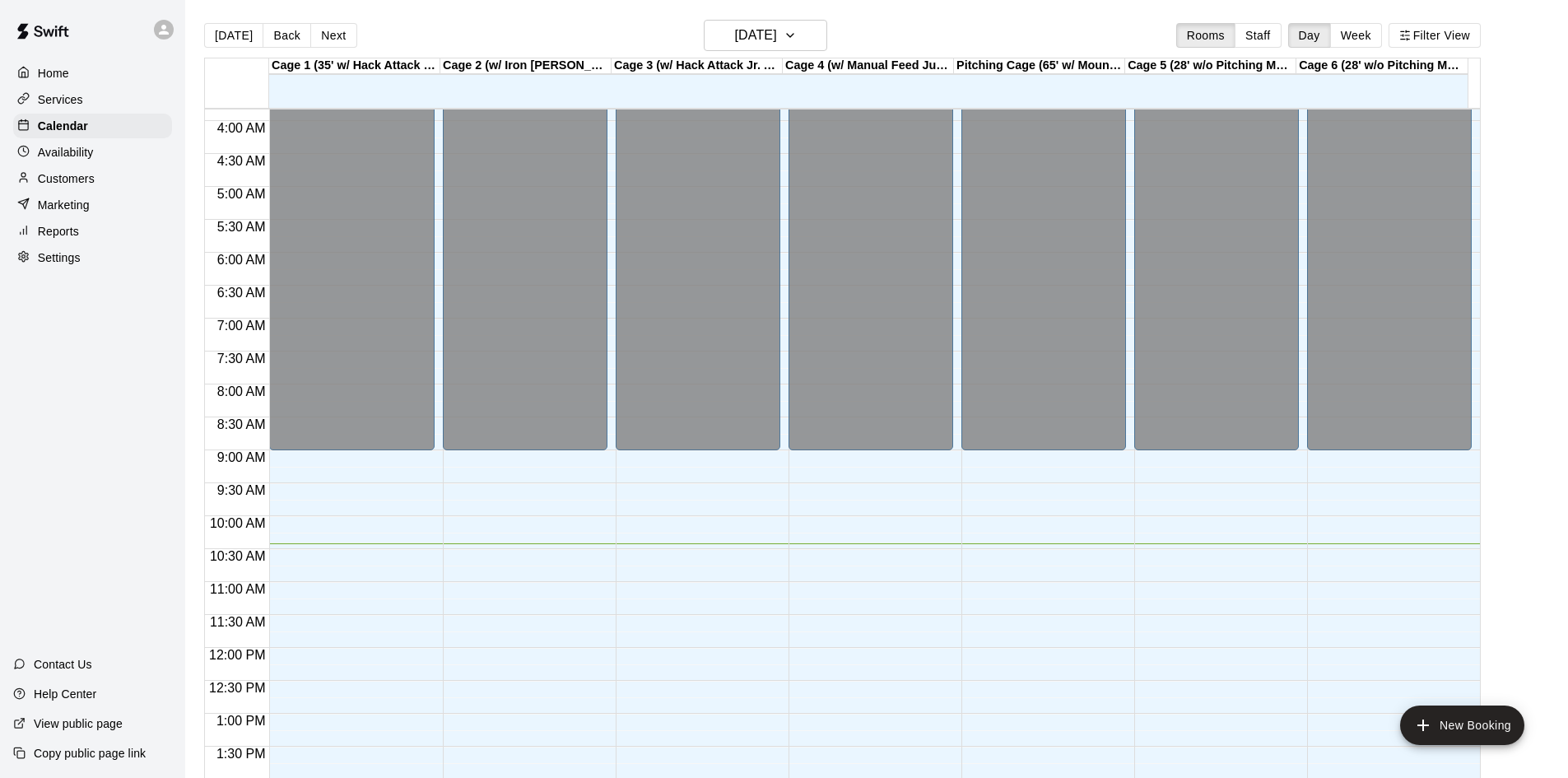
scroll to position [175, 0]
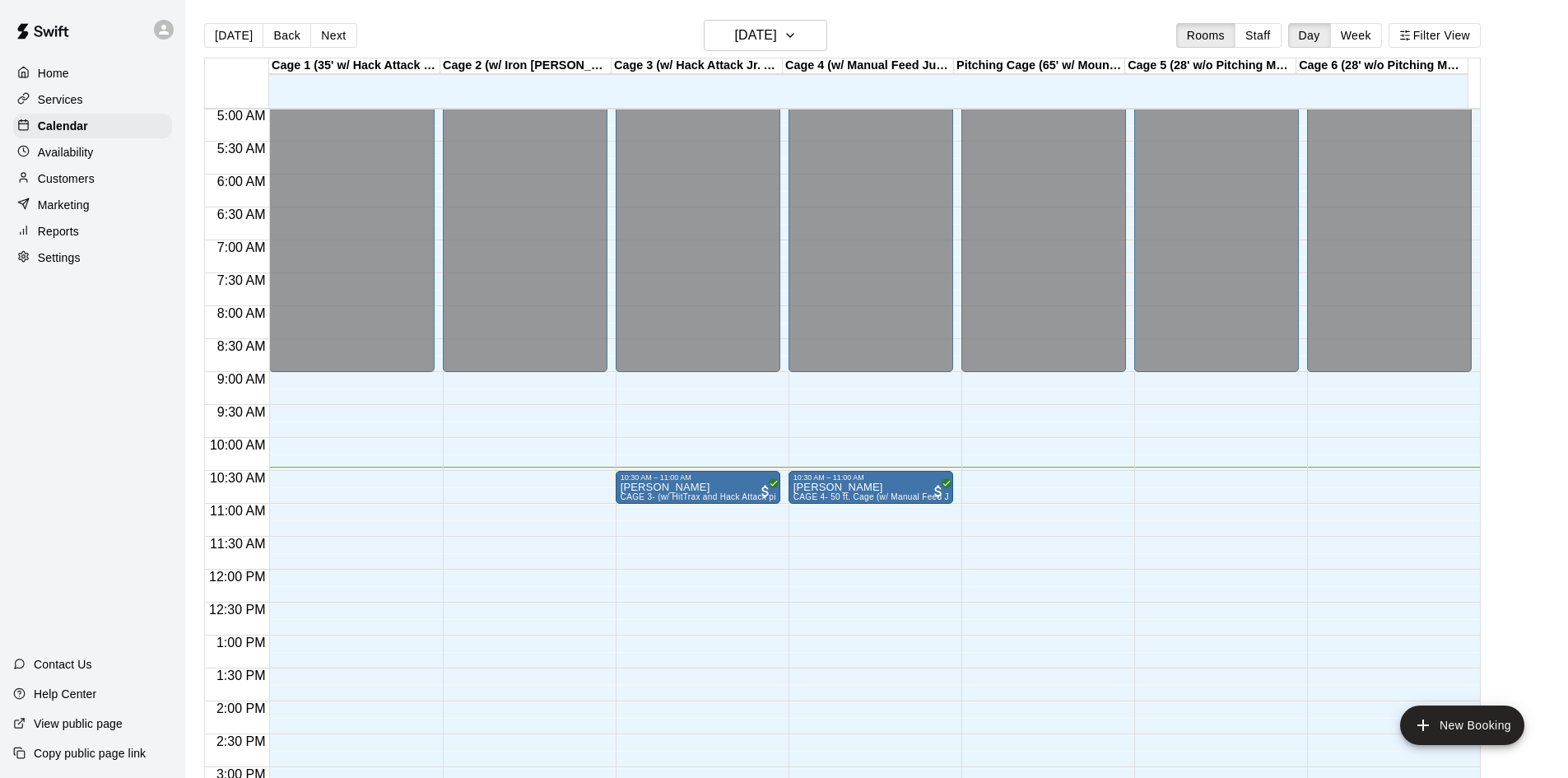
scroll to position [358, 0]
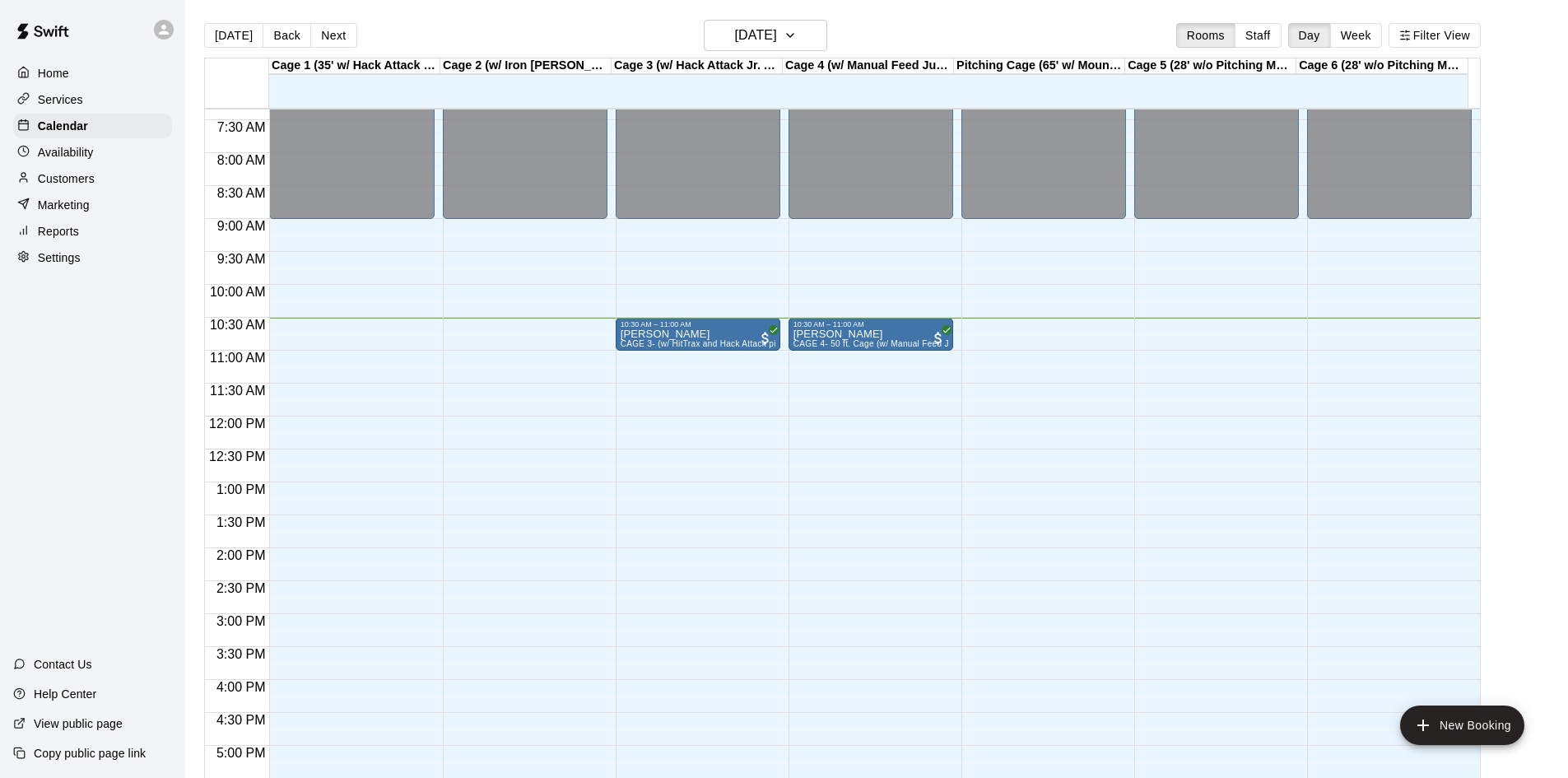
scroll to position [363, 0]
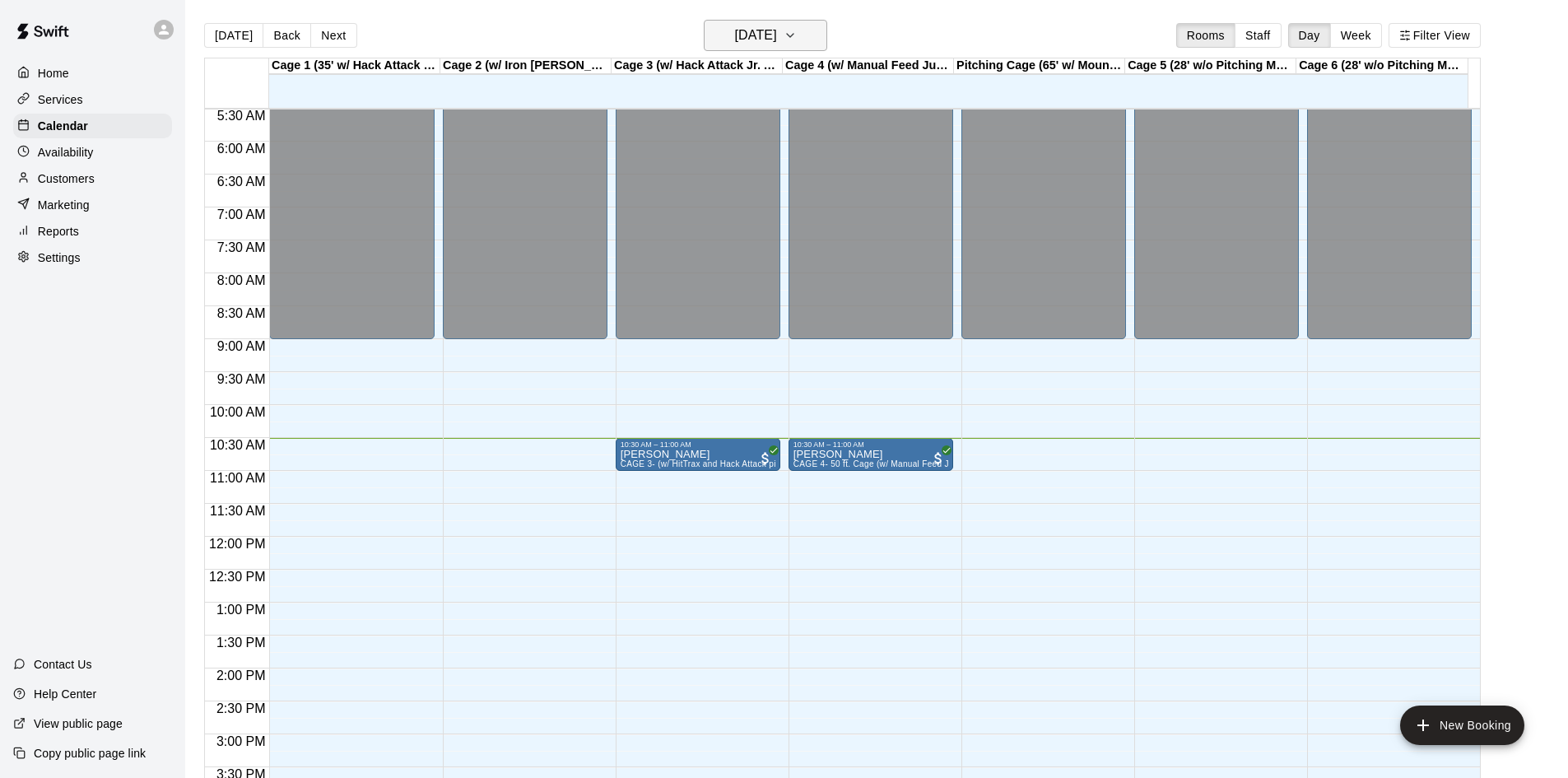
click at [745, 40] on h6 "[DATE]" at bounding box center [756, 35] width 42 height 23
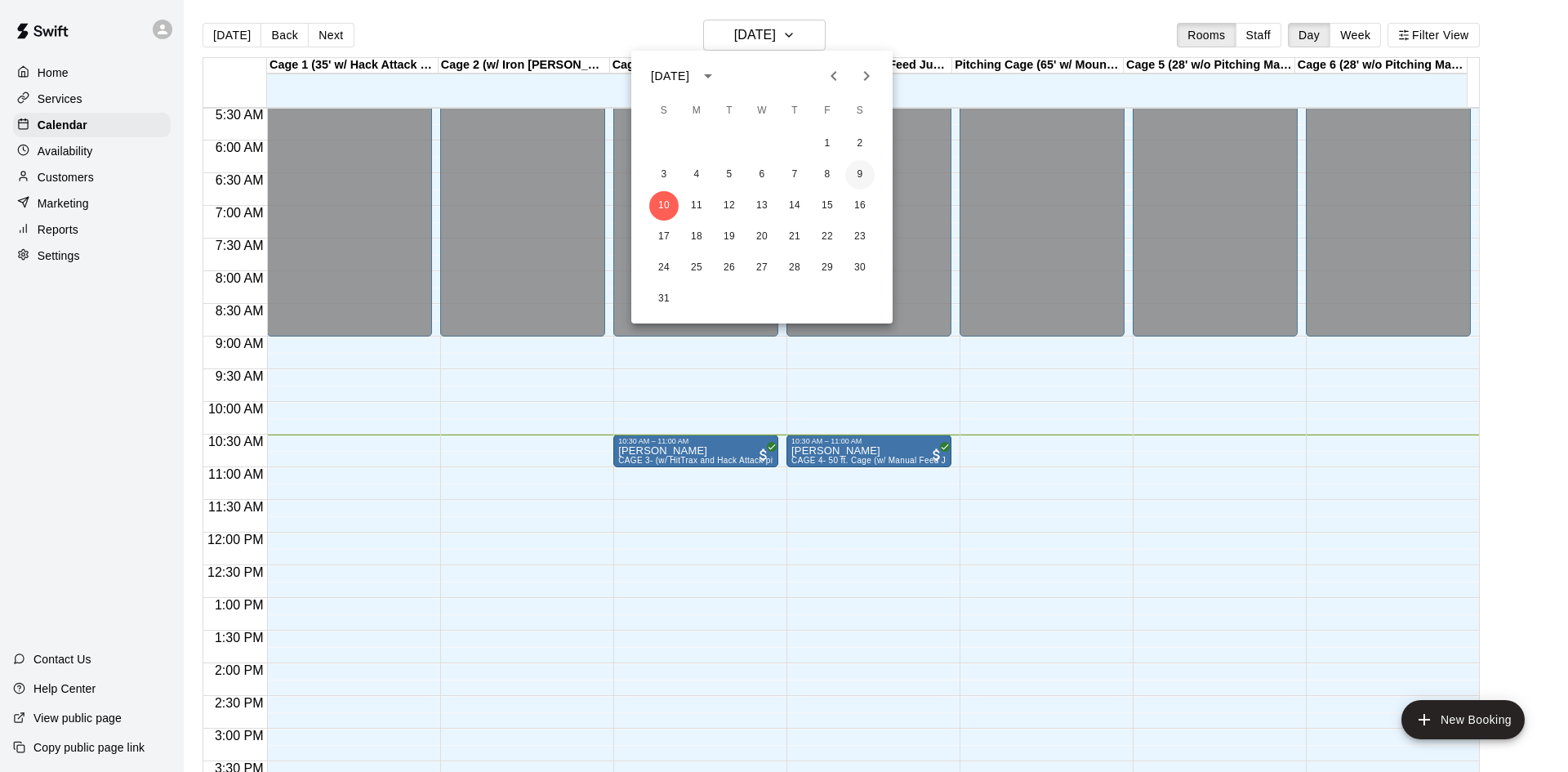
click at [859, 178] on button "9" at bounding box center [859, 175] width 30 height 30
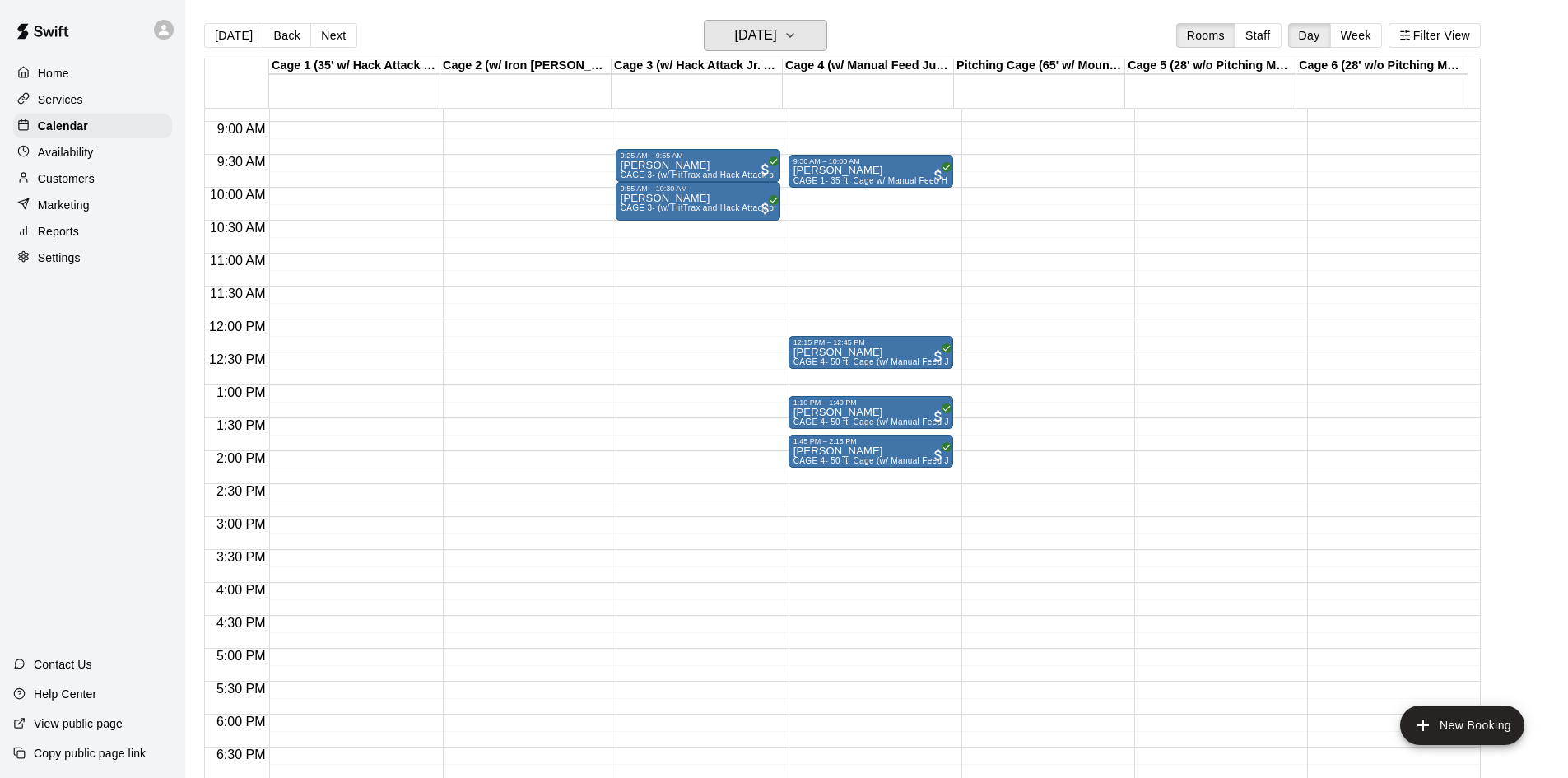
scroll to position [565, 0]
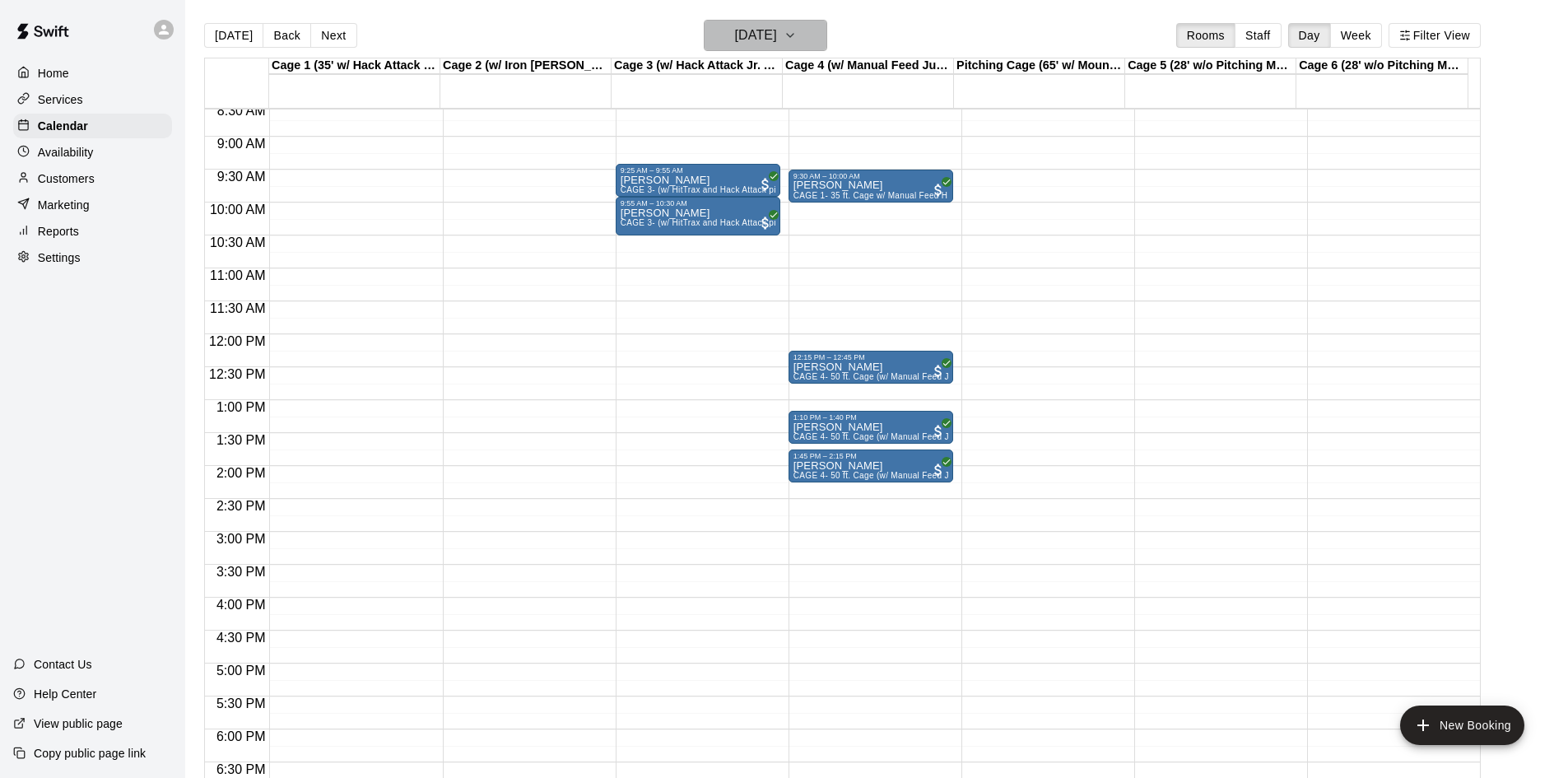
click at [765, 37] on h6 "[DATE]" at bounding box center [756, 35] width 42 height 23
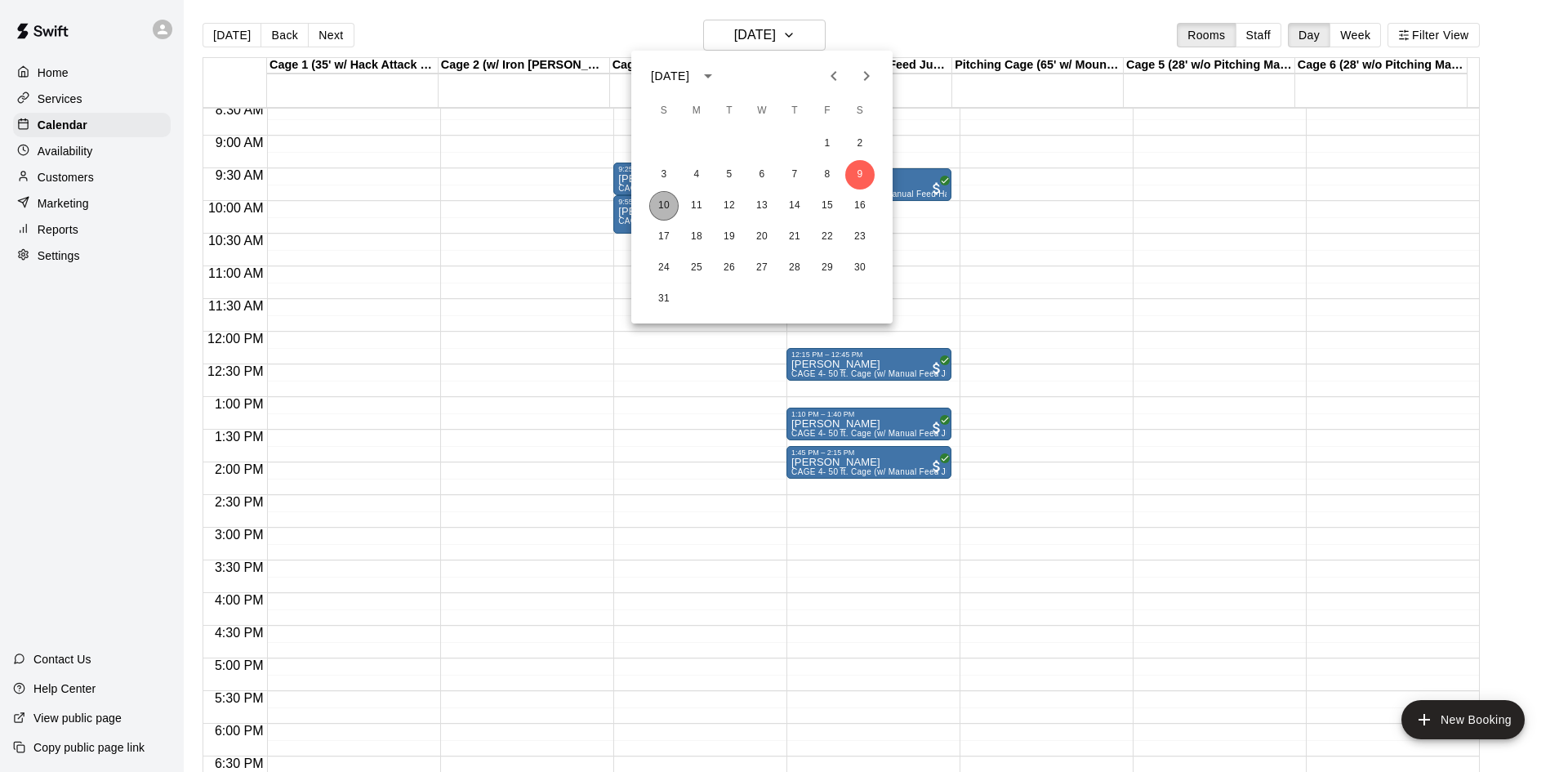
click at [663, 212] on button "10" at bounding box center [664, 206] width 30 height 30
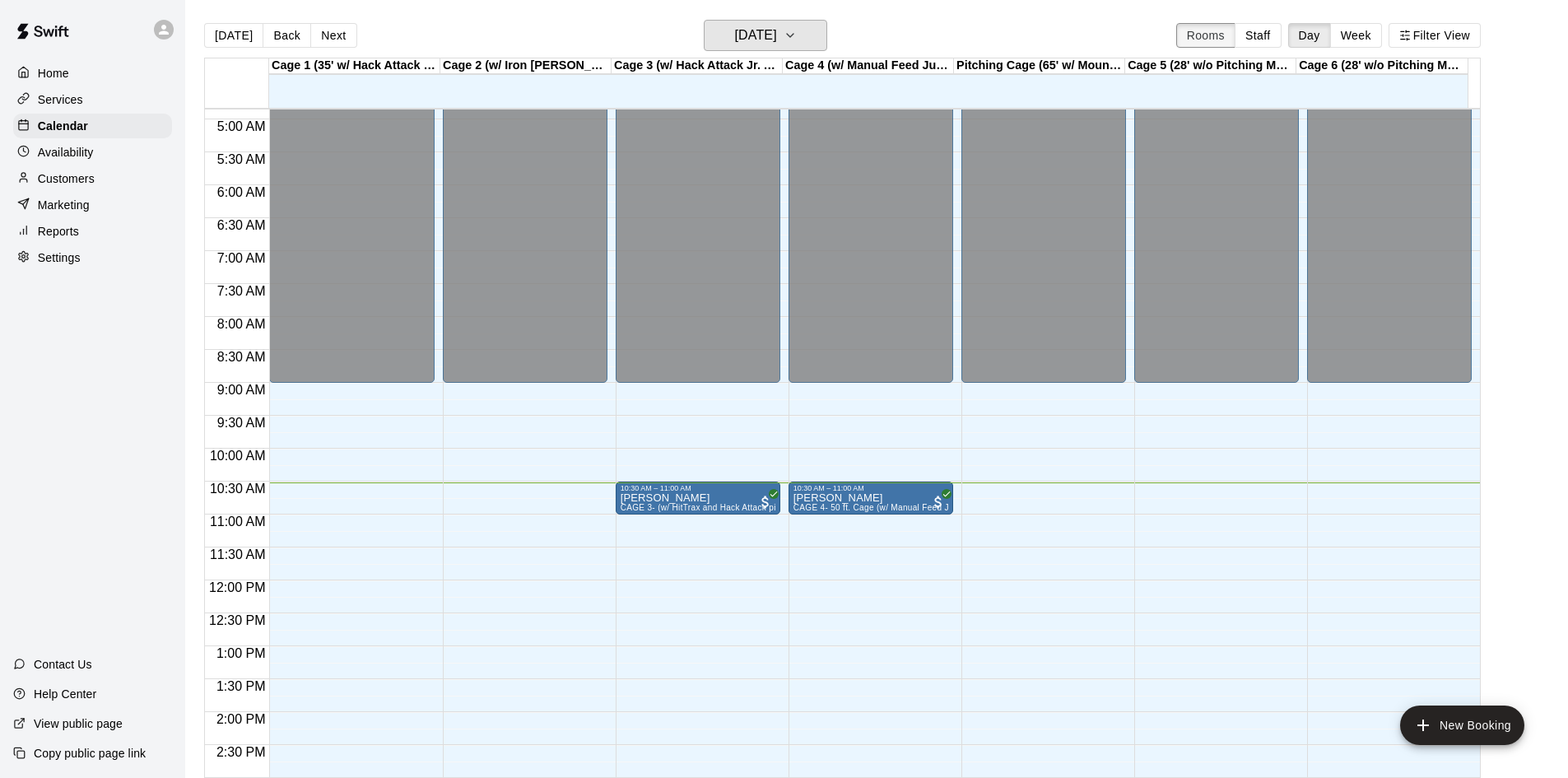
scroll to position [319, 0]
click at [1375, 35] on button "Week" at bounding box center [1356, 35] width 52 height 25
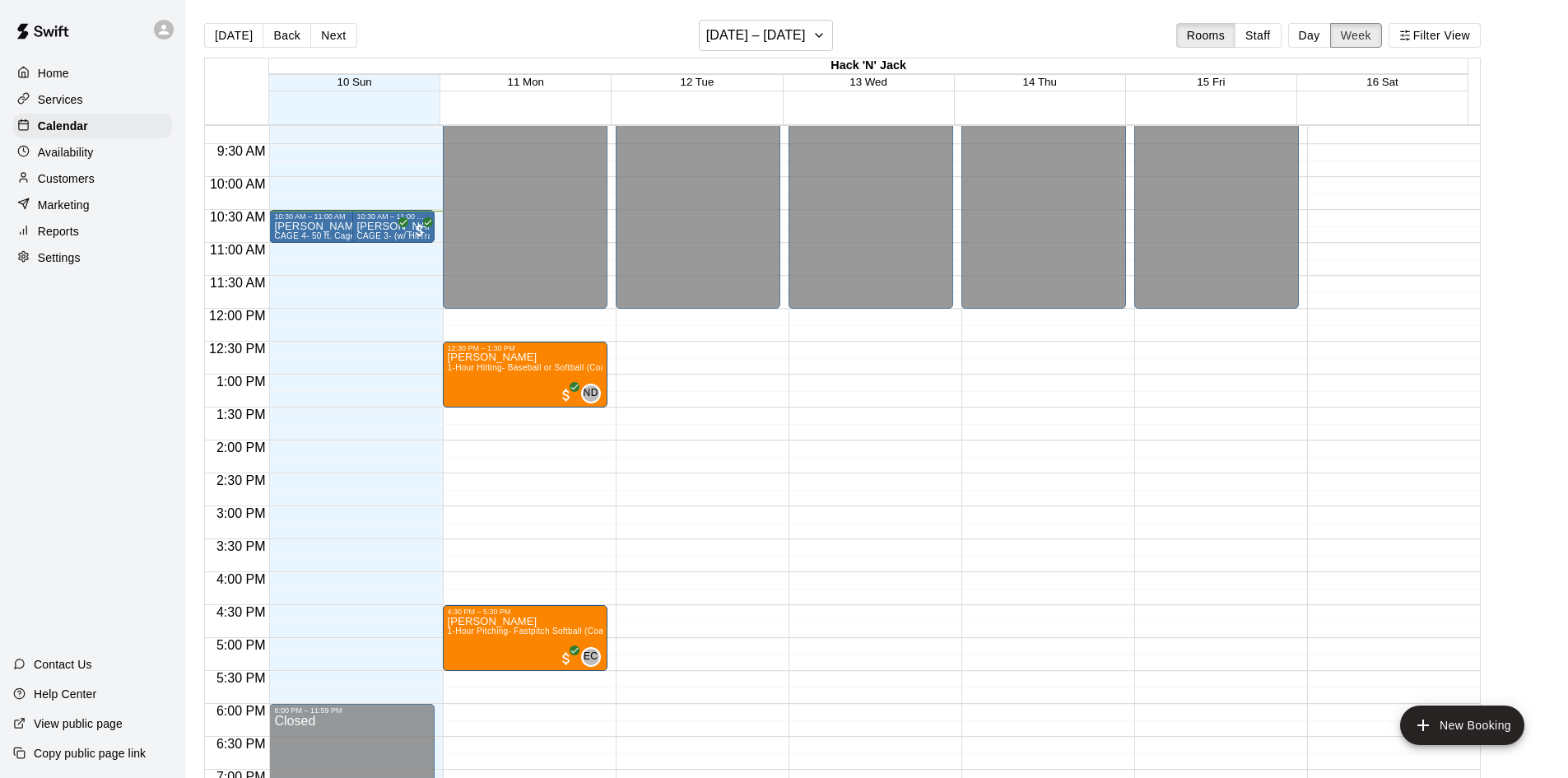
scroll to position [364, 0]
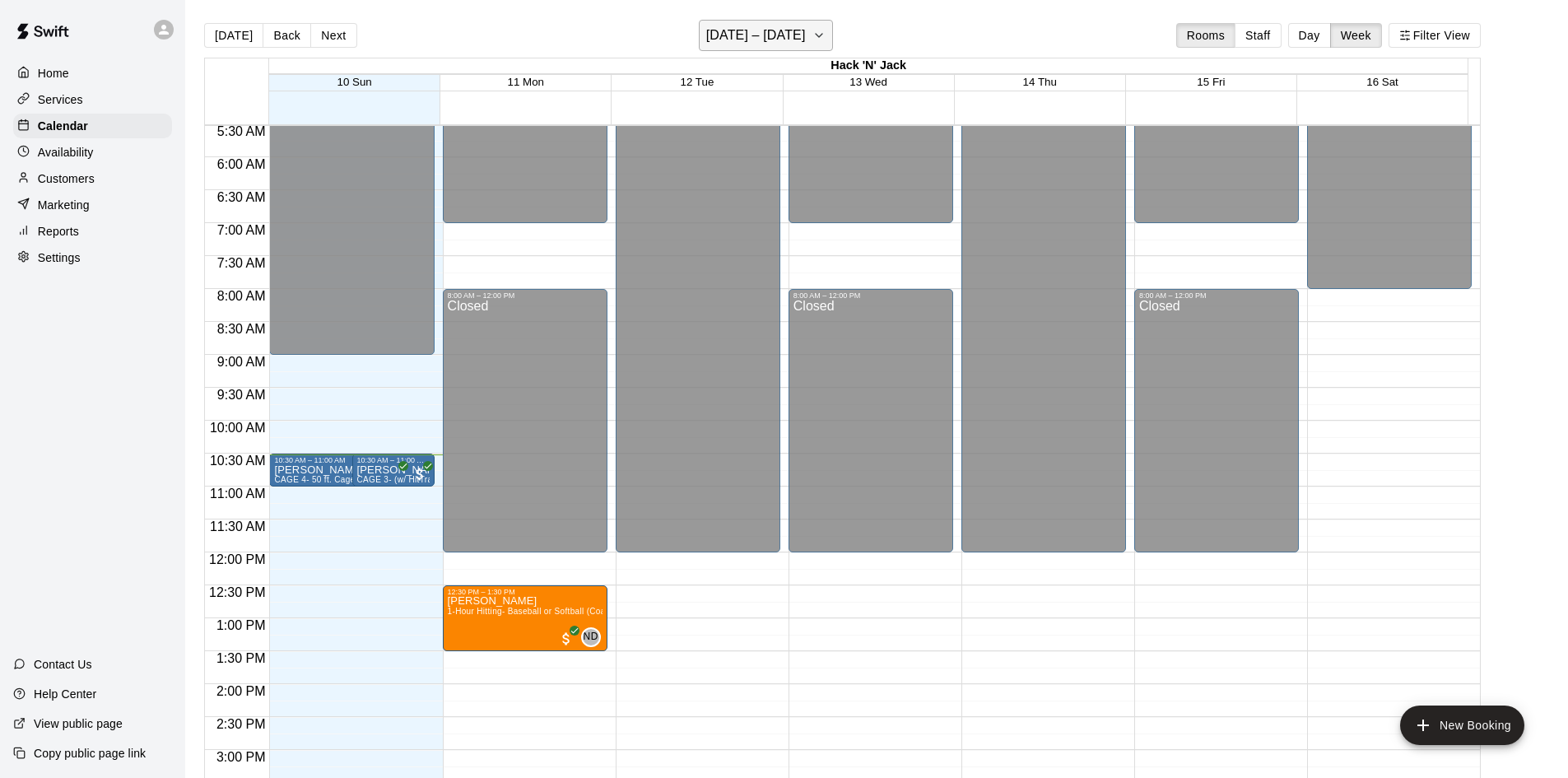
click at [778, 36] on h6 "[DATE] – [DATE]" at bounding box center [756, 35] width 99 height 23
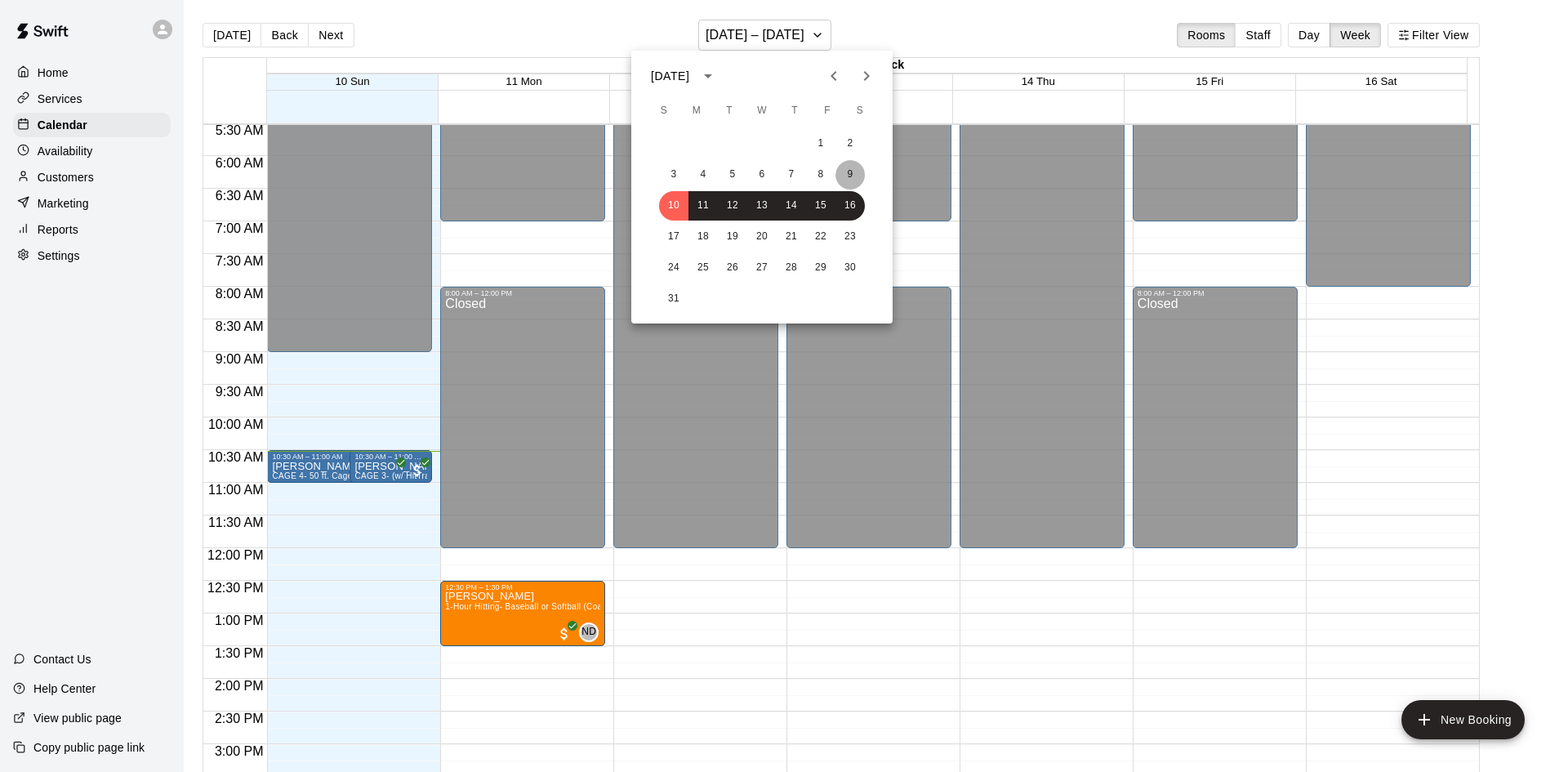
click at [840, 169] on button "9" at bounding box center [851, 175] width 30 height 30
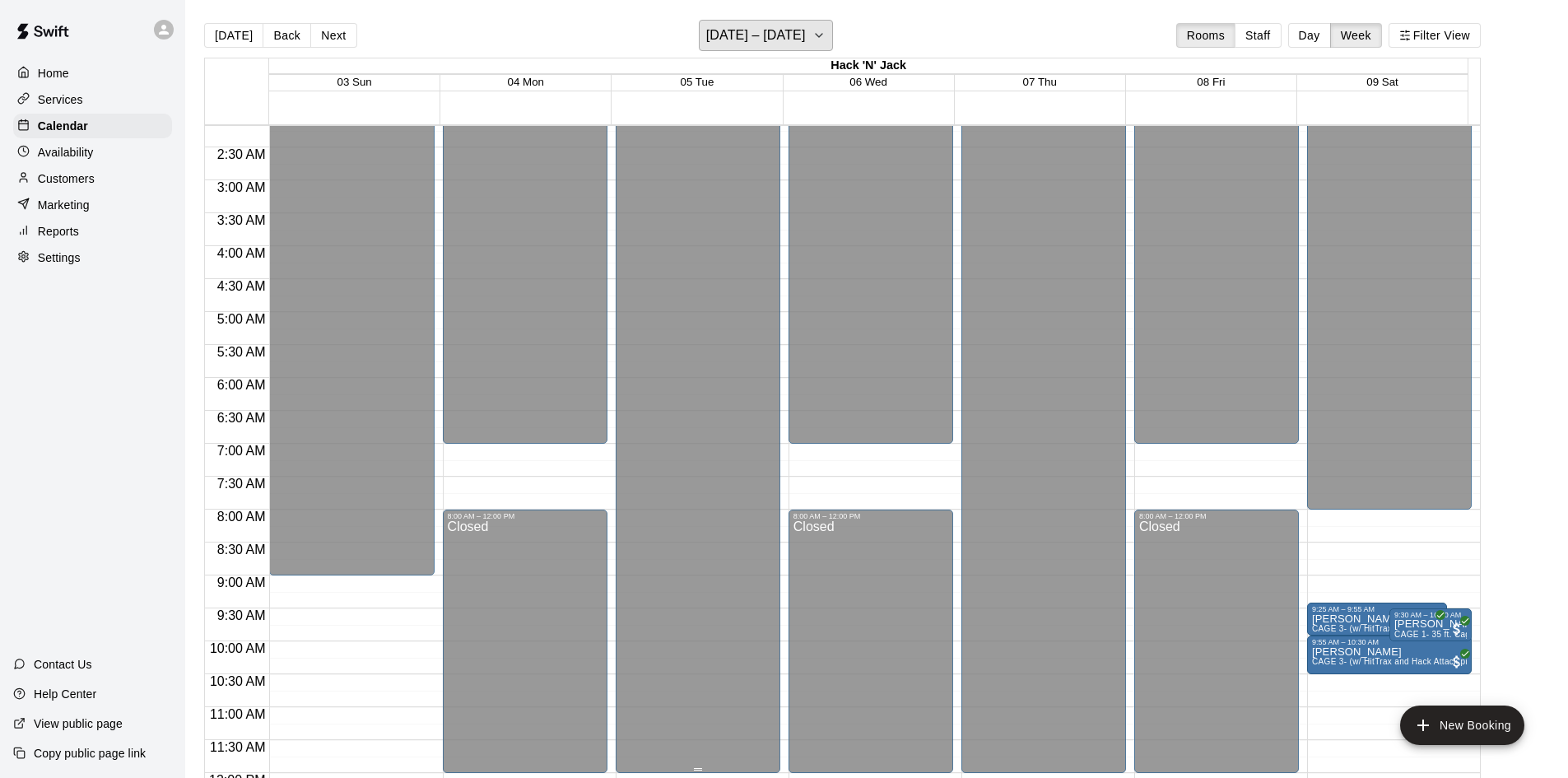
scroll to position [88, 0]
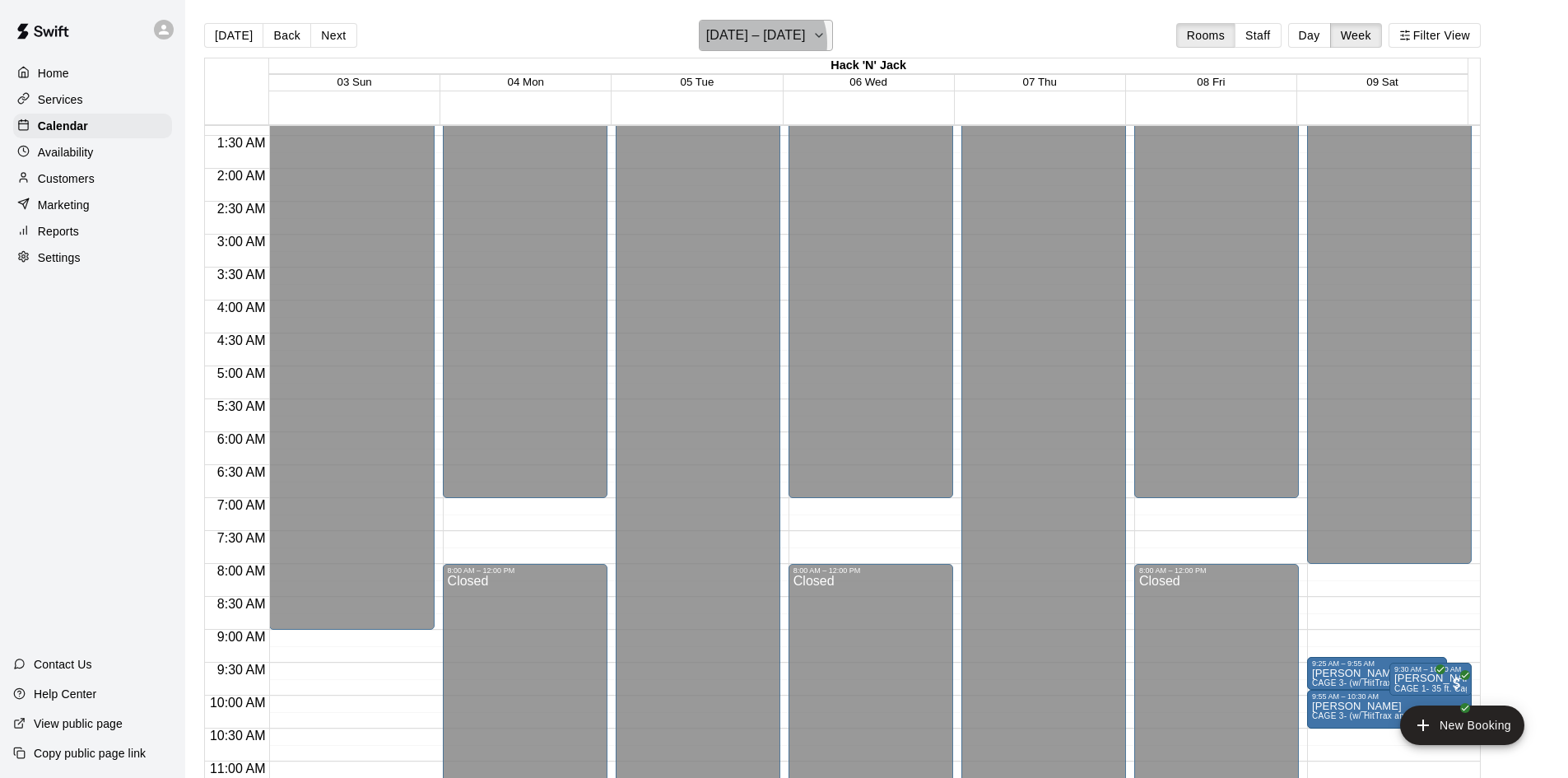
click at [764, 43] on h6 "[DATE] – [DATE]" at bounding box center [756, 35] width 99 height 23
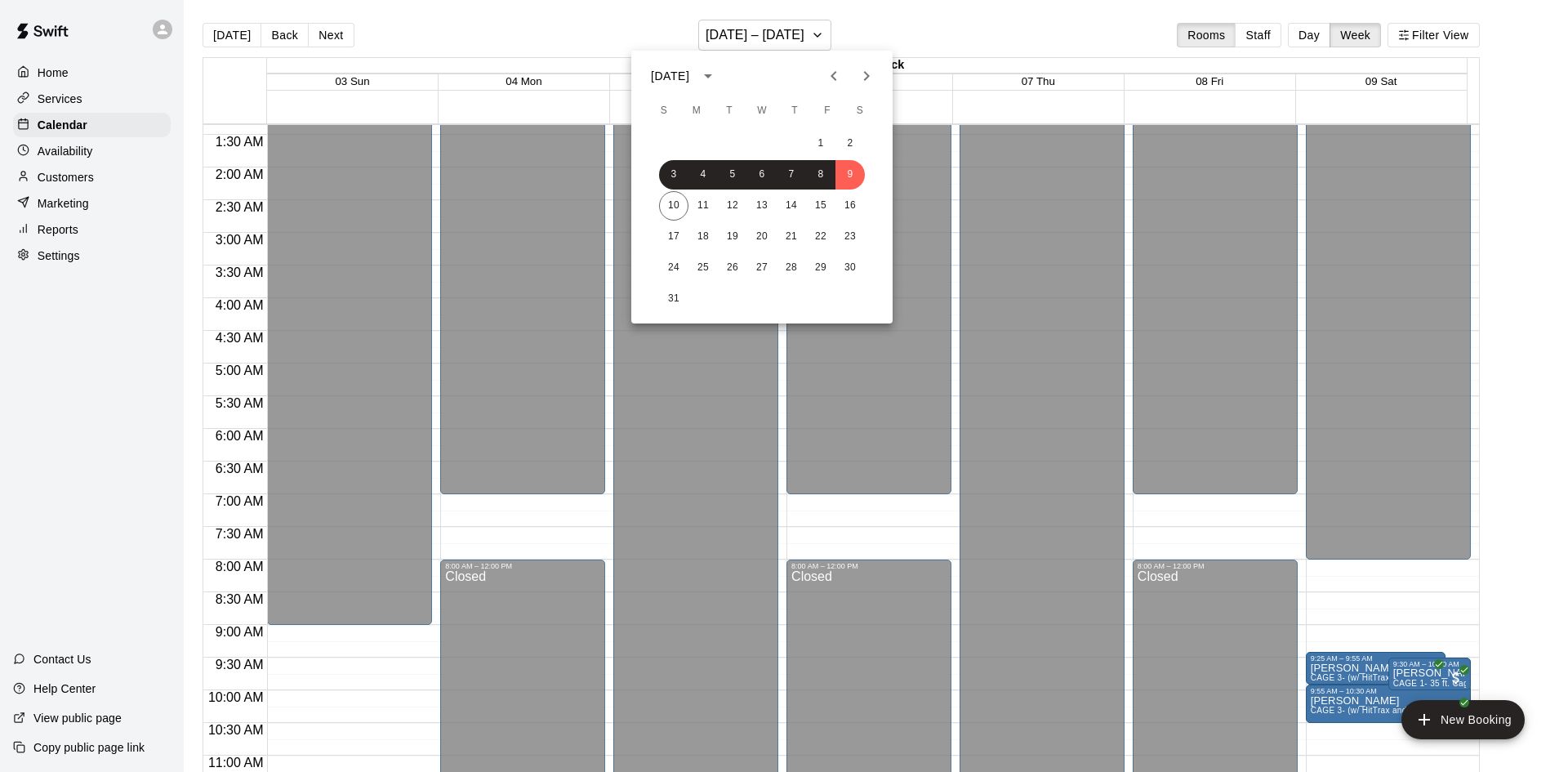
click at [1183, 423] on div at bounding box center [784, 386] width 1568 height 772
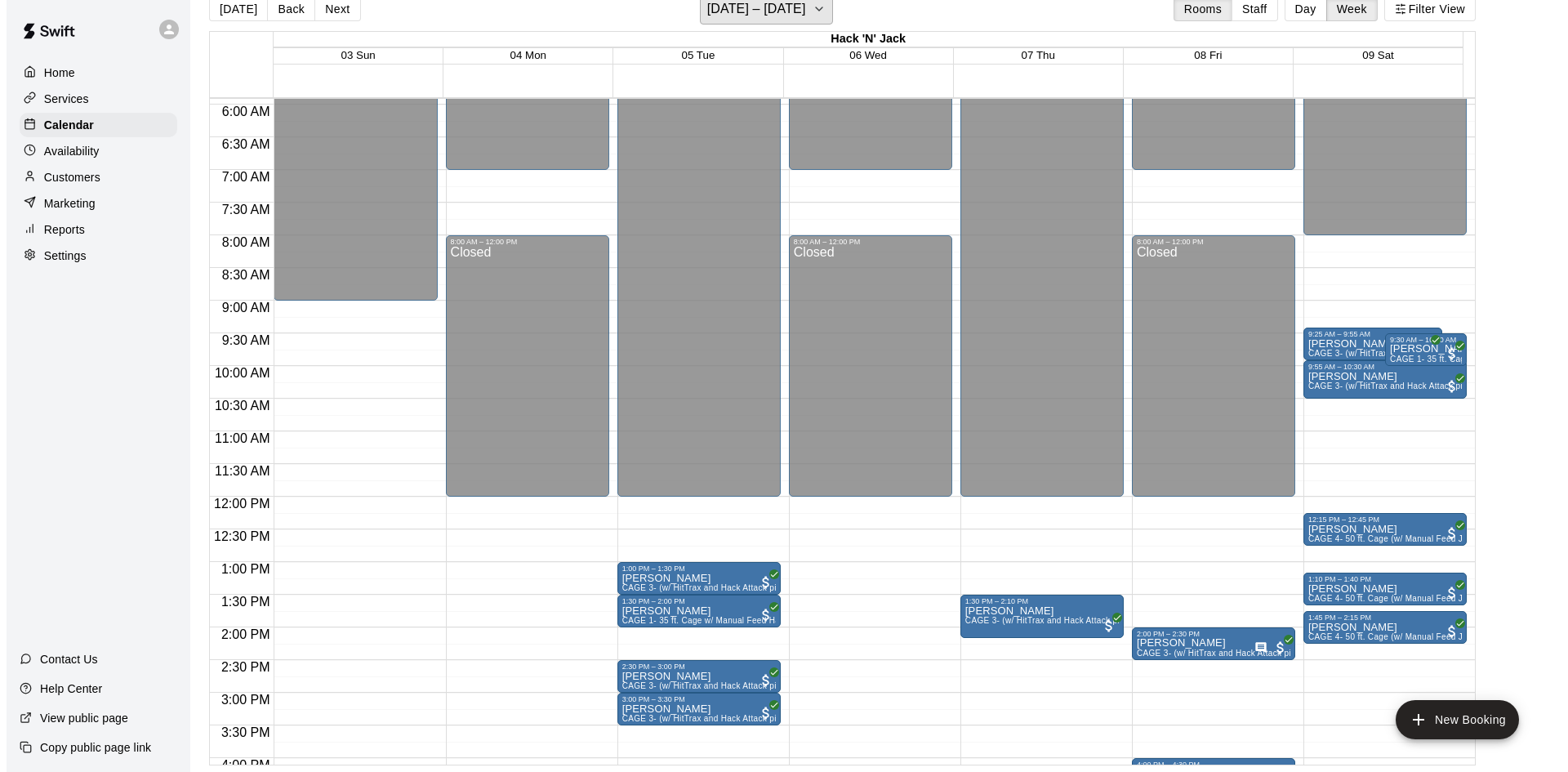
scroll to position [333, 0]
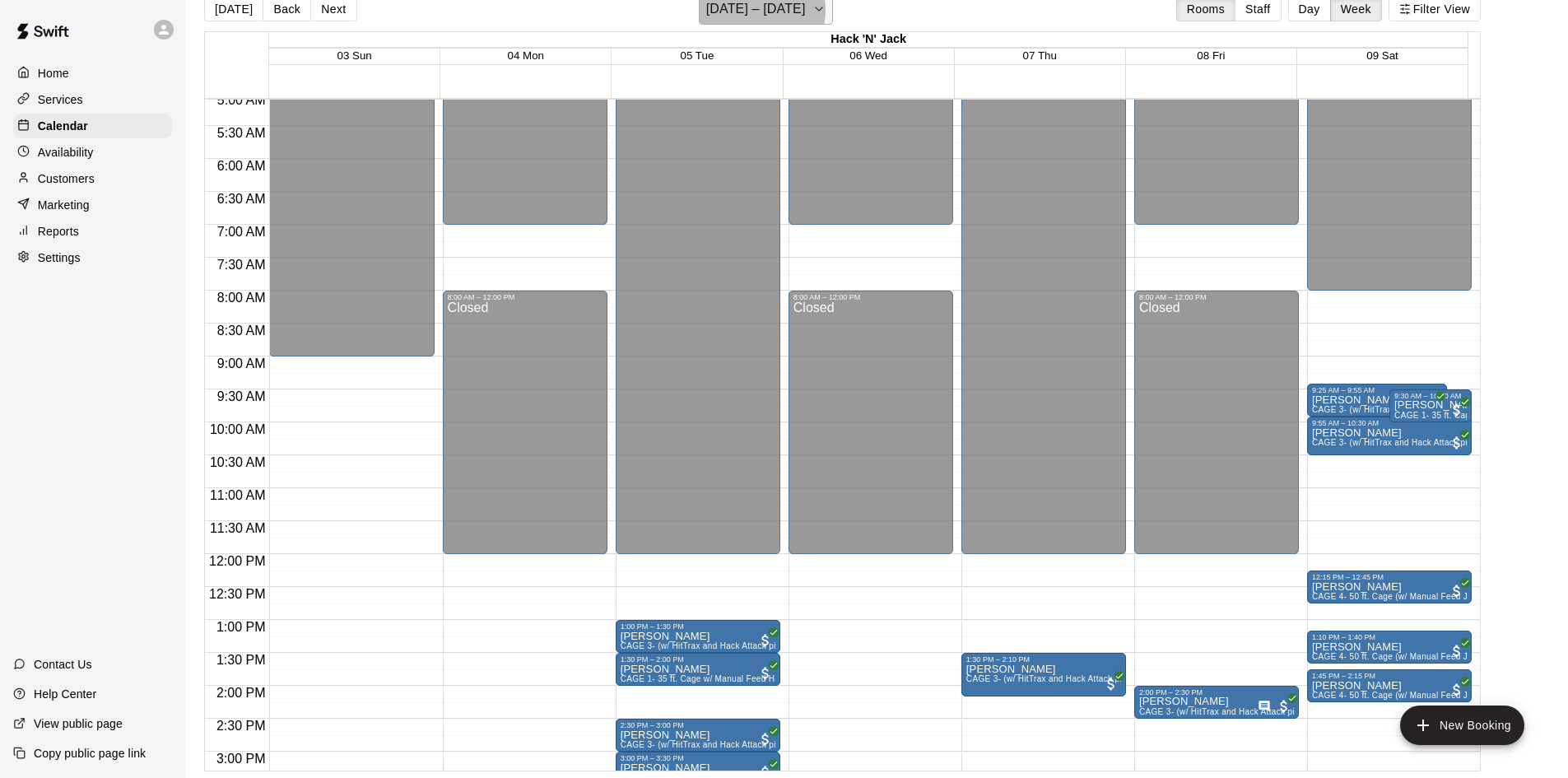
click at [754, 10] on h6 "[DATE] – [DATE]" at bounding box center [756, 9] width 99 height 23
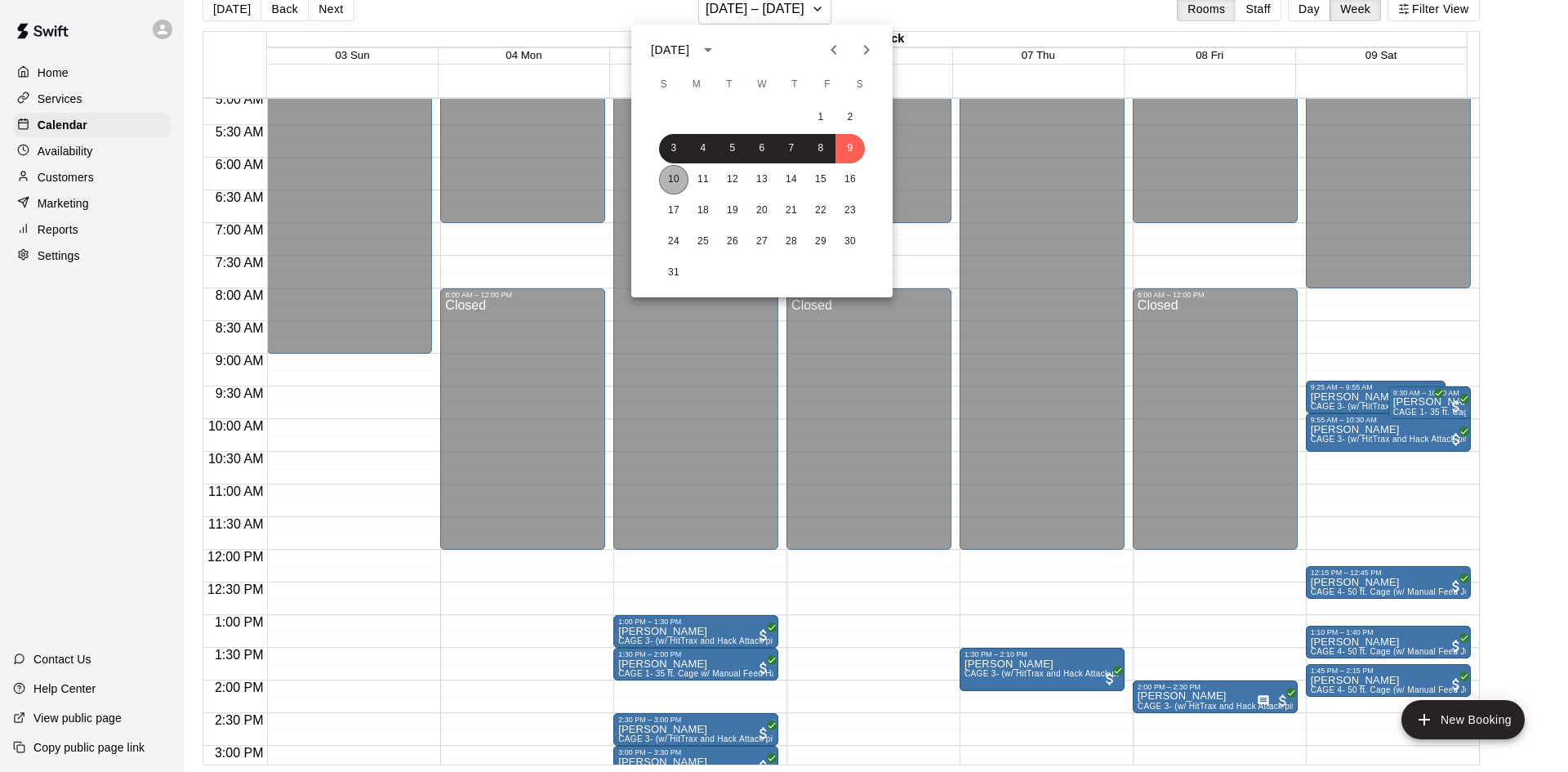
click at [674, 181] on button "10" at bounding box center [674, 179] width 30 height 30
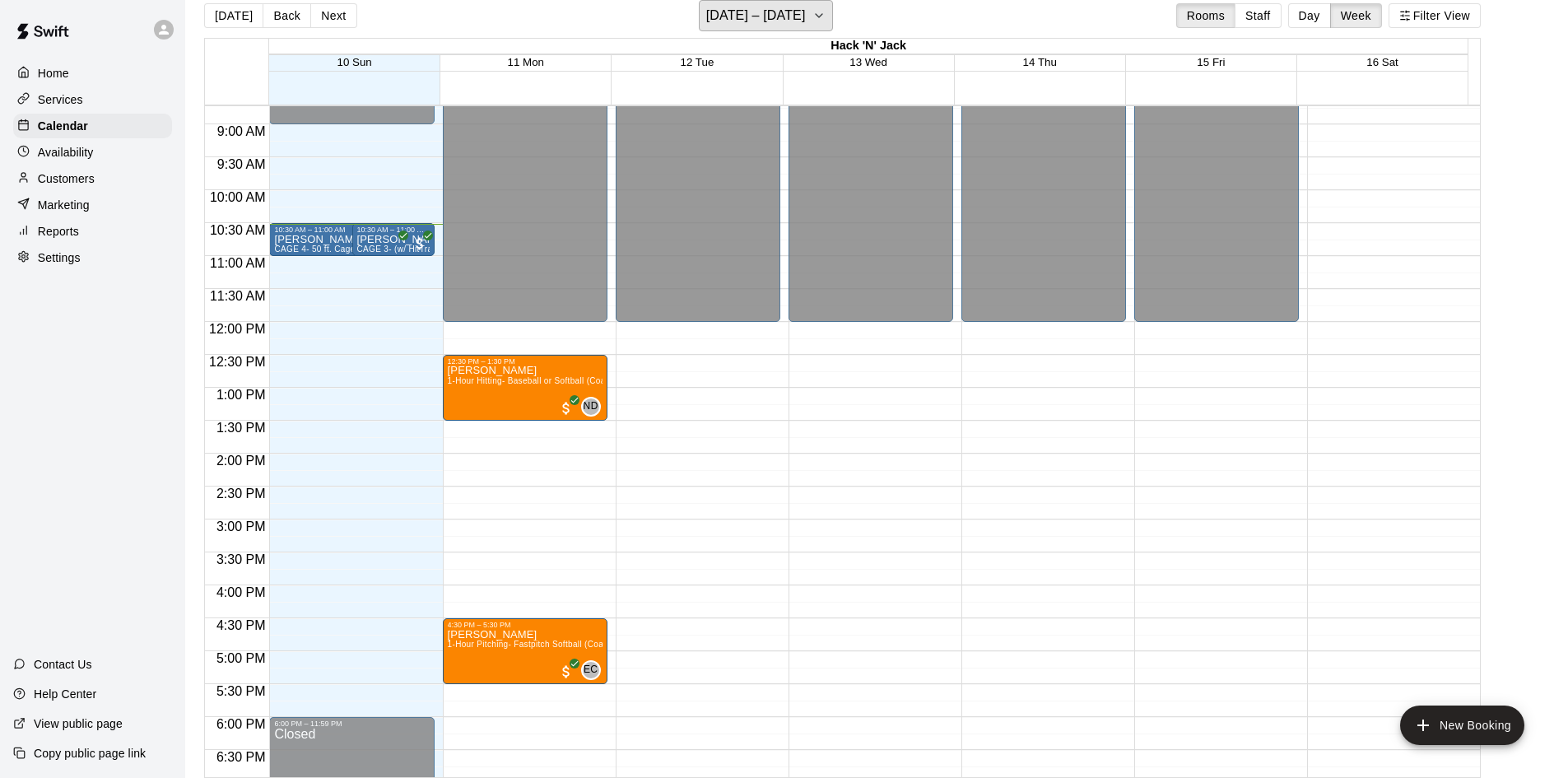
scroll to position [576, 0]
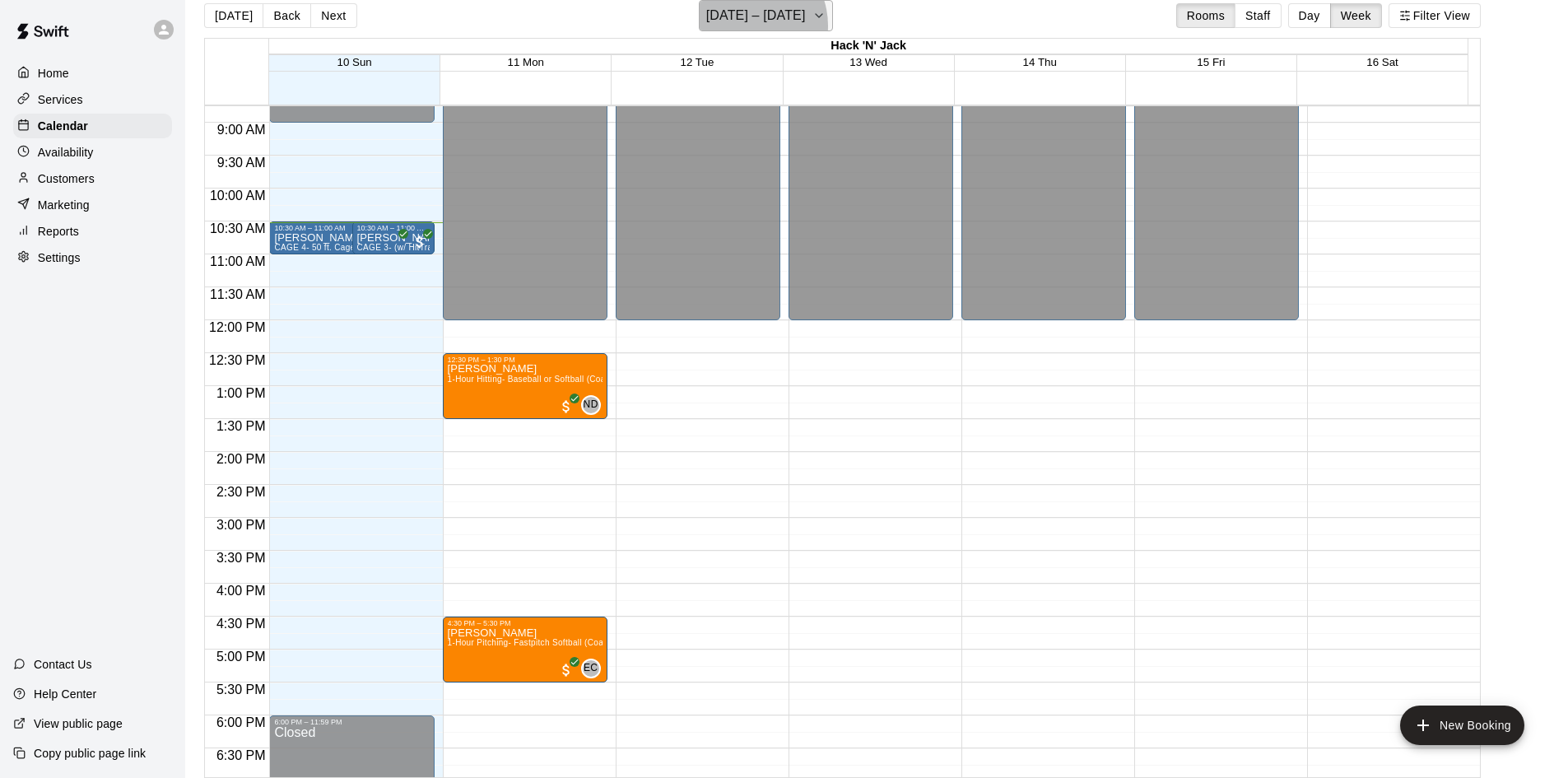
click at [751, 26] on h6 "[DATE] – [DATE]" at bounding box center [756, 15] width 99 height 23
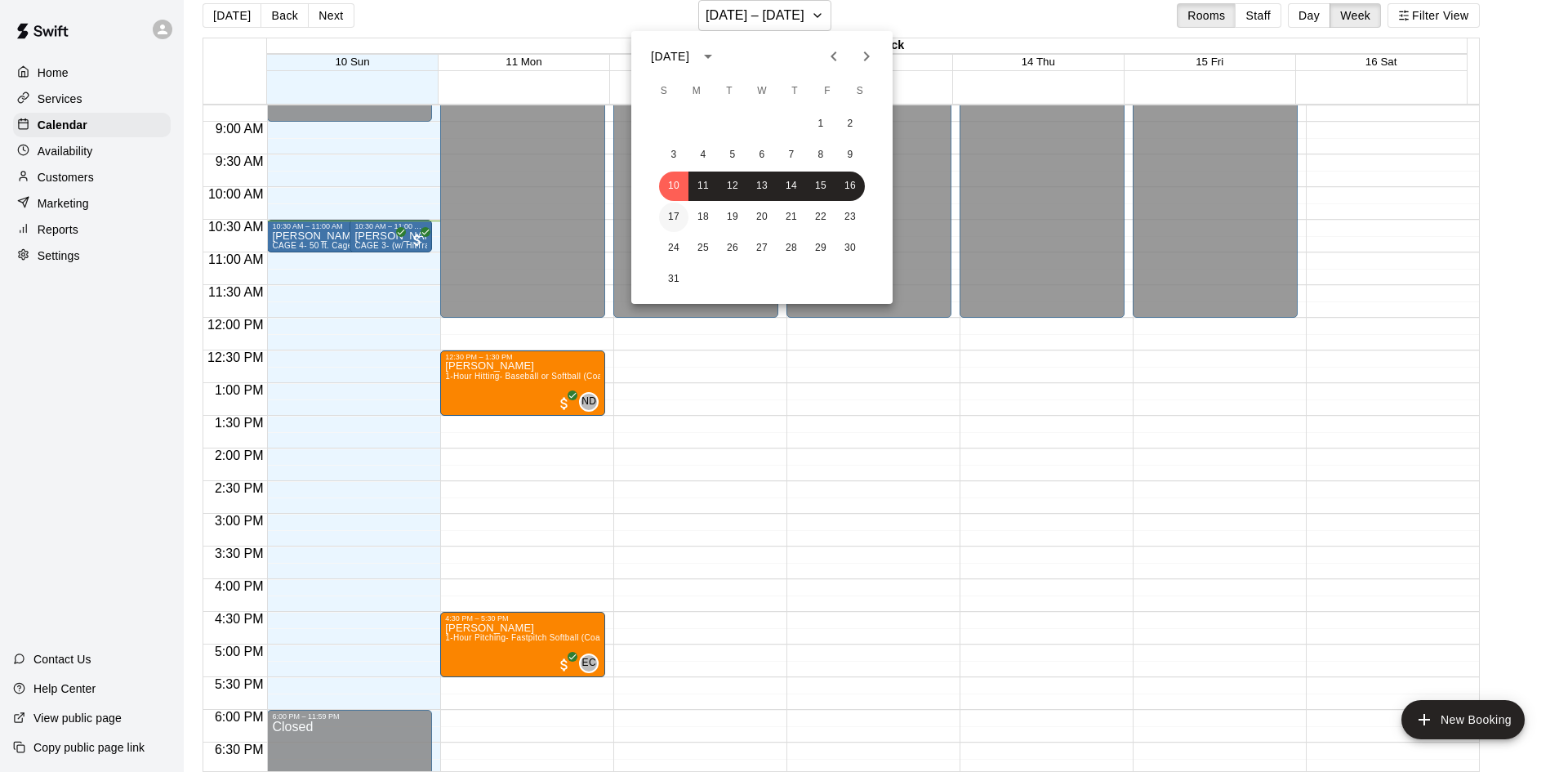
click at [670, 220] on button "17" at bounding box center [674, 217] width 30 height 30
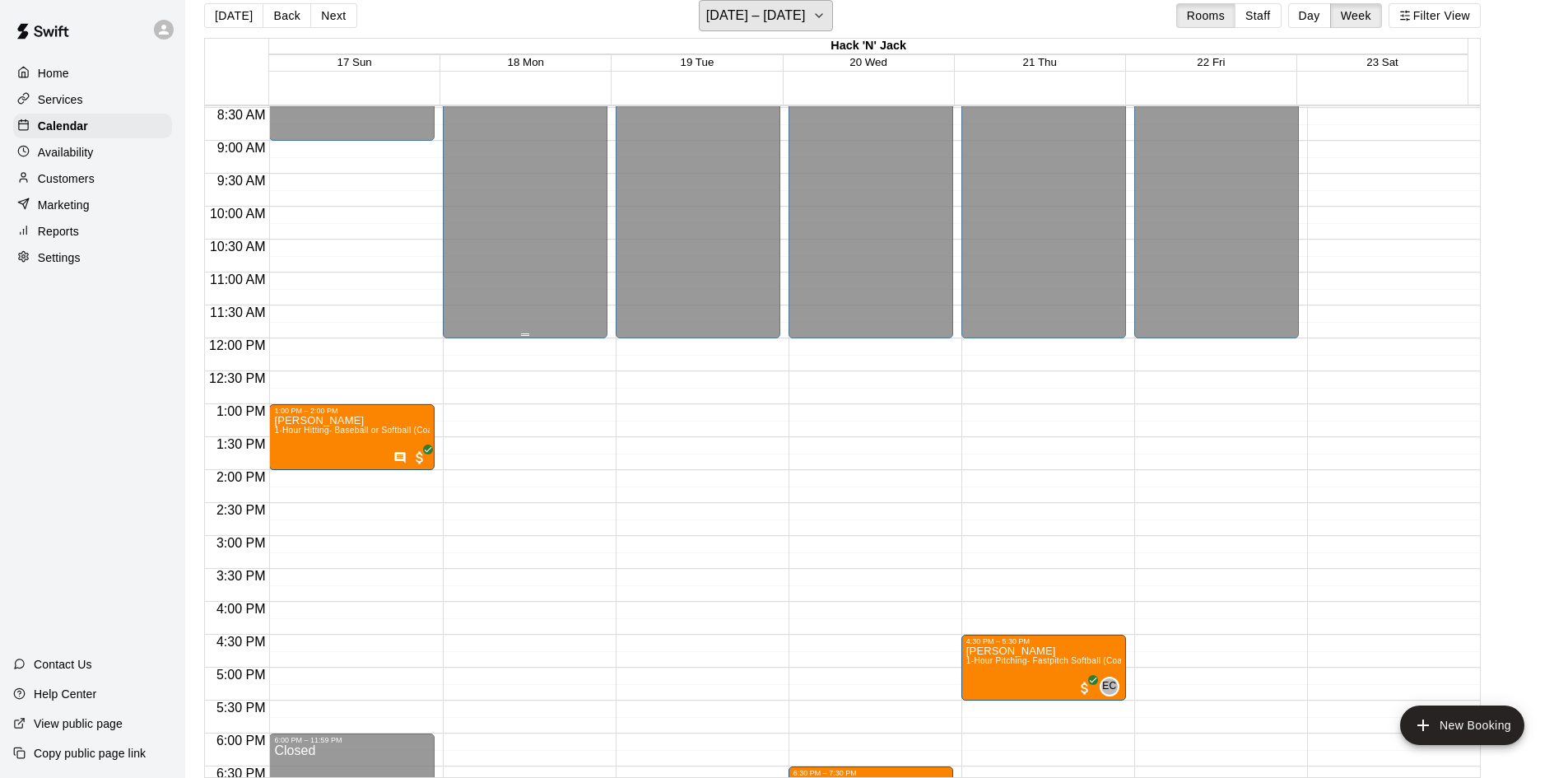
scroll to position [494, 0]
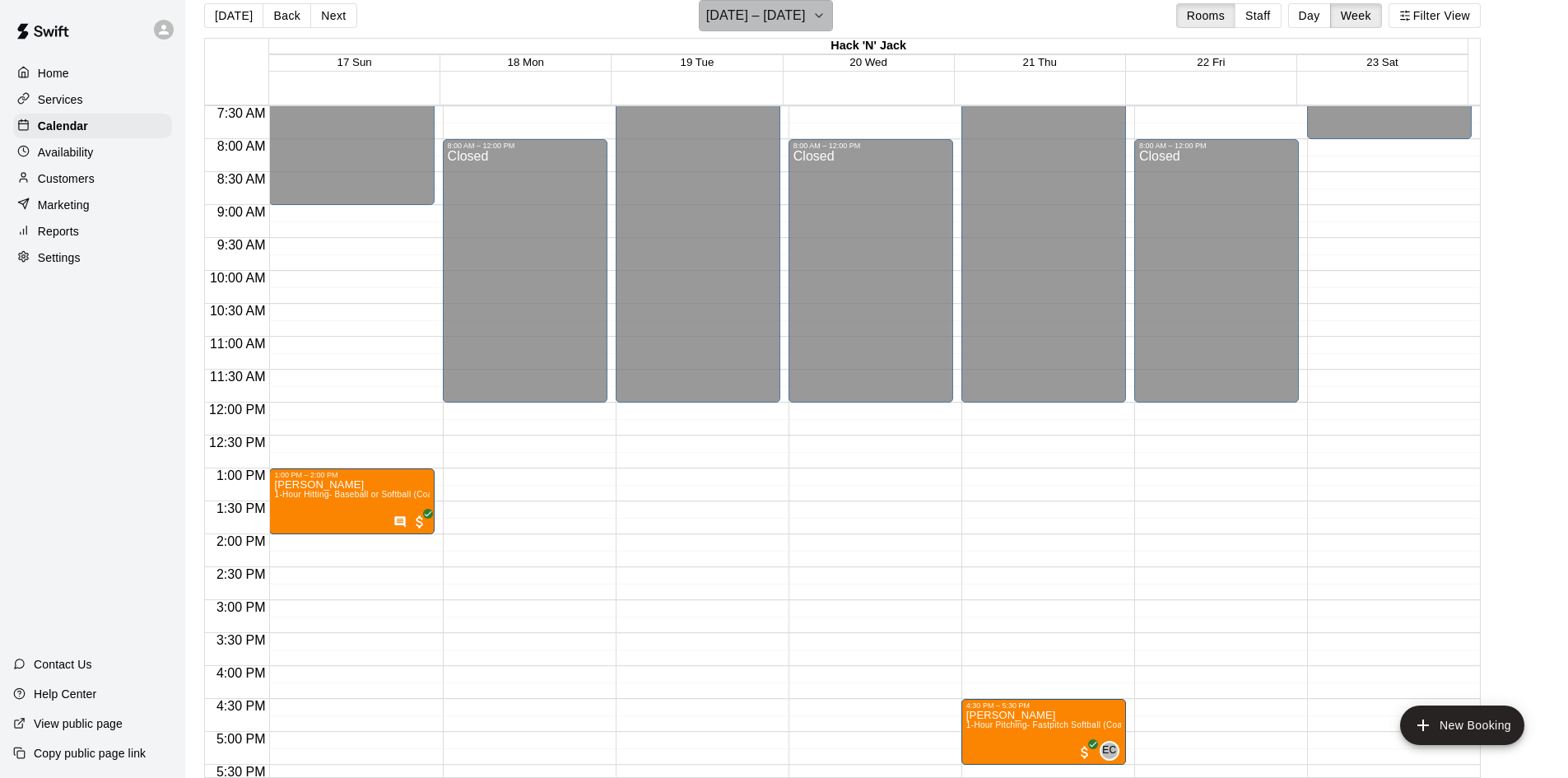
click at [772, 10] on h6 "[DATE] – [DATE]" at bounding box center [756, 15] width 99 height 23
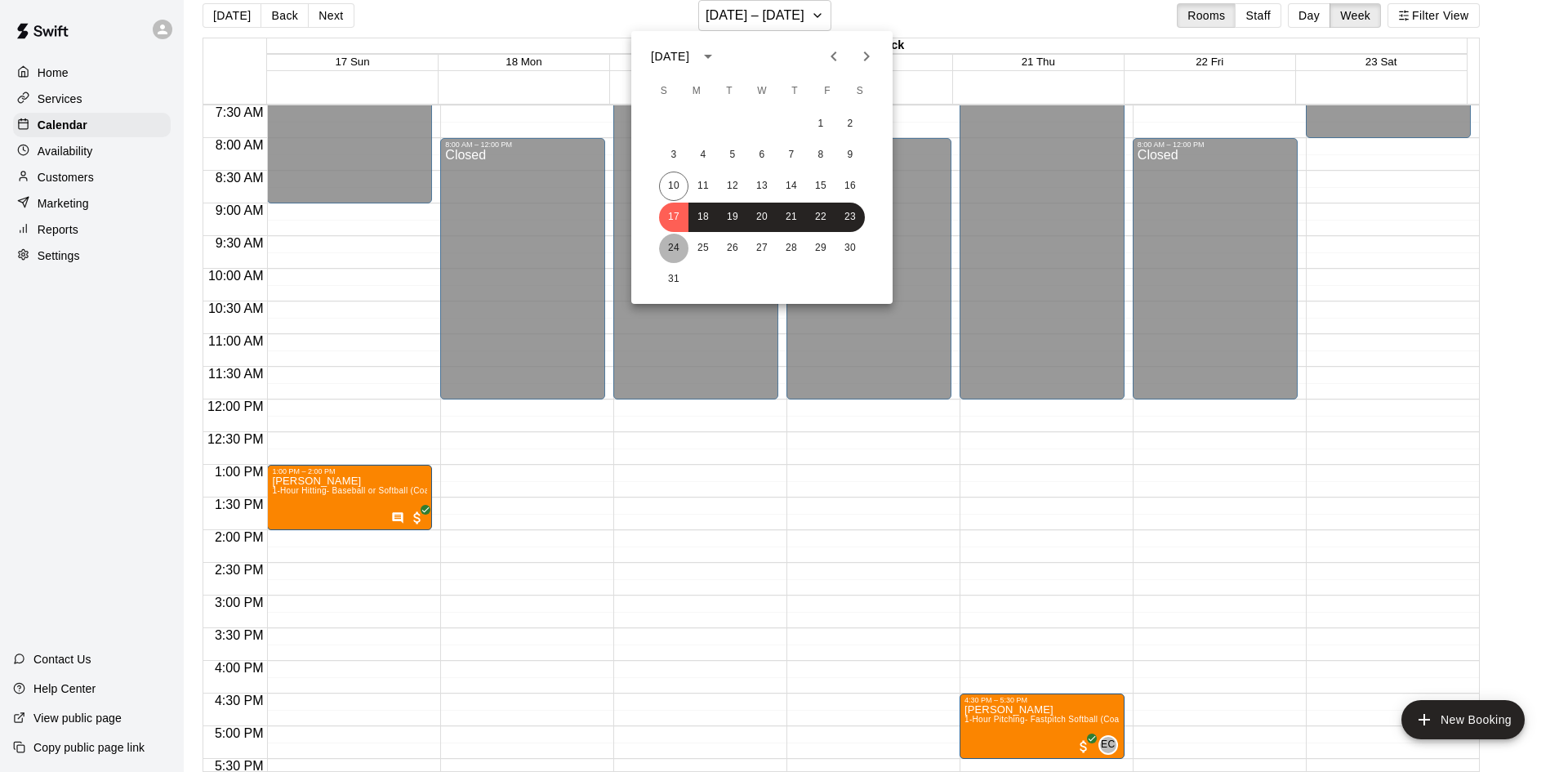
click at [678, 237] on button "24" at bounding box center [674, 248] width 30 height 30
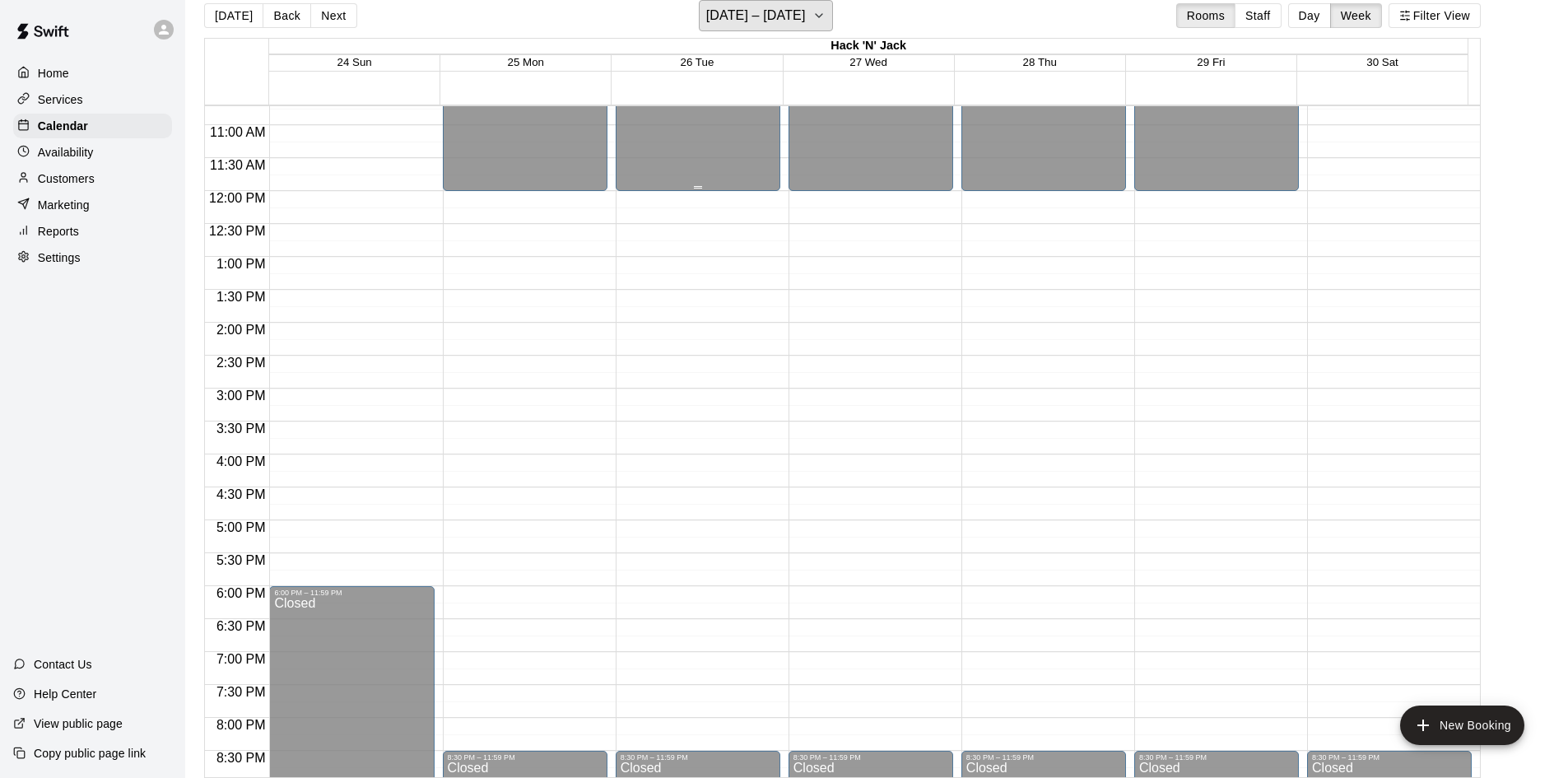
scroll to position [418, 0]
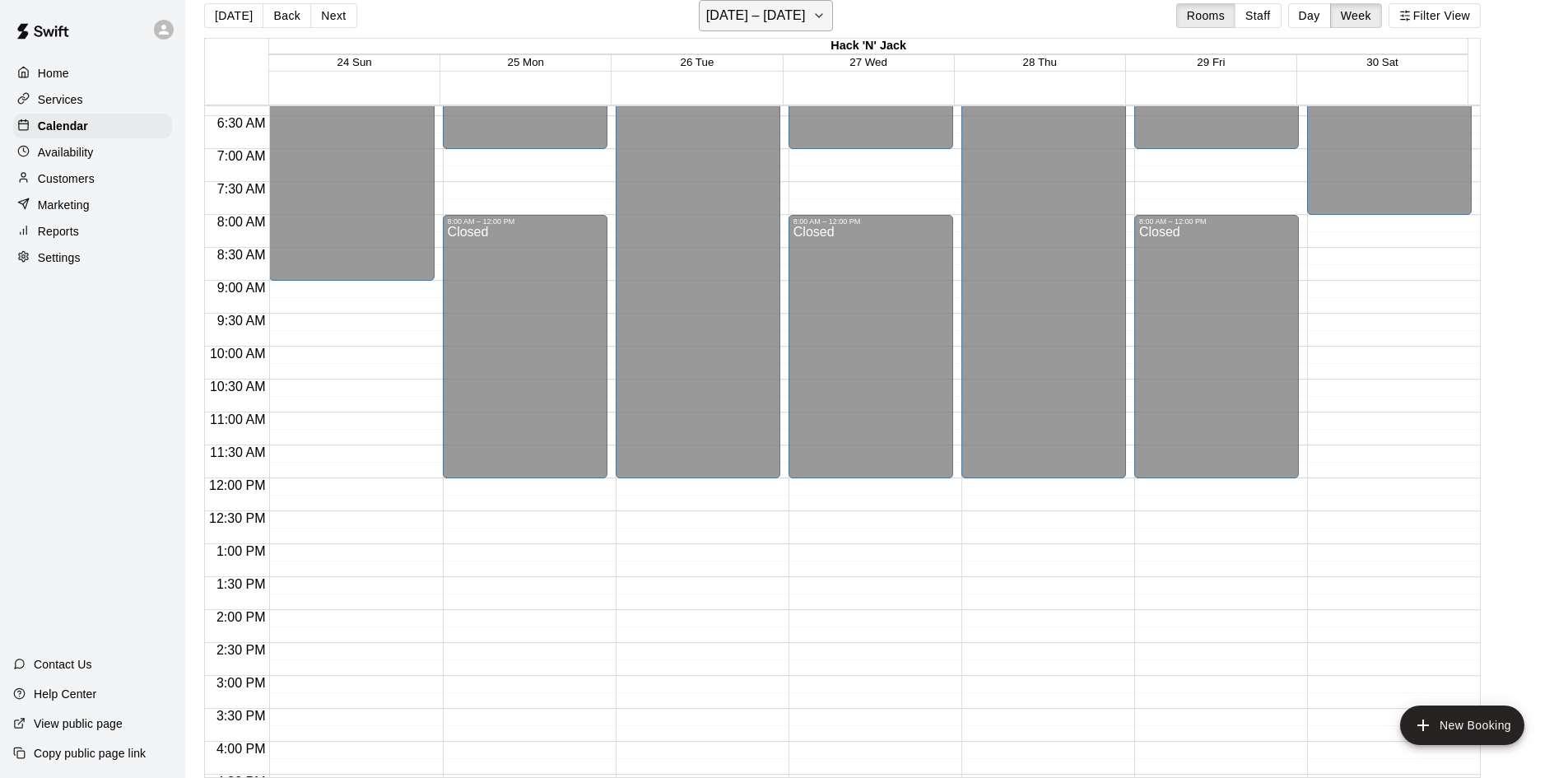
click at [776, 25] on h6 "[DATE] – [DATE]" at bounding box center [756, 15] width 99 height 23
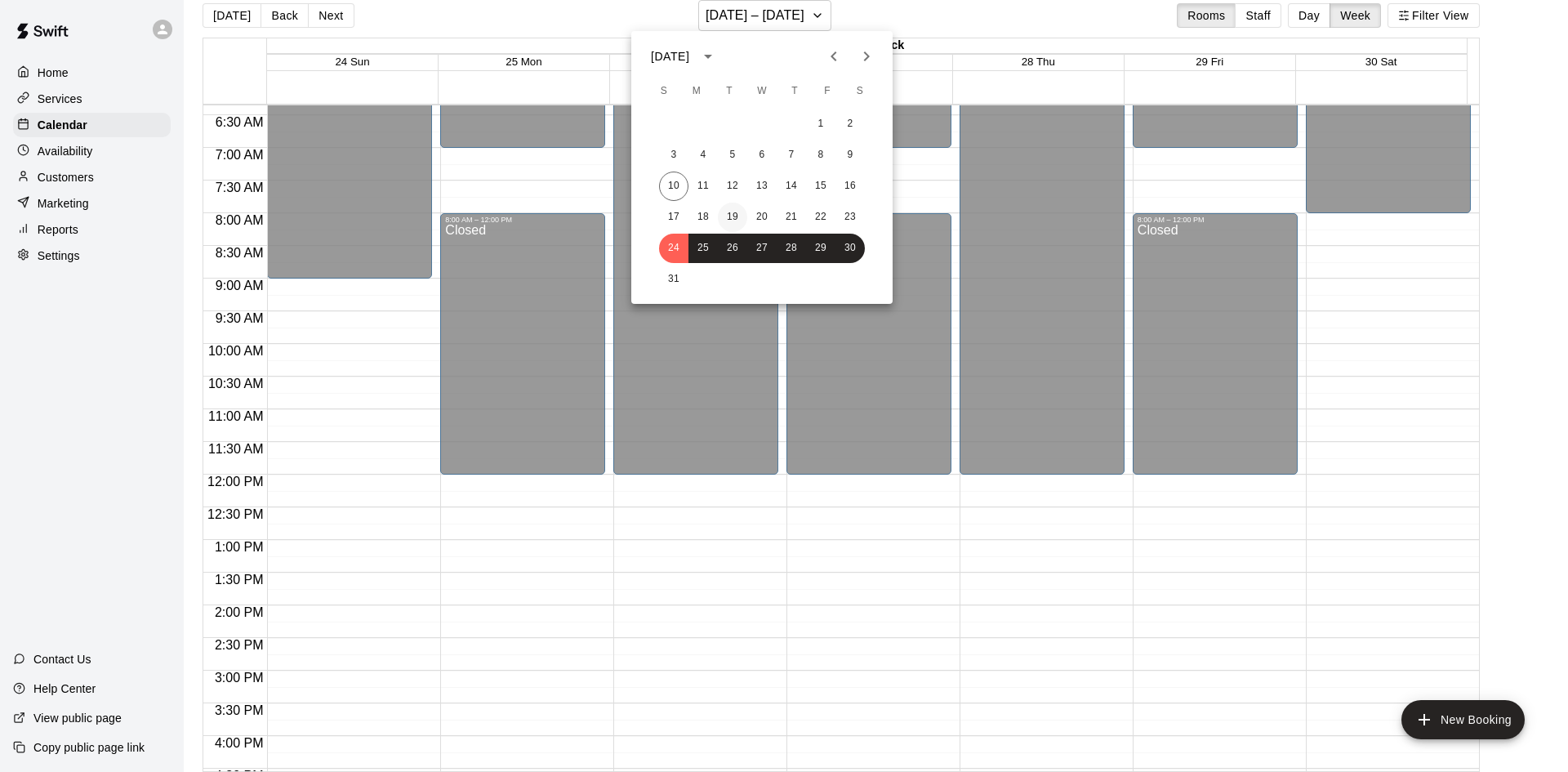
click at [737, 207] on button "19" at bounding box center [732, 217] width 30 height 30
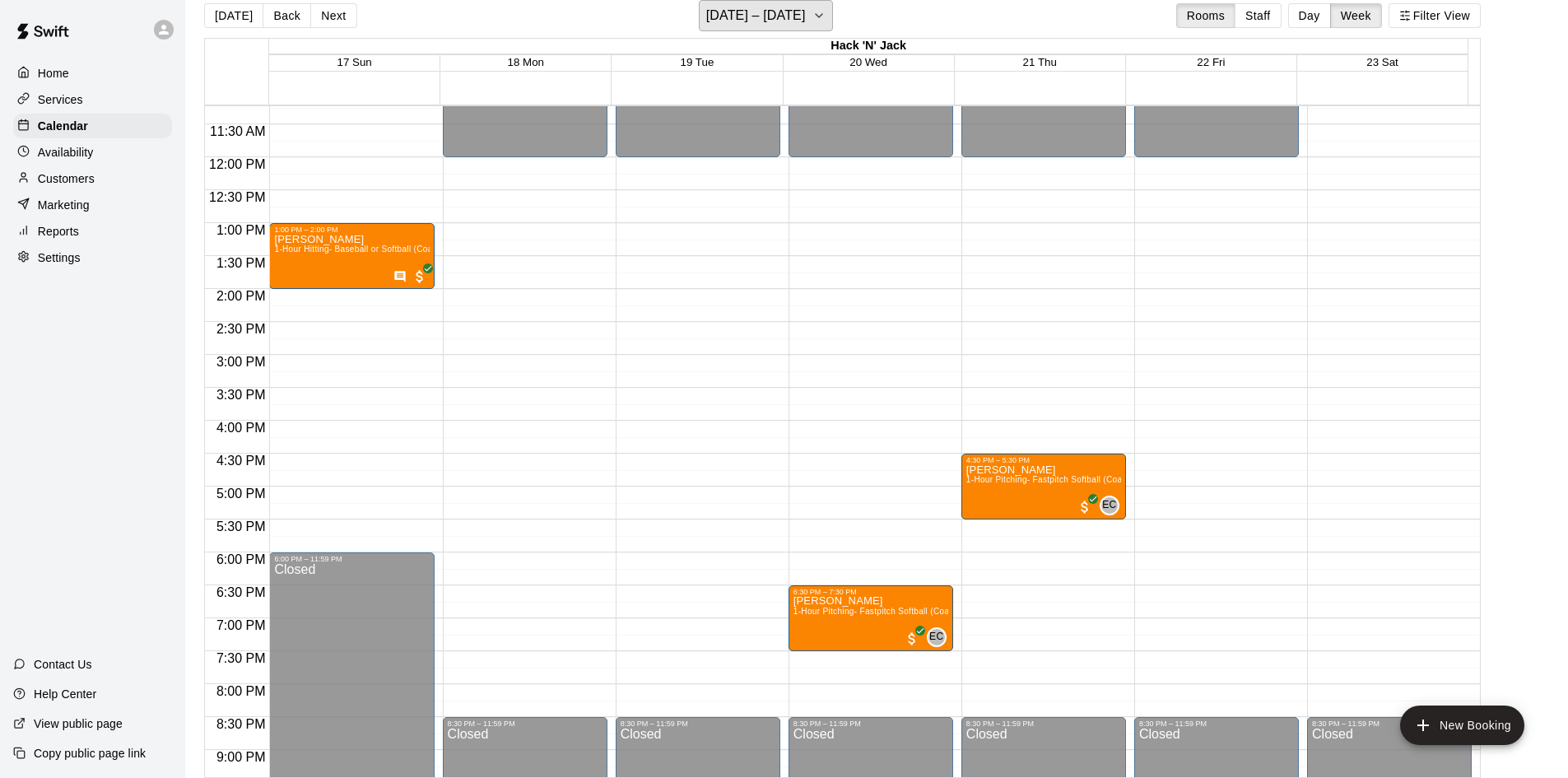
scroll to position [830, 0]
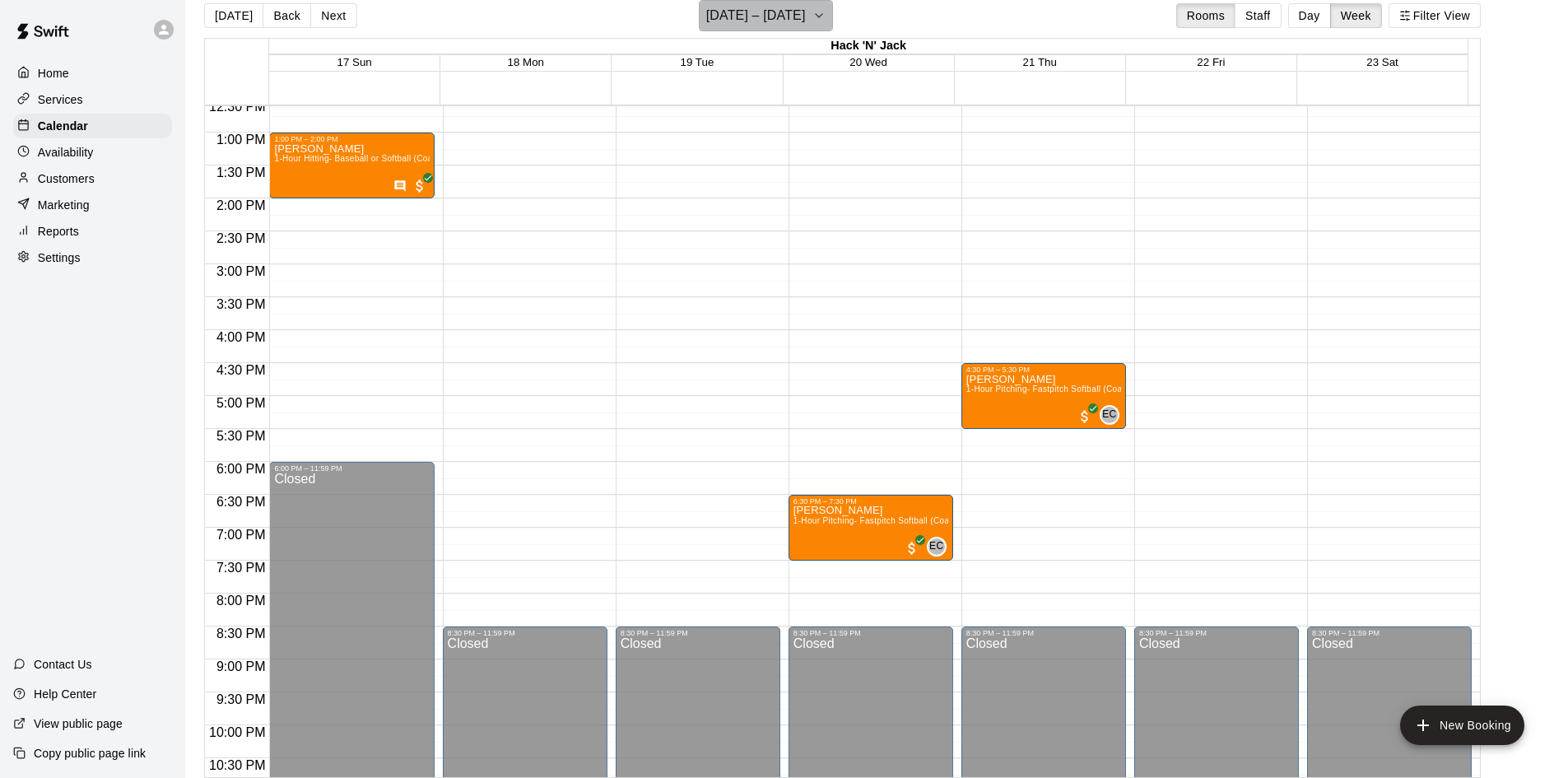
click at [816, 25] on icon "button" at bounding box center [819, 16] width 13 height 20
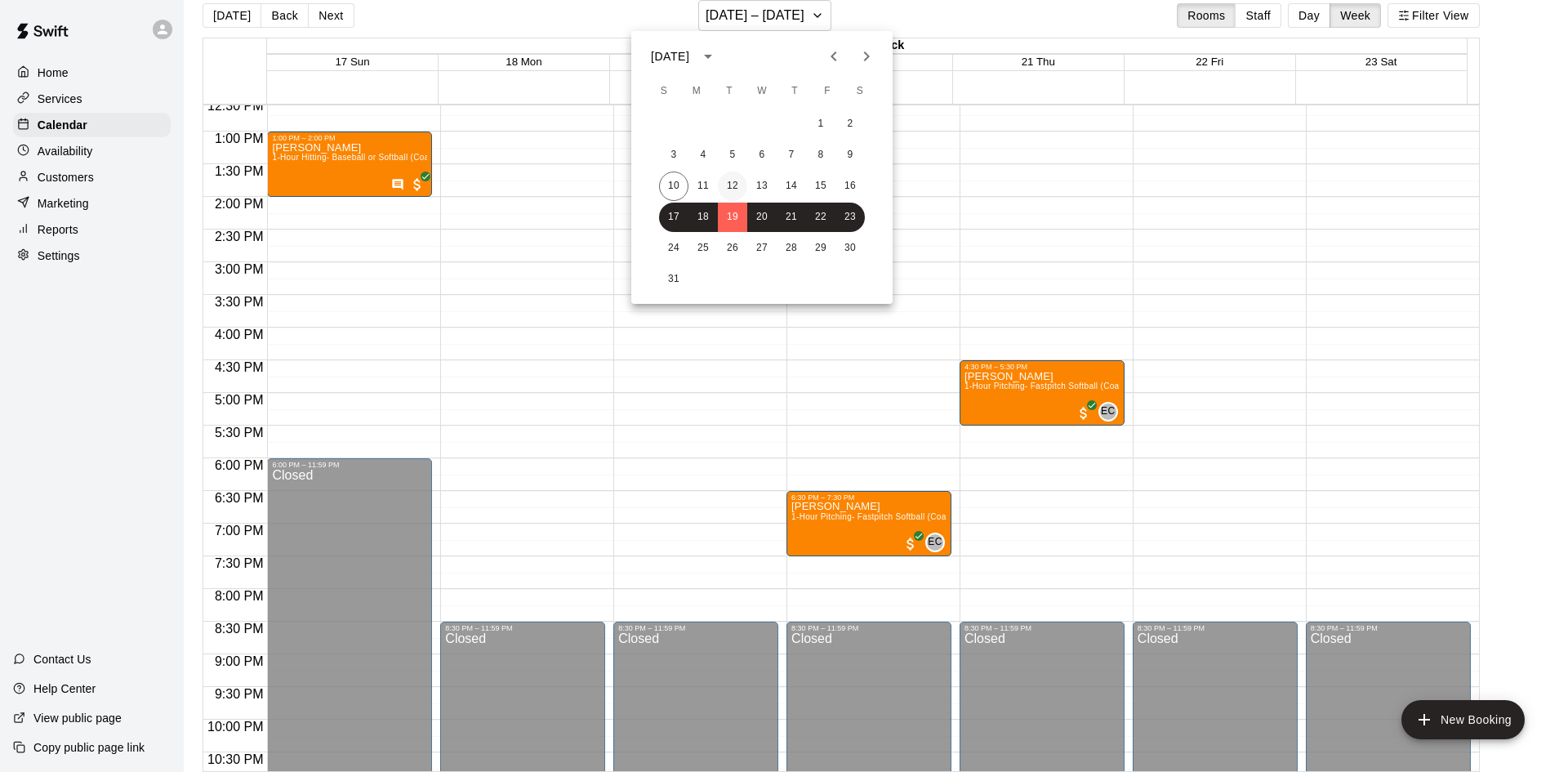
click at [721, 178] on button "12" at bounding box center [732, 186] width 30 height 30
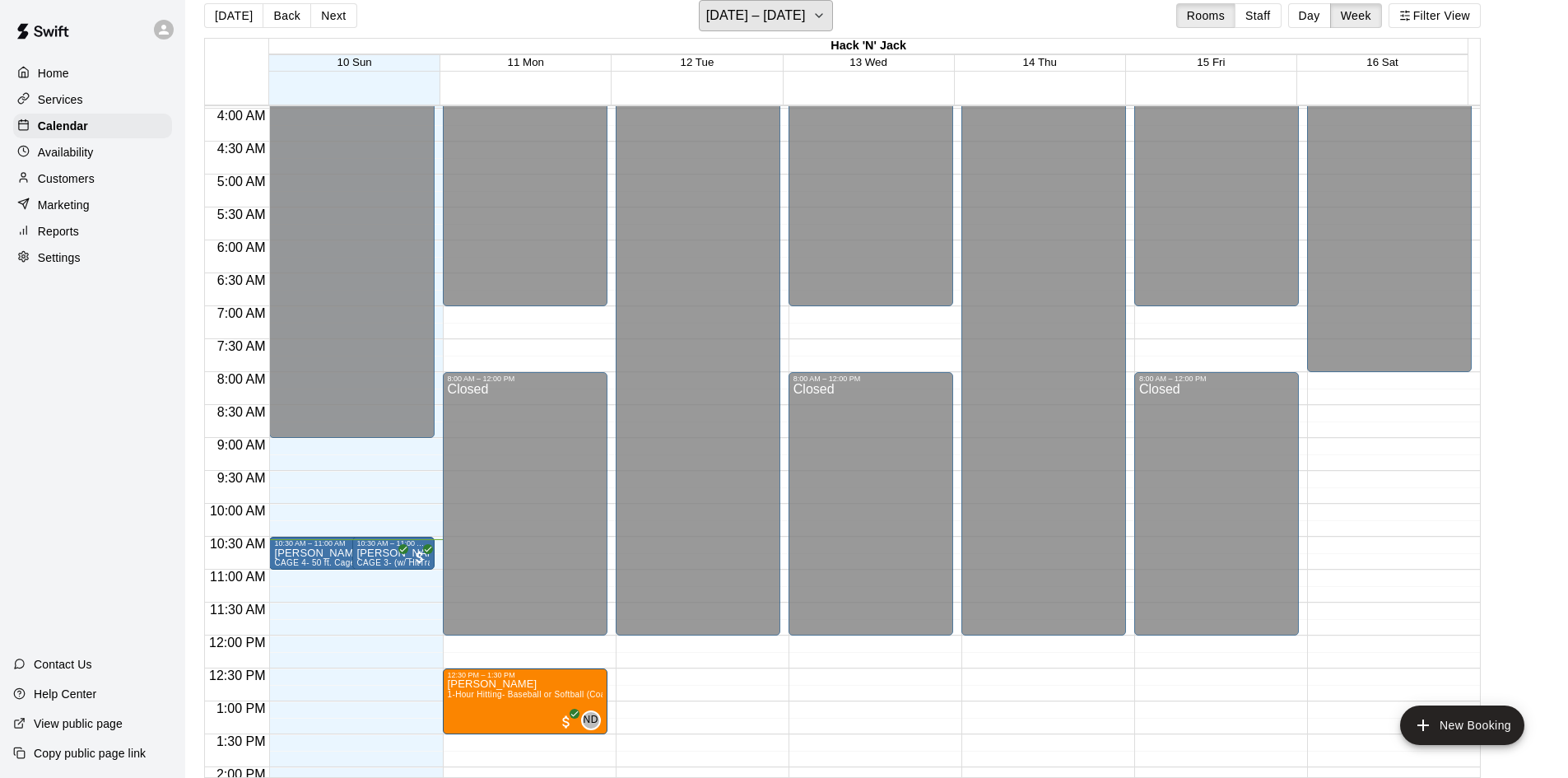
scroll to position [576, 0]
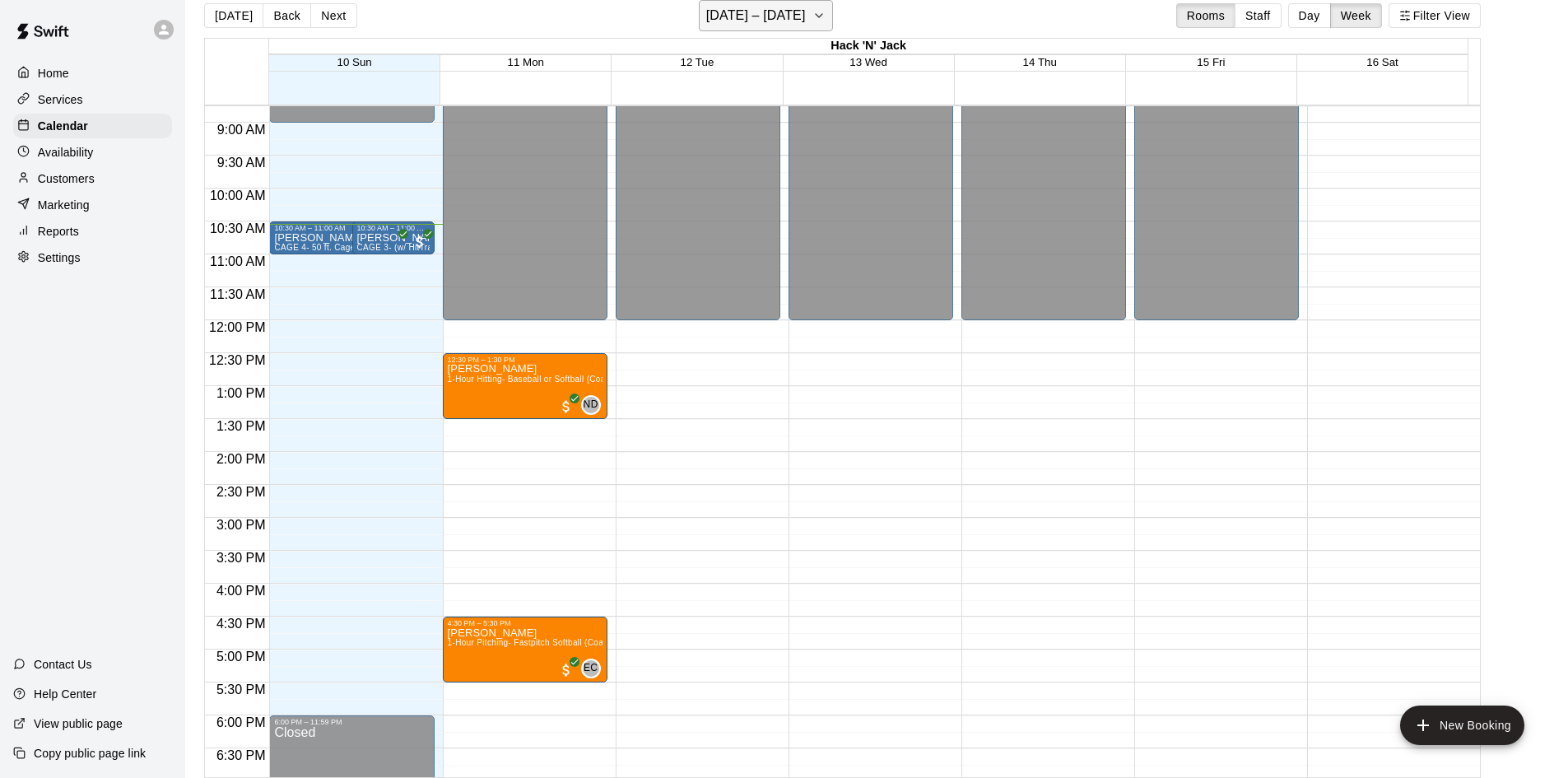
click at [776, 13] on h6 "[DATE] – [DATE]" at bounding box center [756, 15] width 99 height 23
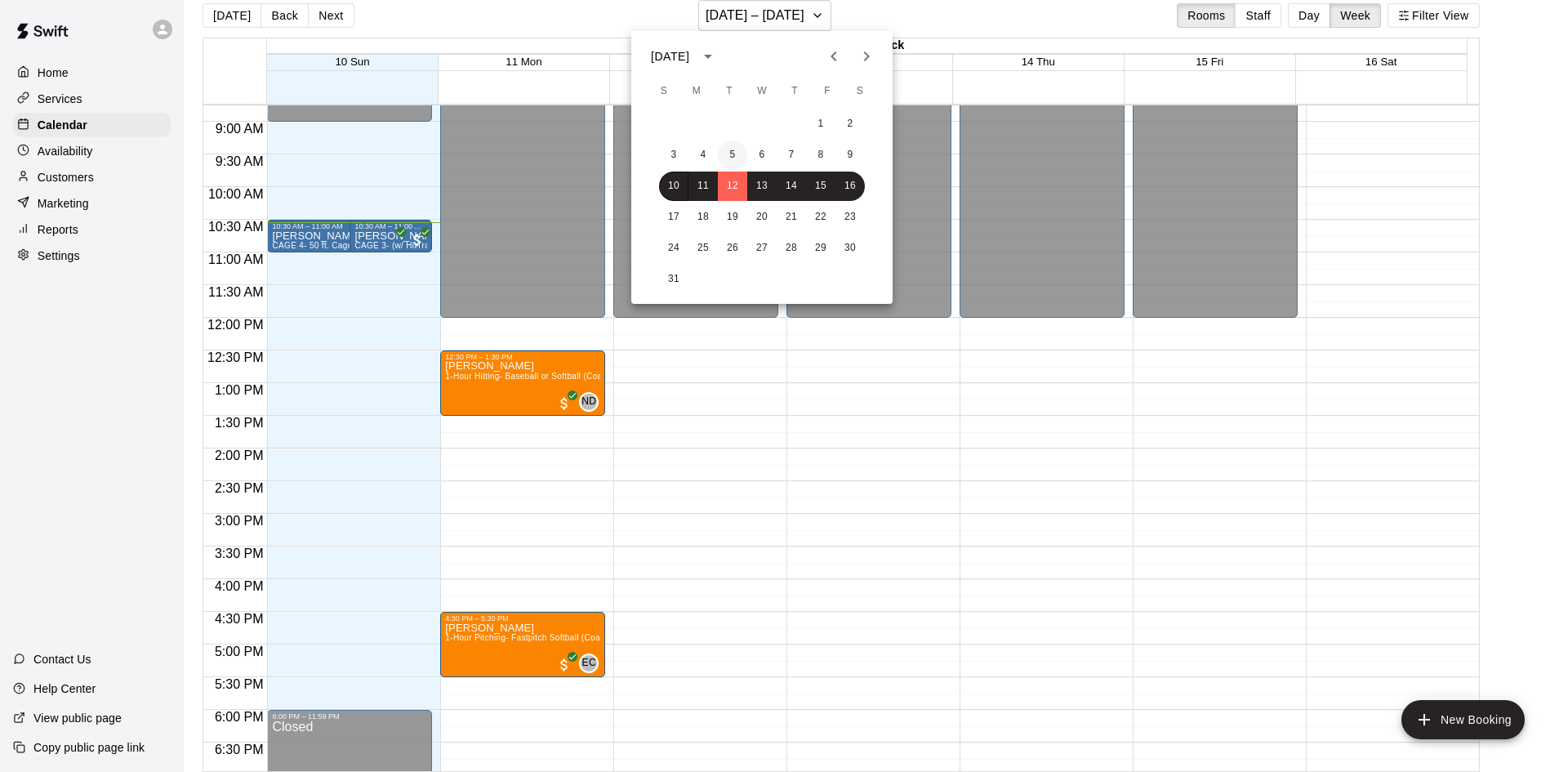
click at [745, 159] on button "5" at bounding box center [732, 155] width 30 height 30
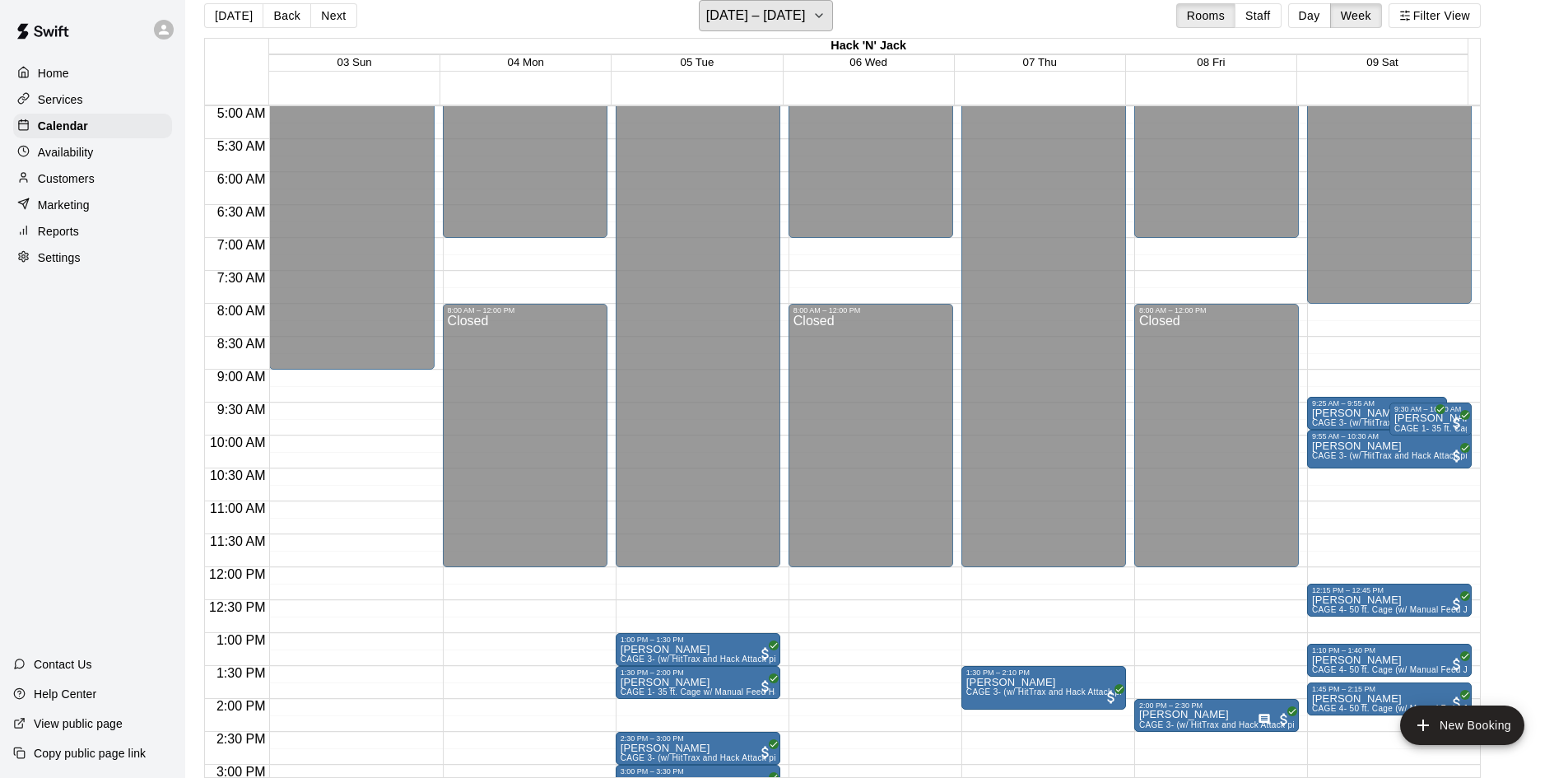
scroll to position [0, 0]
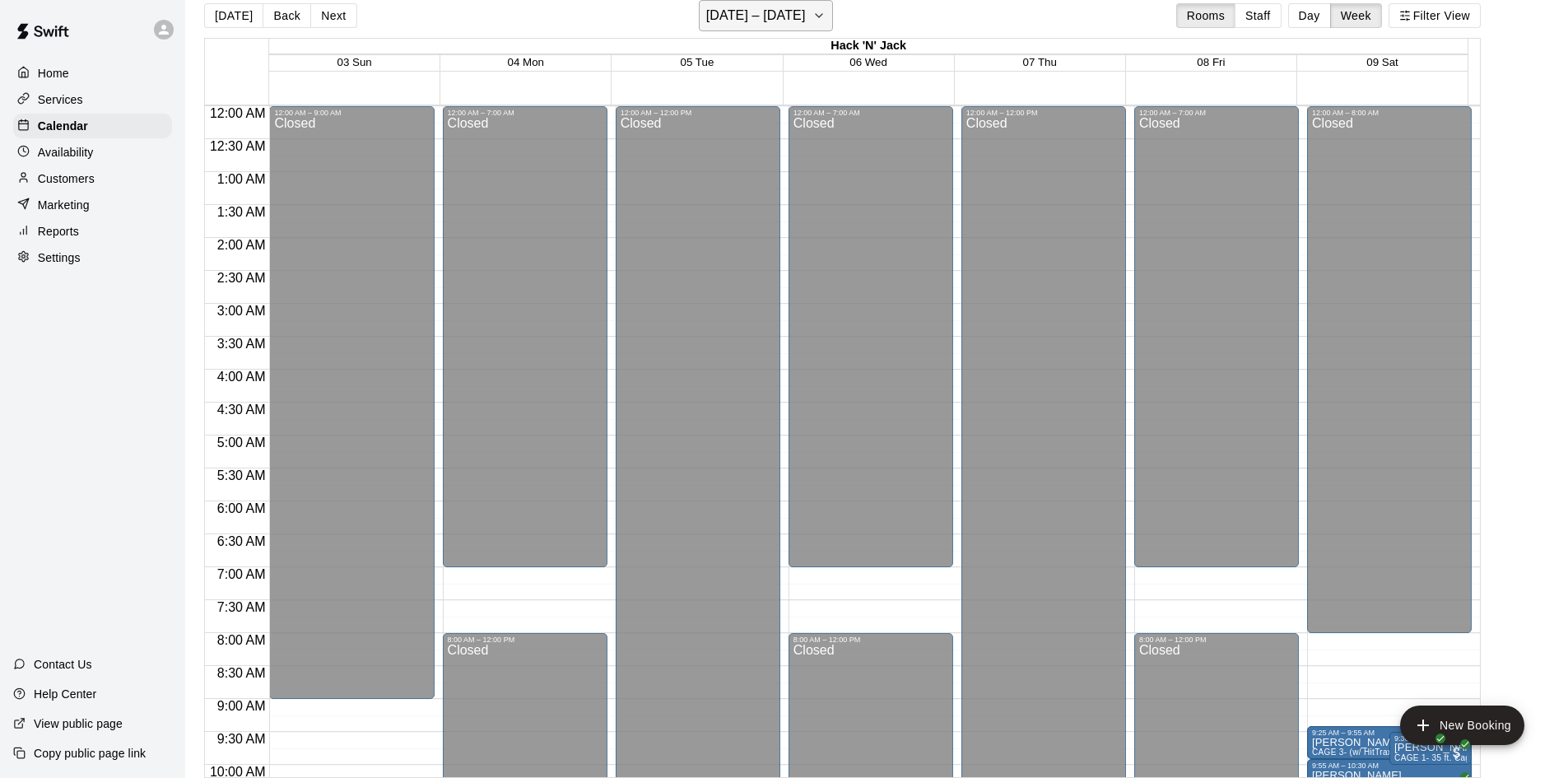
click at [781, 24] on h6 "[DATE] – [DATE]" at bounding box center [756, 15] width 99 height 23
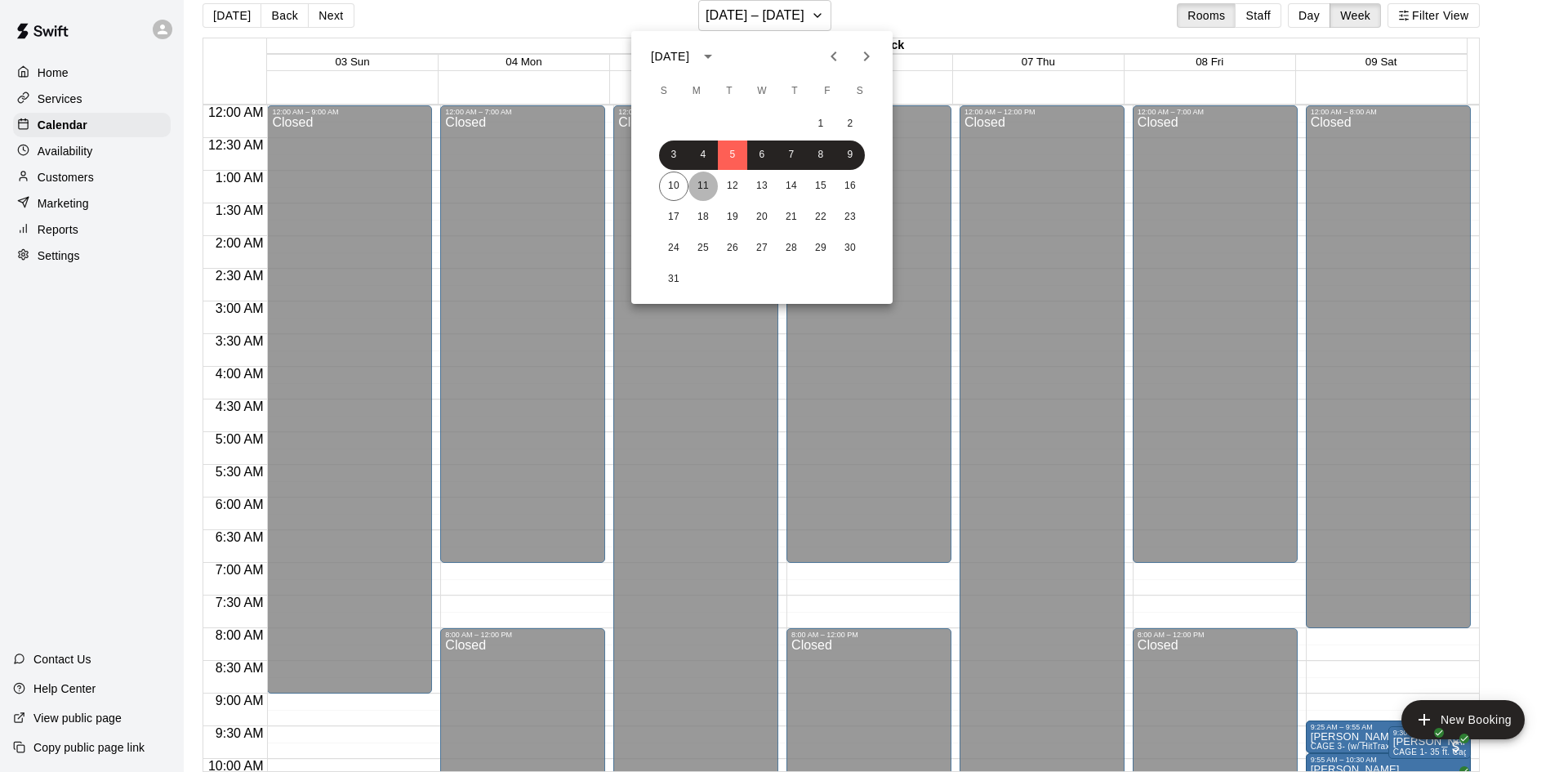
click at [698, 193] on button "11" at bounding box center [703, 186] width 30 height 30
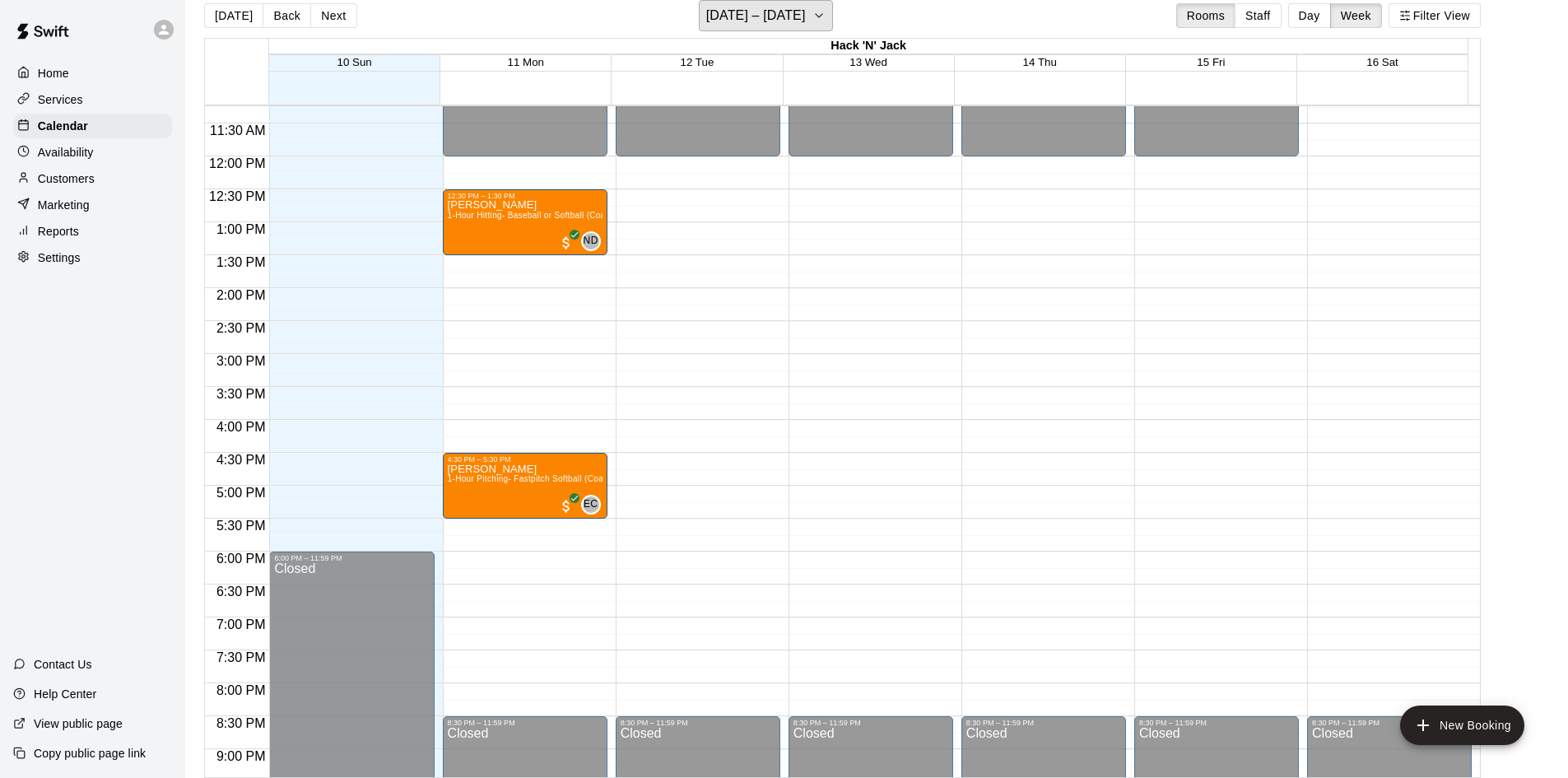
scroll to position [741, 0]
click at [759, 11] on h6 "[DATE] – [DATE]" at bounding box center [756, 15] width 99 height 23
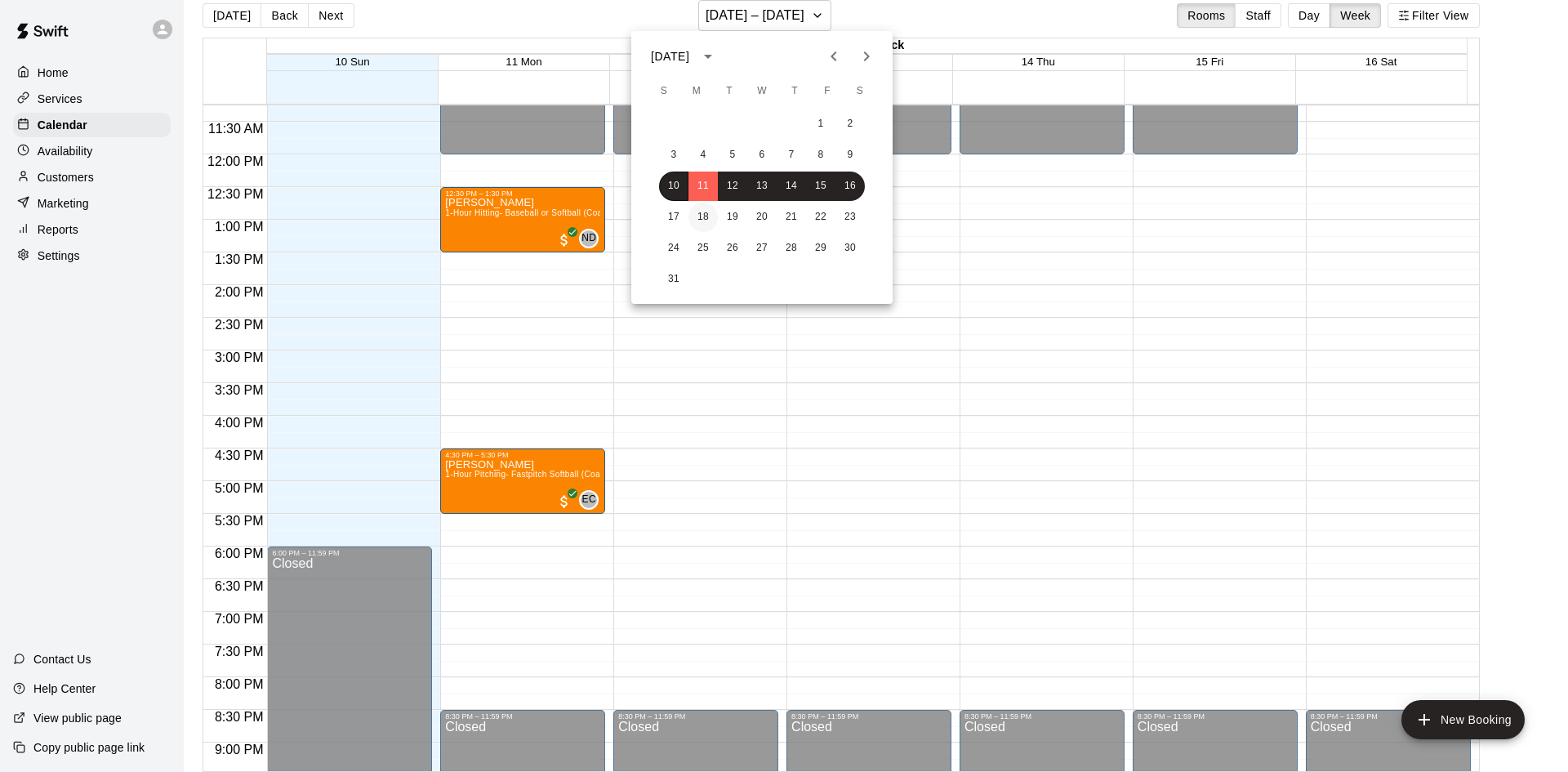
click at [698, 211] on button "18" at bounding box center [703, 217] width 30 height 30
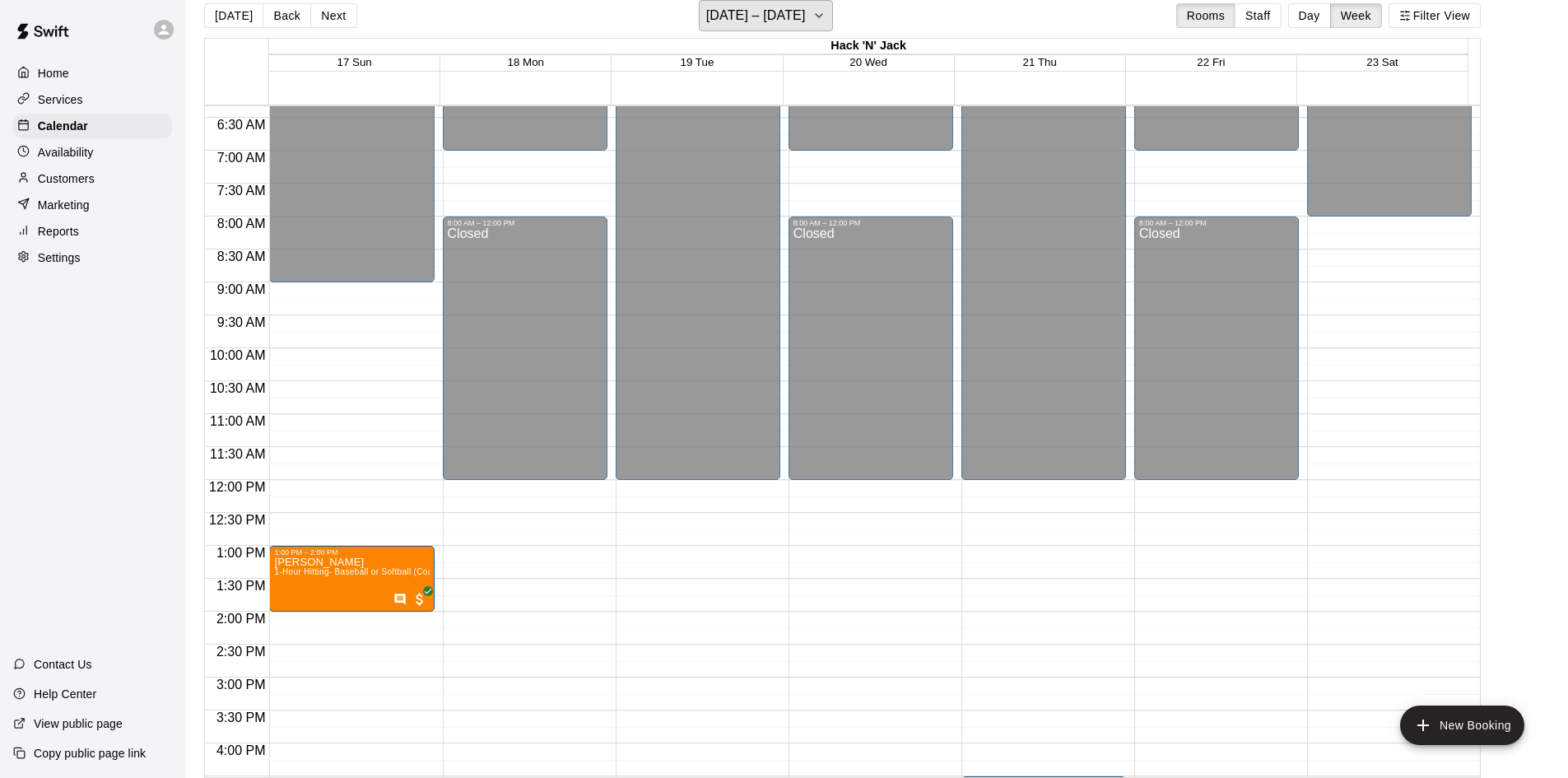
scroll to position [411, 0]
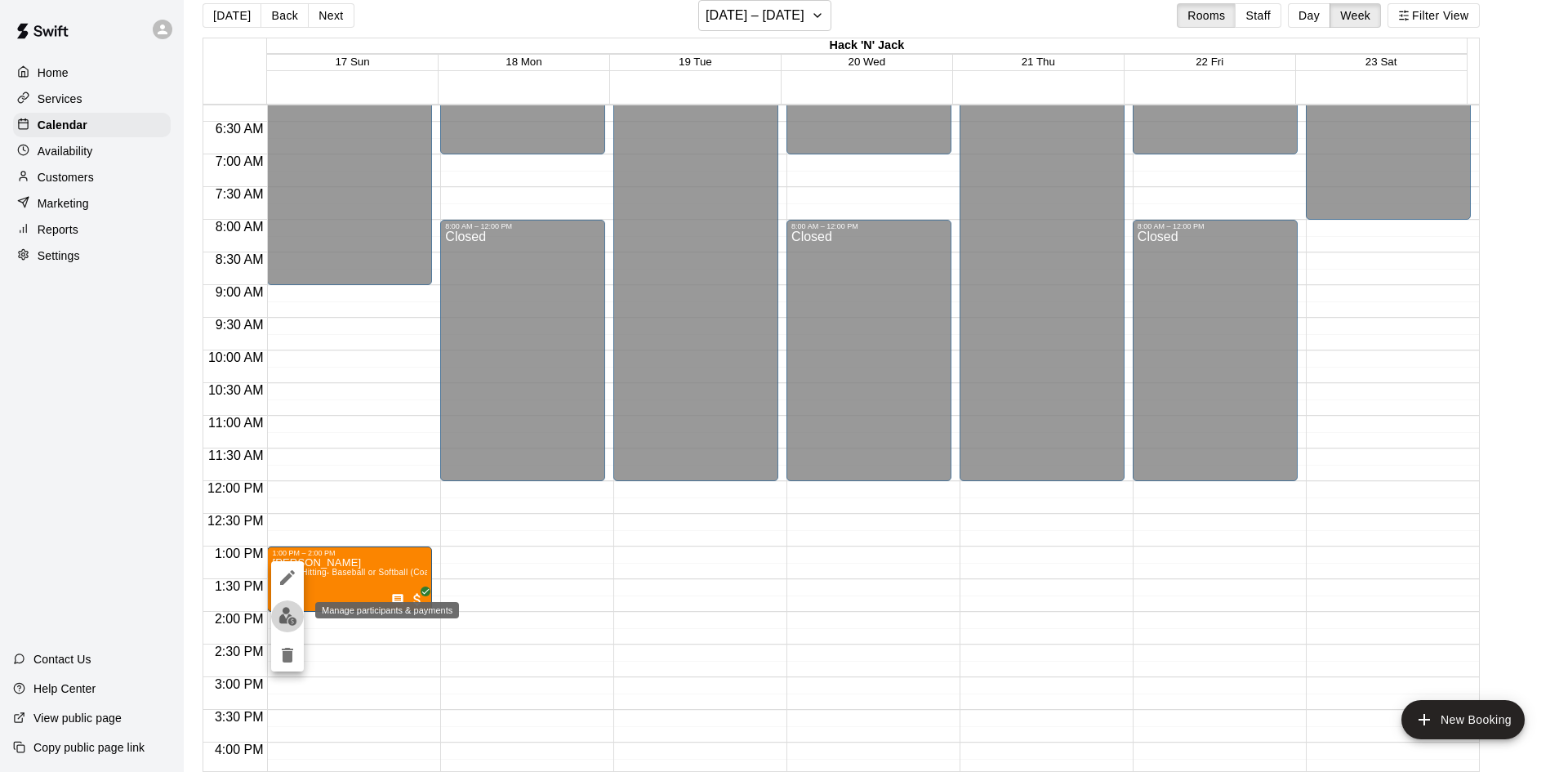
click at [283, 612] on img "edit" at bounding box center [288, 616] width 19 height 19
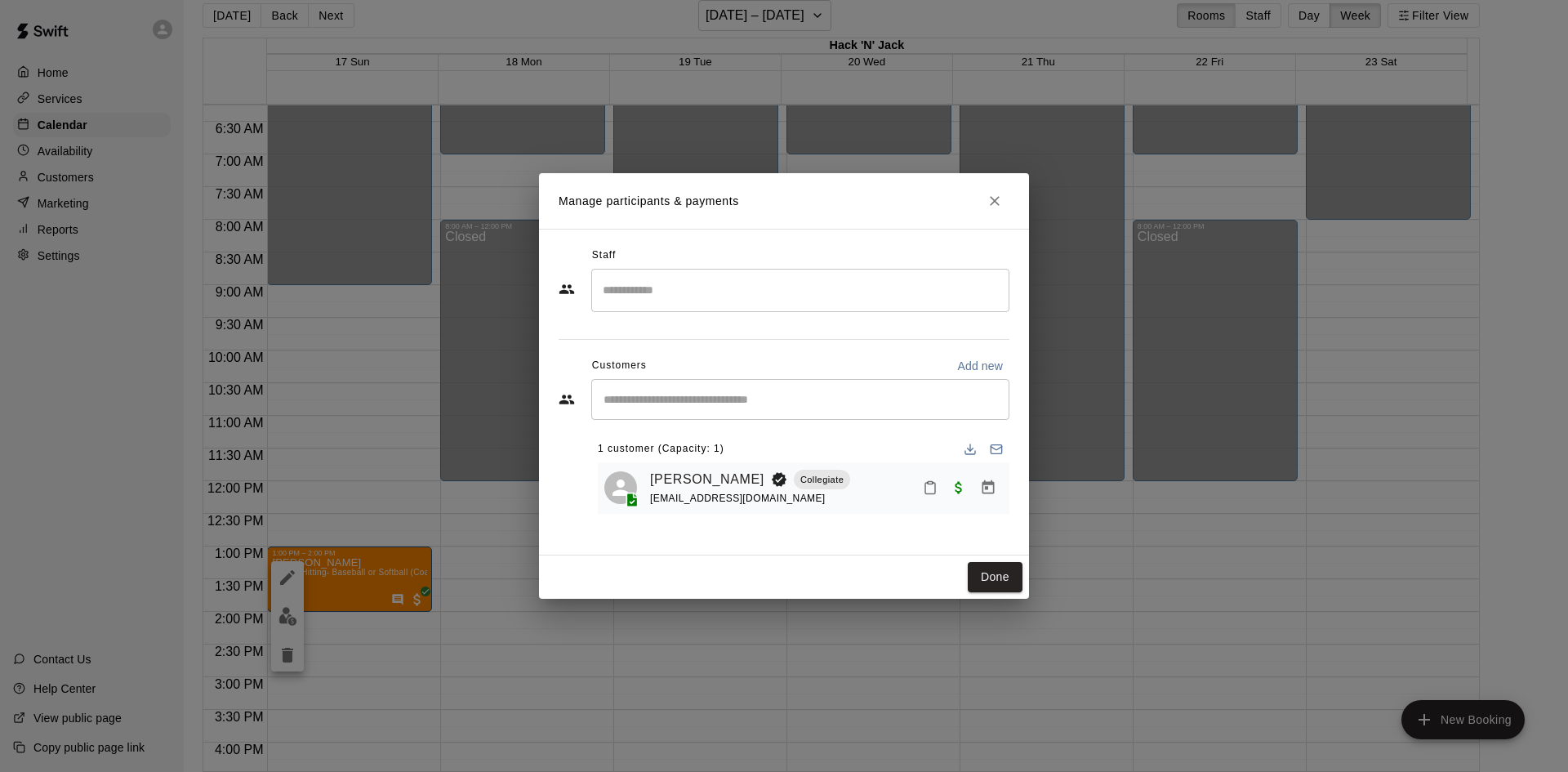
click at [621, 285] on input "Search staff" at bounding box center [799, 290] width 403 height 29
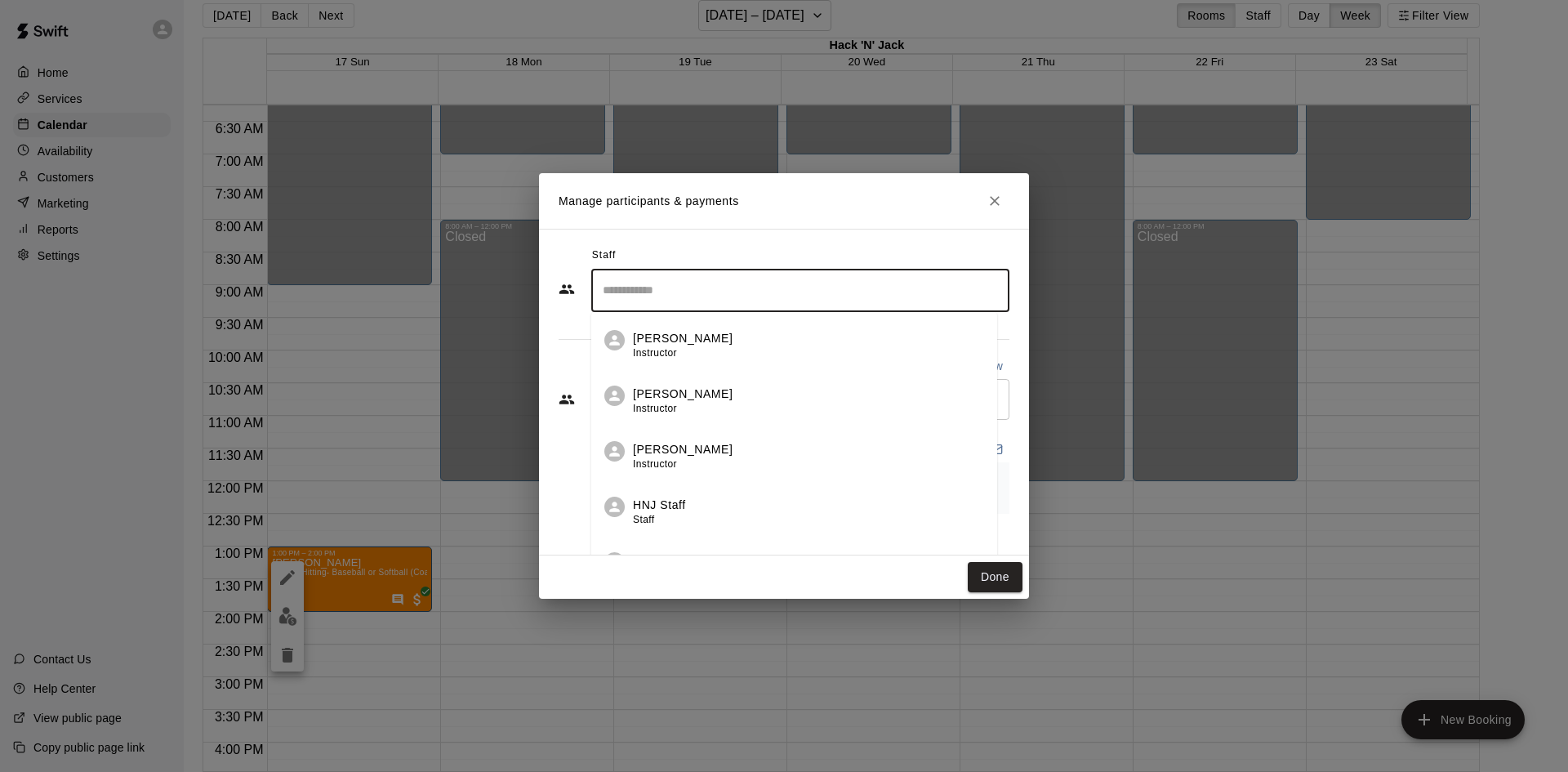
click at [655, 392] on p "[PERSON_NAME]" at bounding box center [682, 393] width 100 height 17
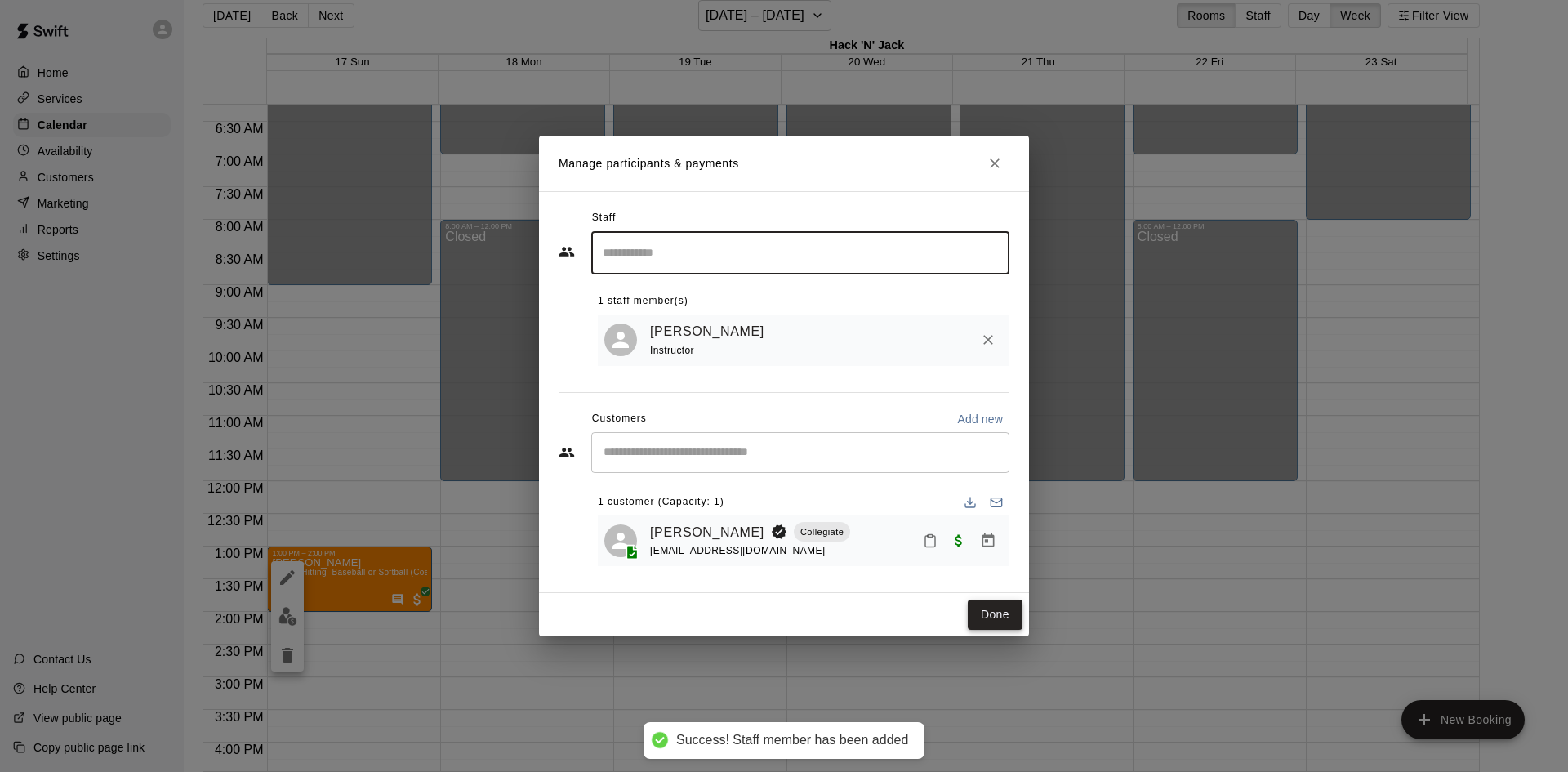
click at [988, 610] on button "Done" at bounding box center [995, 614] width 55 height 31
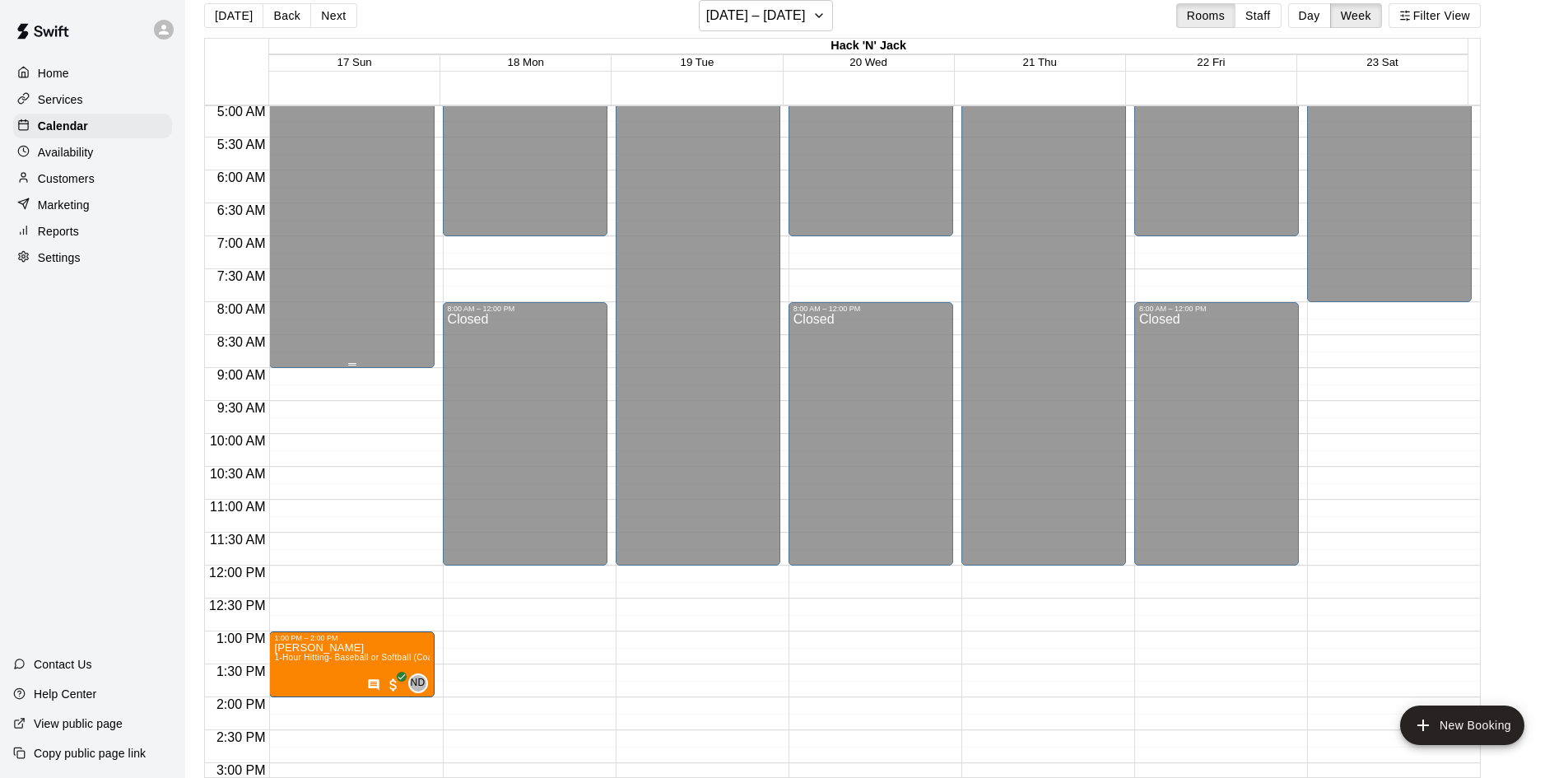
scroll to position [329, 0]
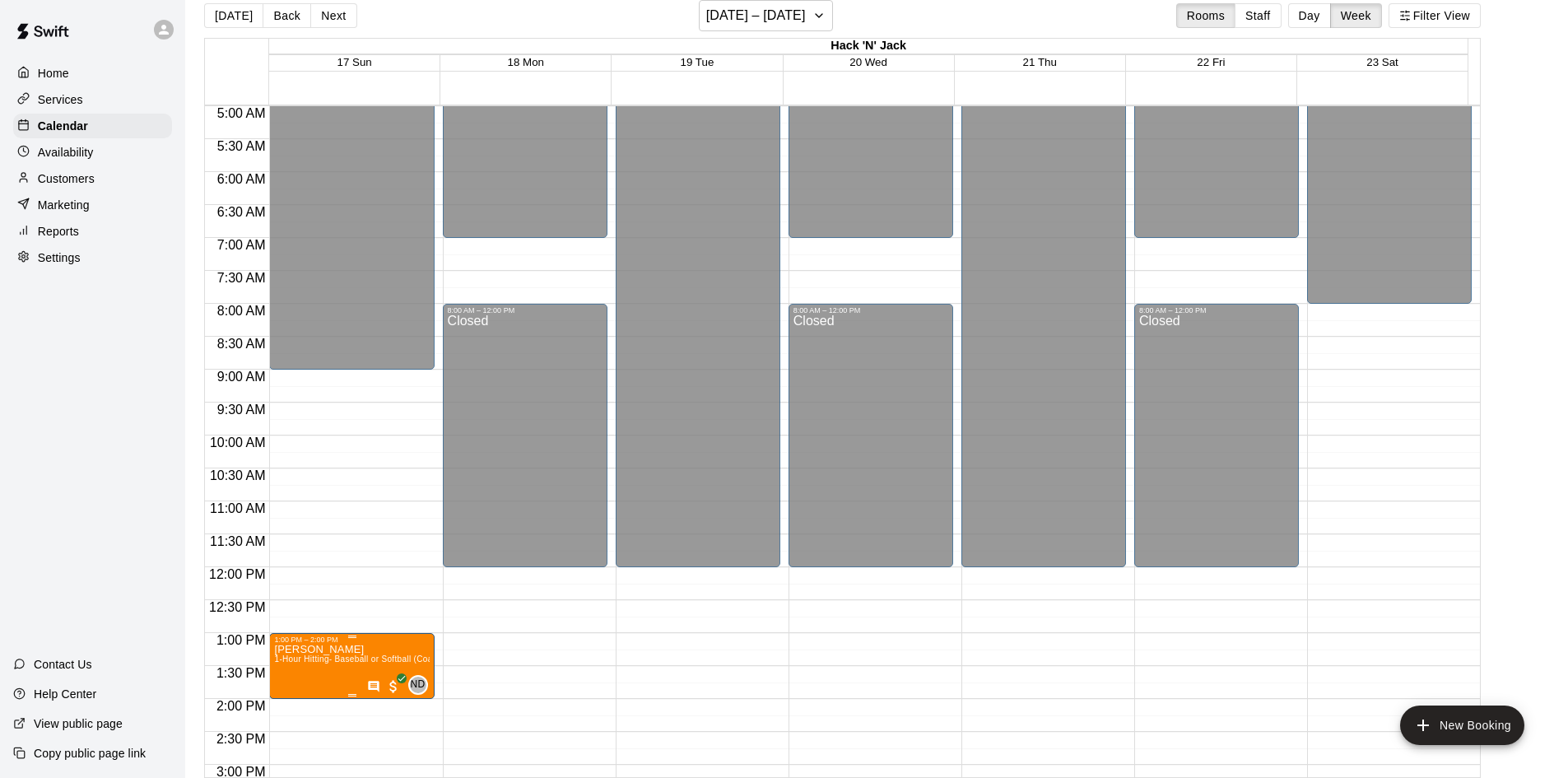
click at [320, 664] on span "1-Hour Hitting- Baseball or Softball (Coach [PERSON_NAME])" at bounding box center [396, 659] width 244 height 9
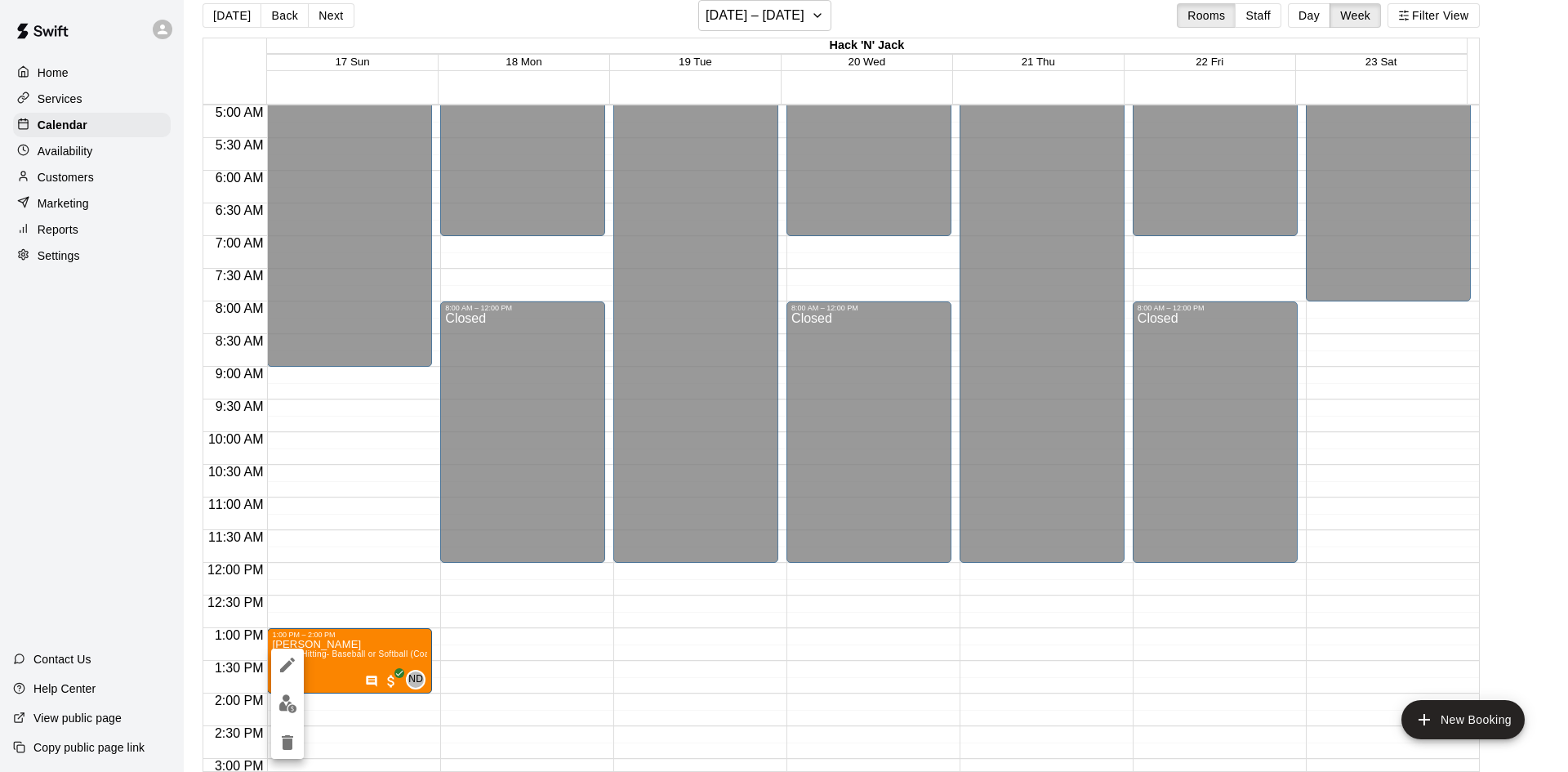
click at [53, 155] on div at bounding box center [784, 386] width 1568 height 772
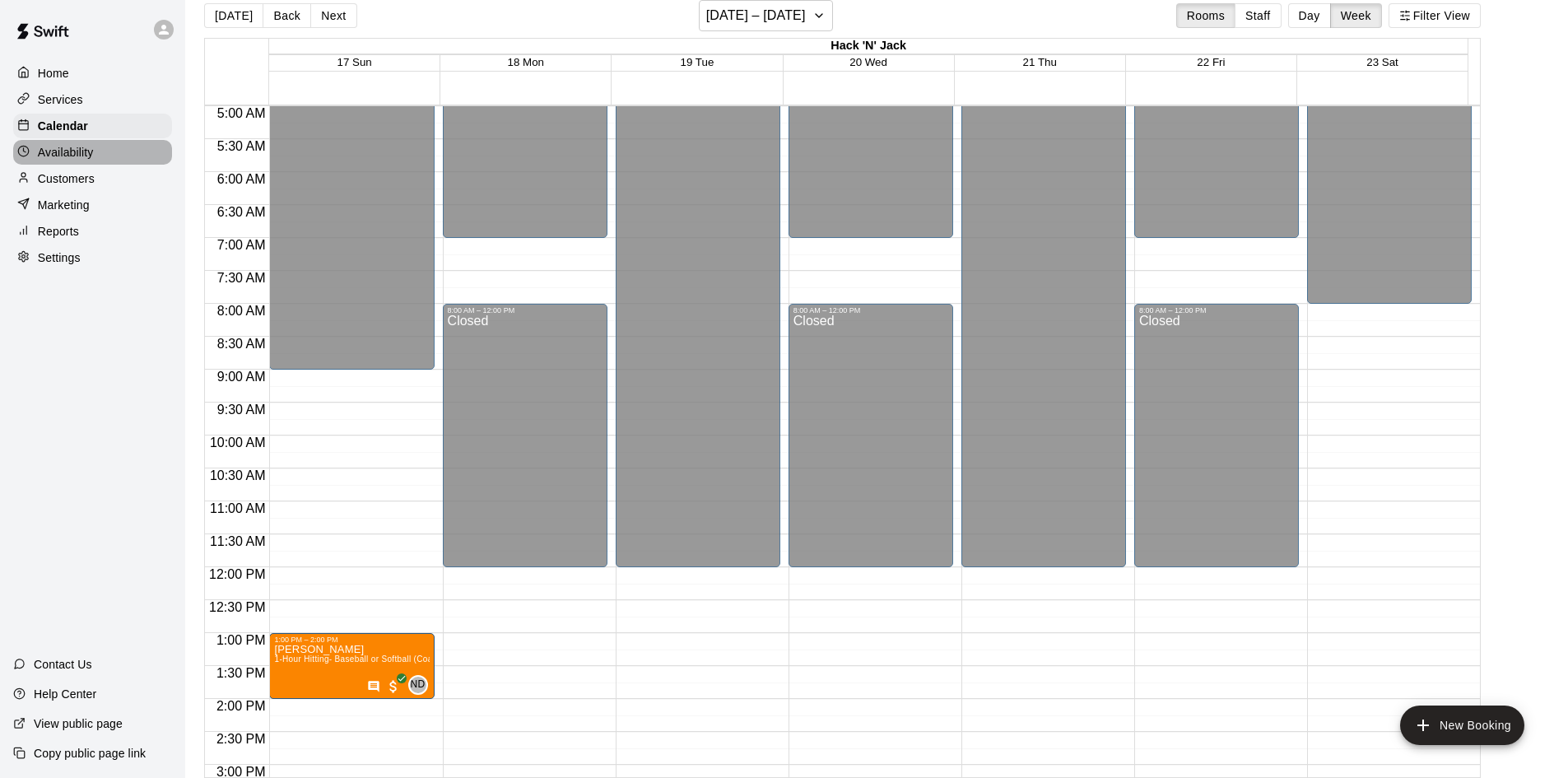
click at [46, 158] on p "Availability" at bounding box center [66, 152] width 56 height 17
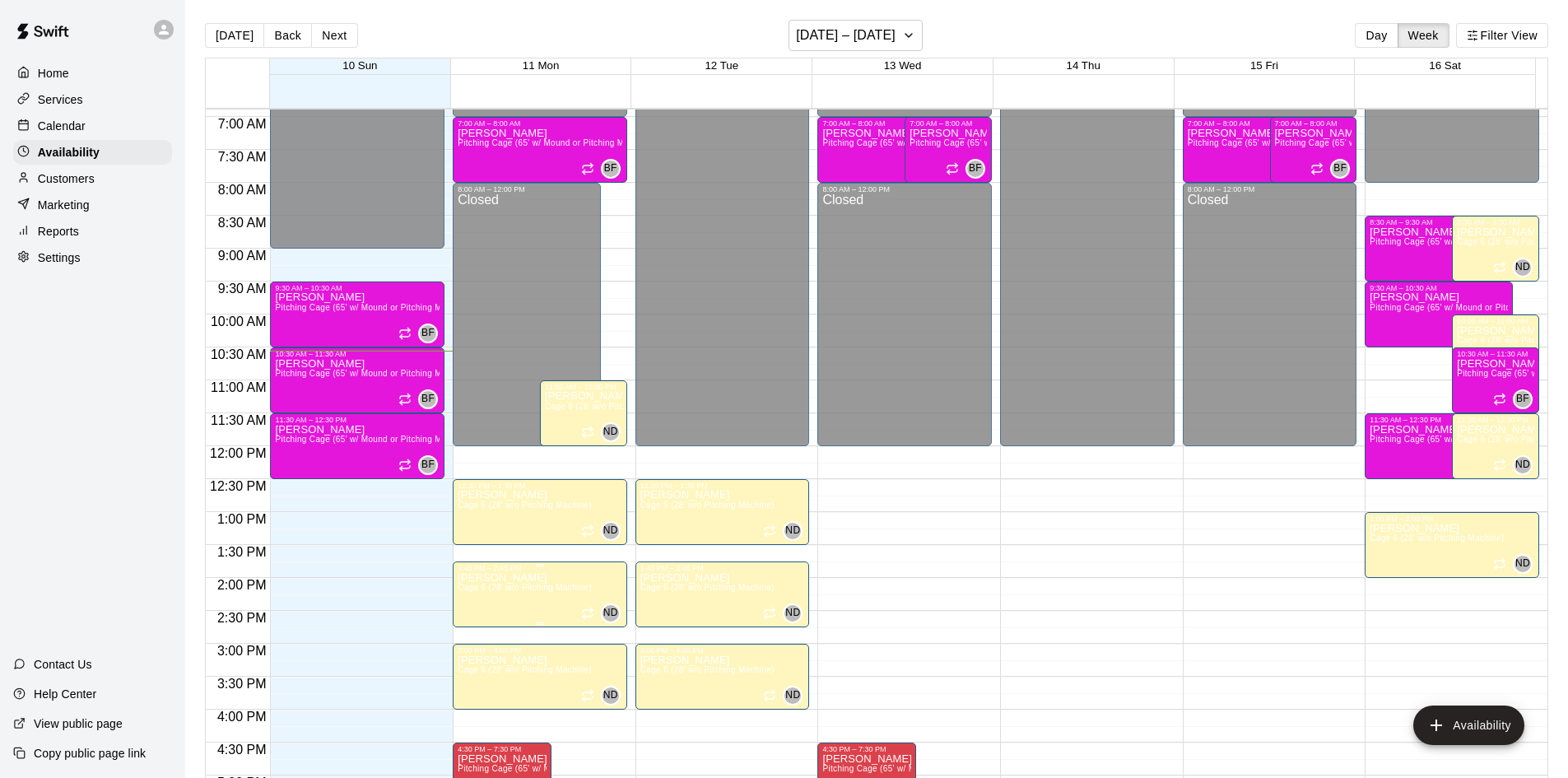
scroll to position [778, 0]
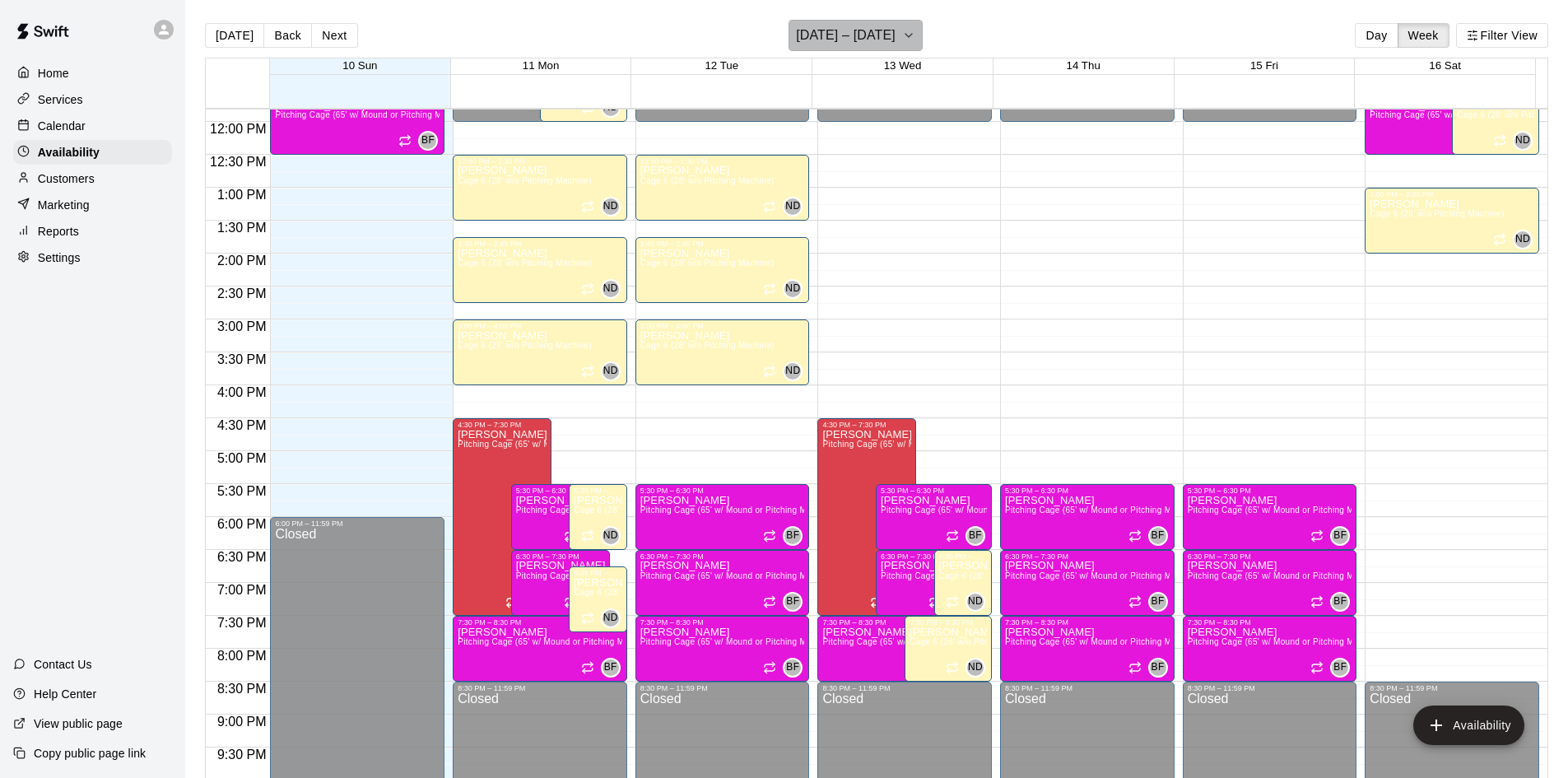
click at [892, 35] on button "[DATE] – [DATE]" at bounding box center [856, 35] width 134 height 31
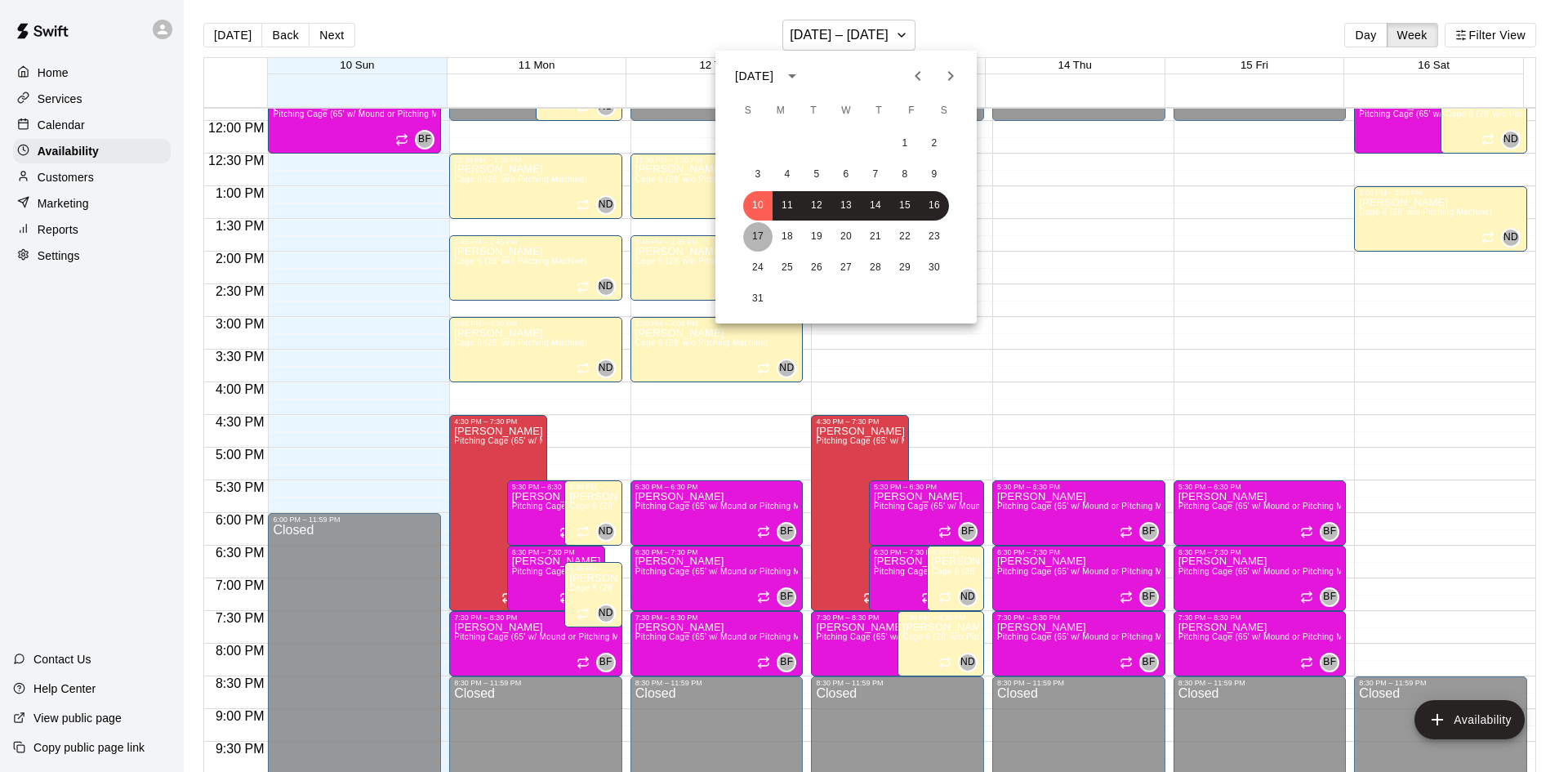
click at [756, 237] on button "17" at bounding box center [758, 237] width 30 height 30
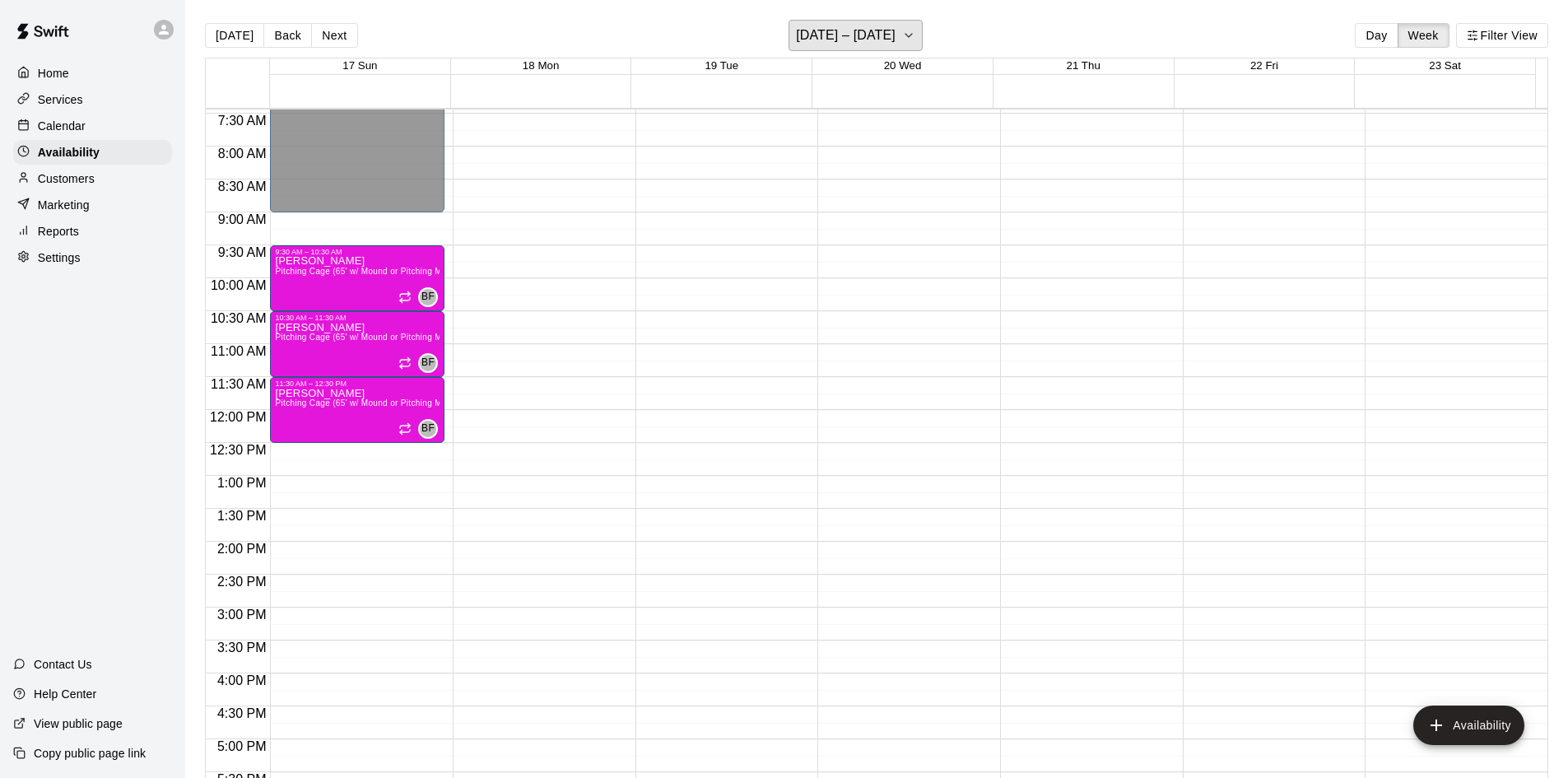
scroll to position [494, 0]
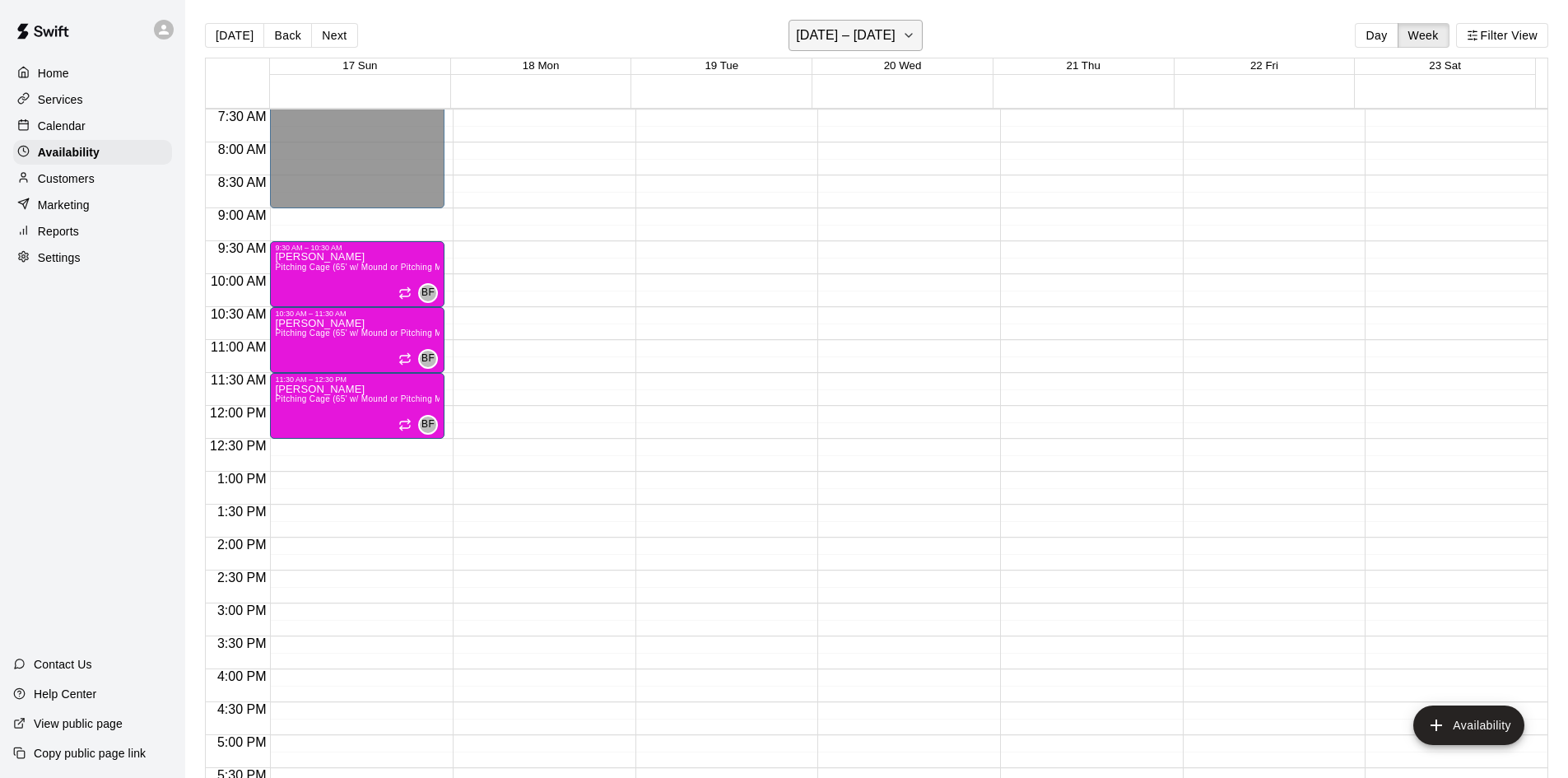
click at [833, 26] on h6 "[DATE] – [DATE]" at bounding box center [846, 35] width 99 height 23
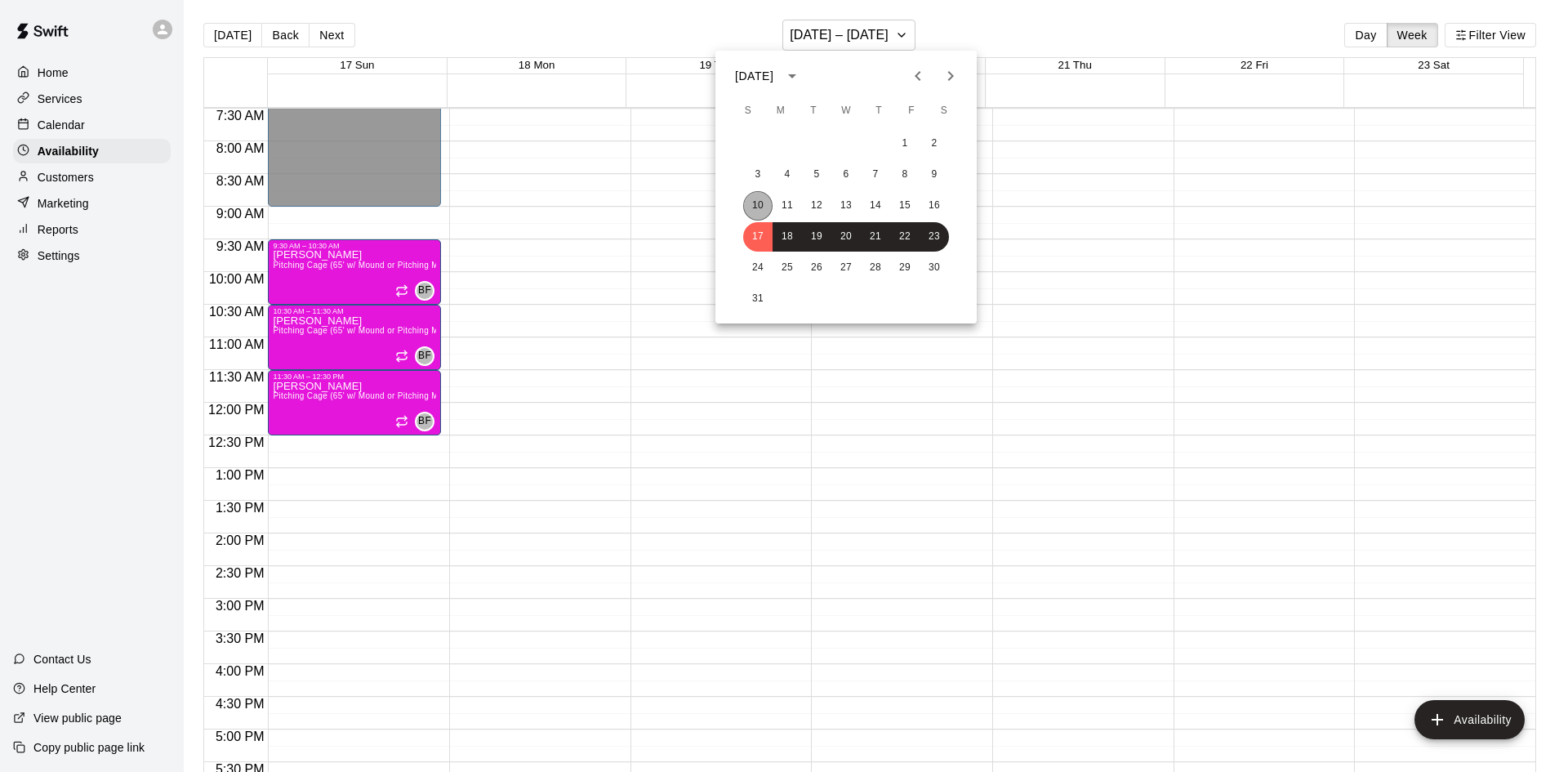
click at [755, 205] on button "10" at bounding box center [758, 206] width 30 height 30
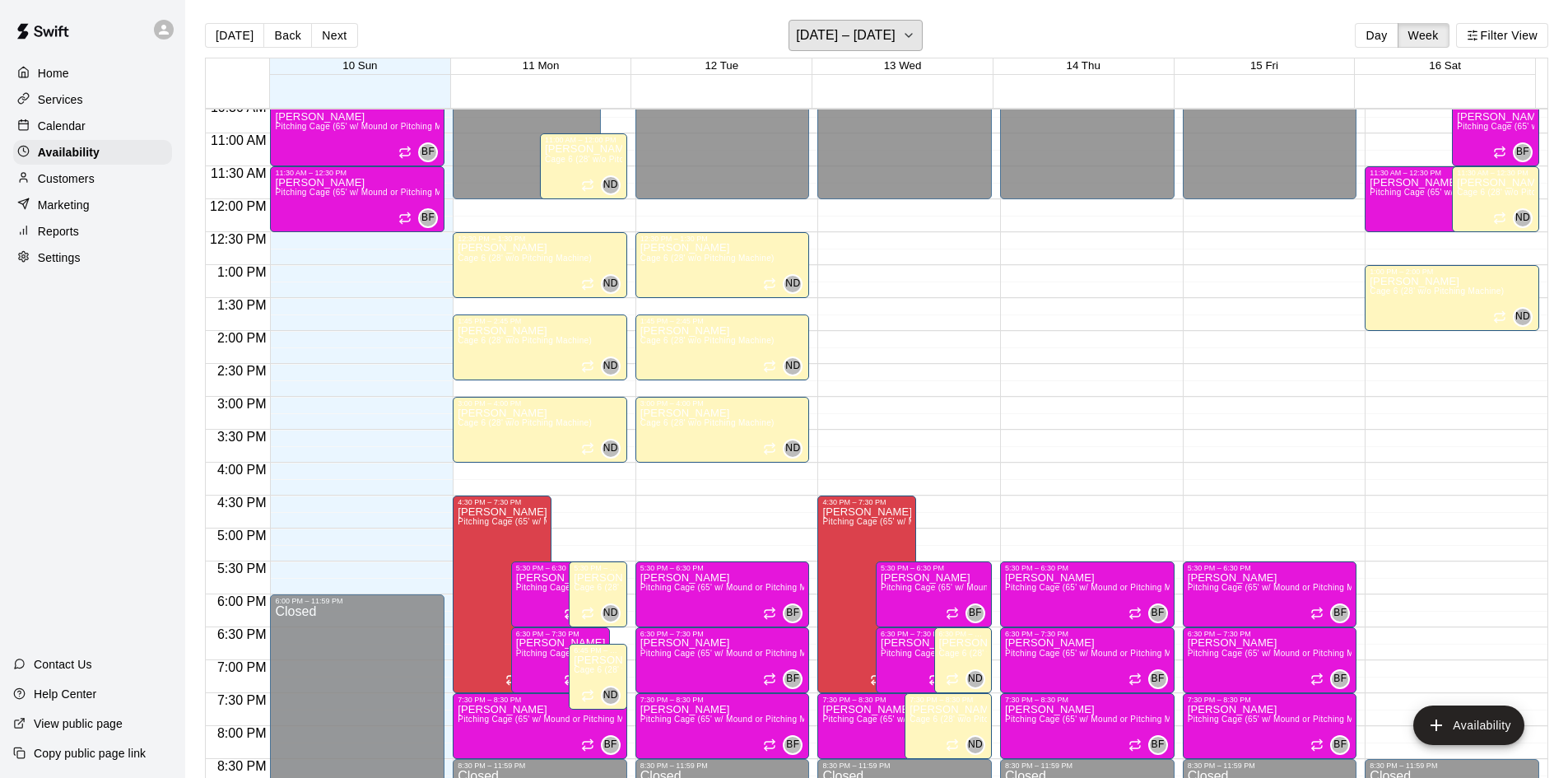
scroll to position [729, 0]
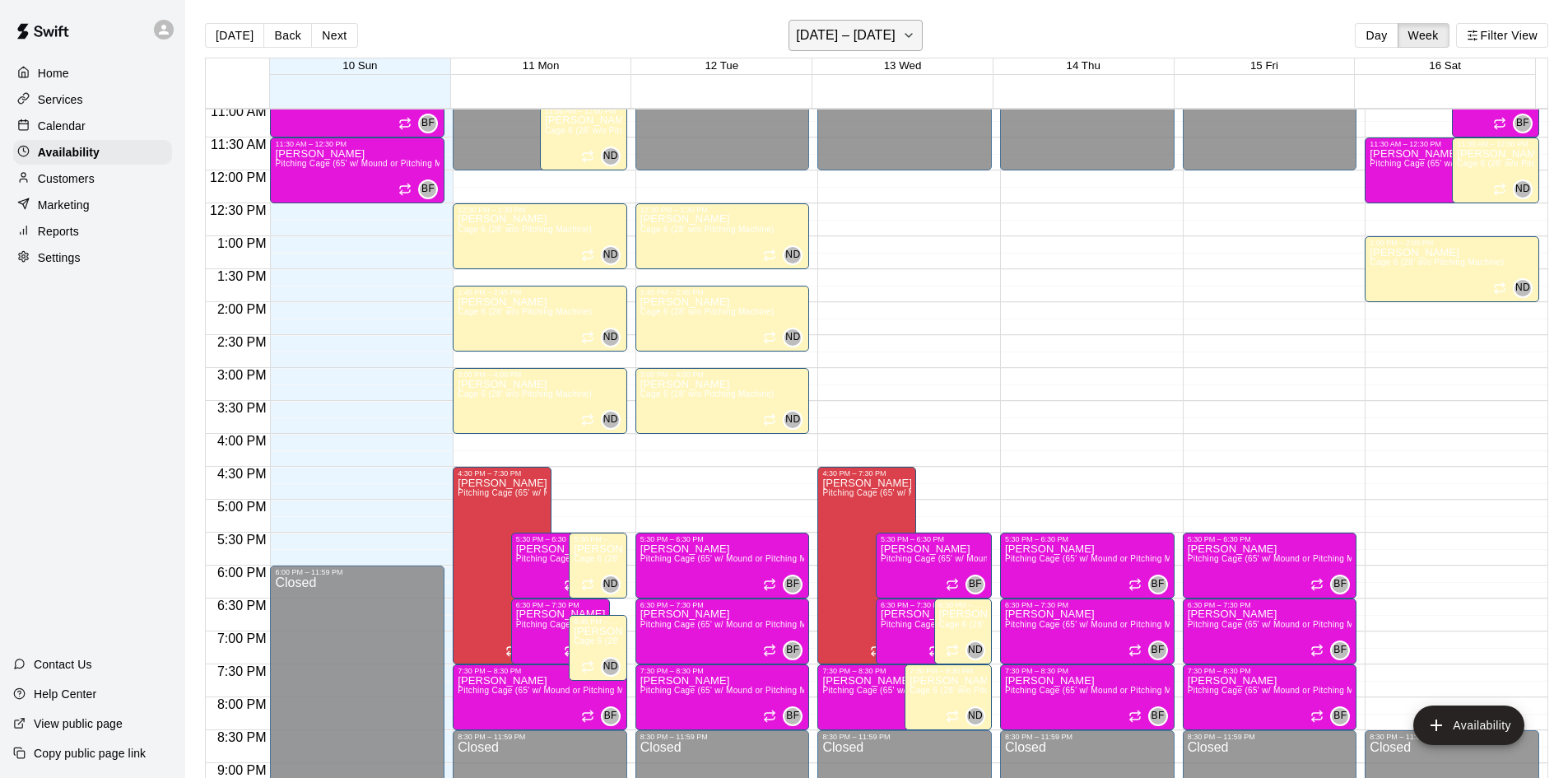
click at [849, 32] on h6 "[DATE] – [DATE]" at bounding box center [846, 35] width 99 height 23
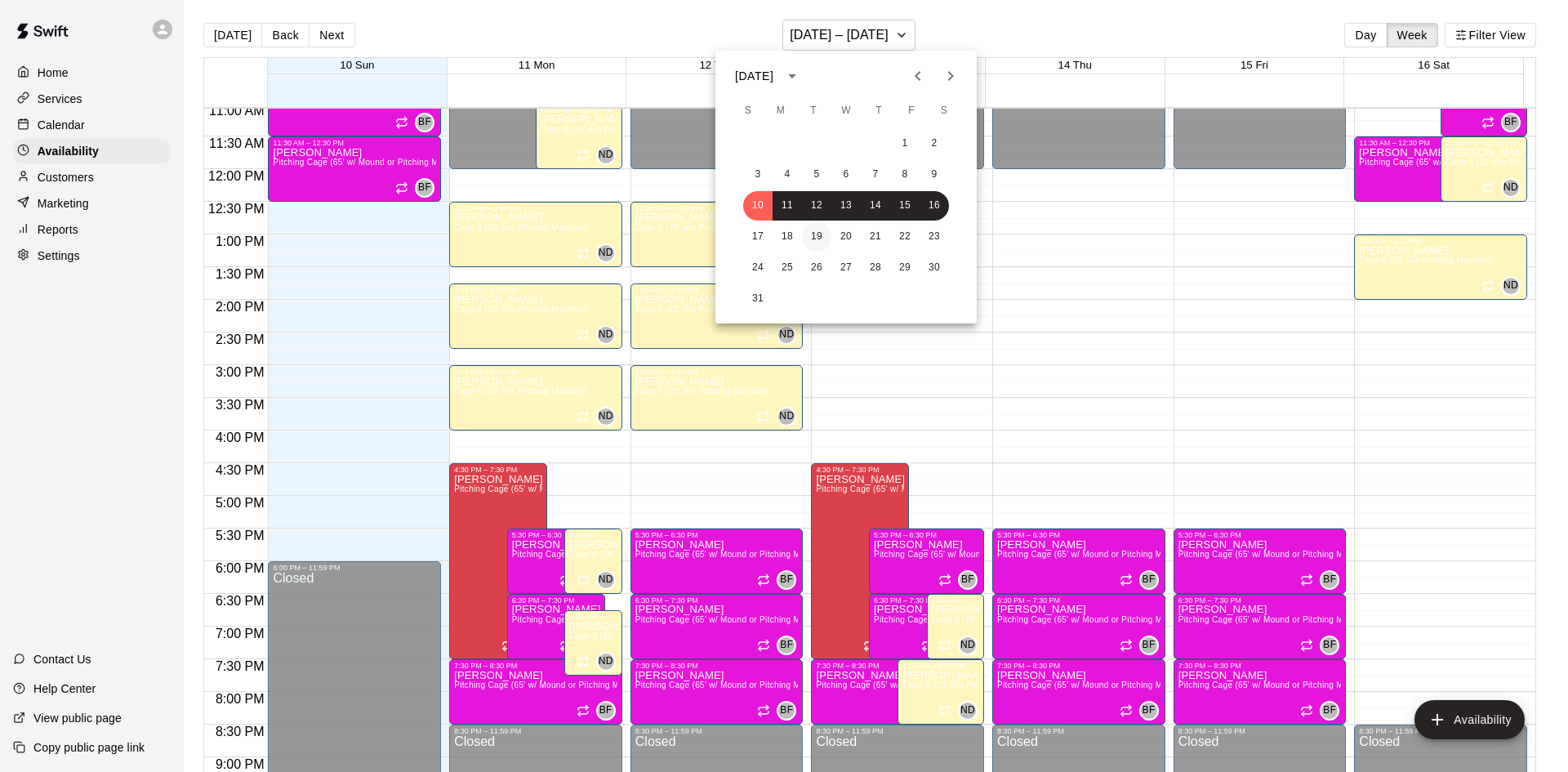
click at [822, 237] on button "19" at bounding box center [817, 237] width 30 height 30
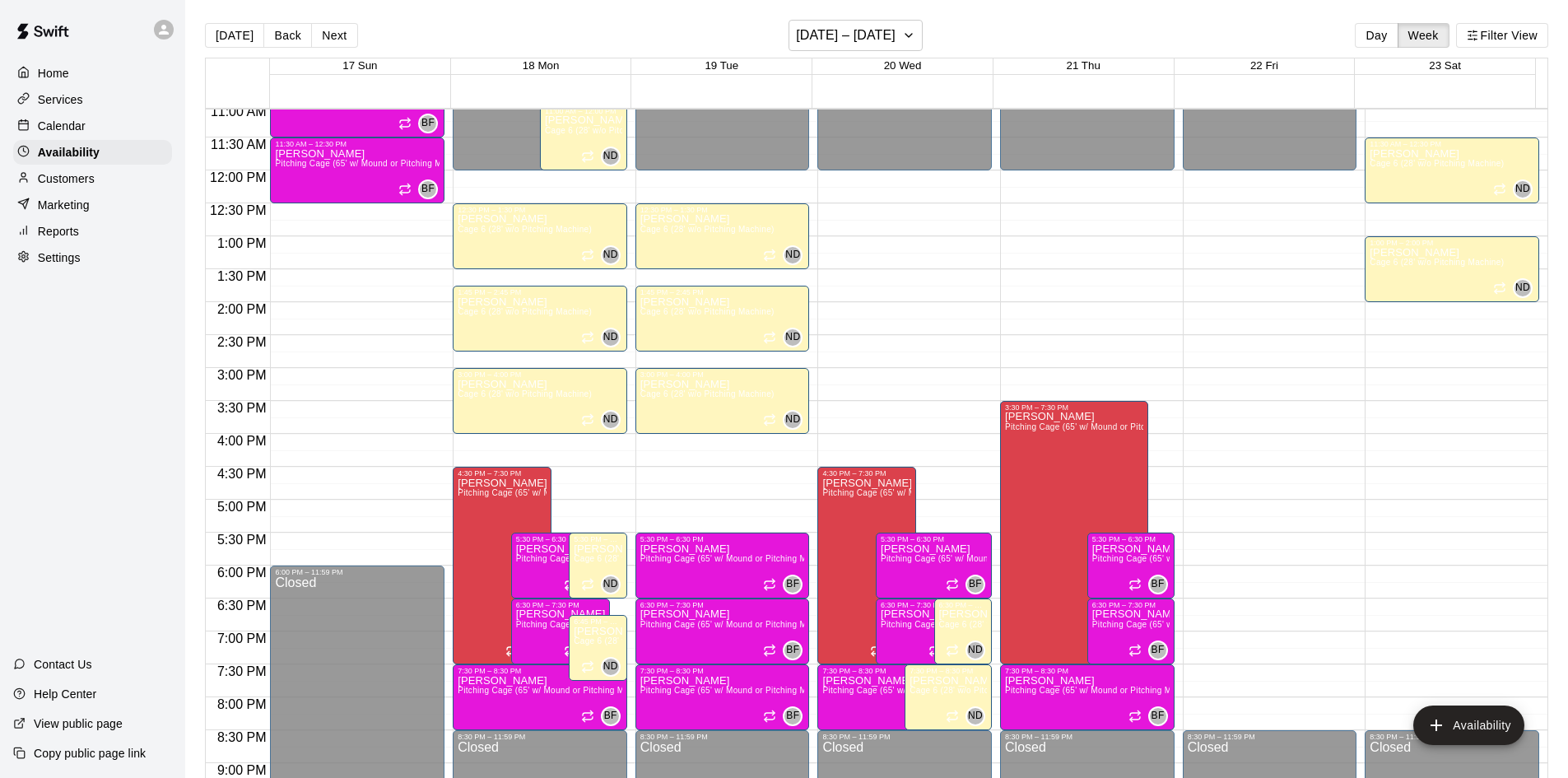
click at [46, 126] on p "Calendar" at bounding box center [62, 125] width 48 height 17
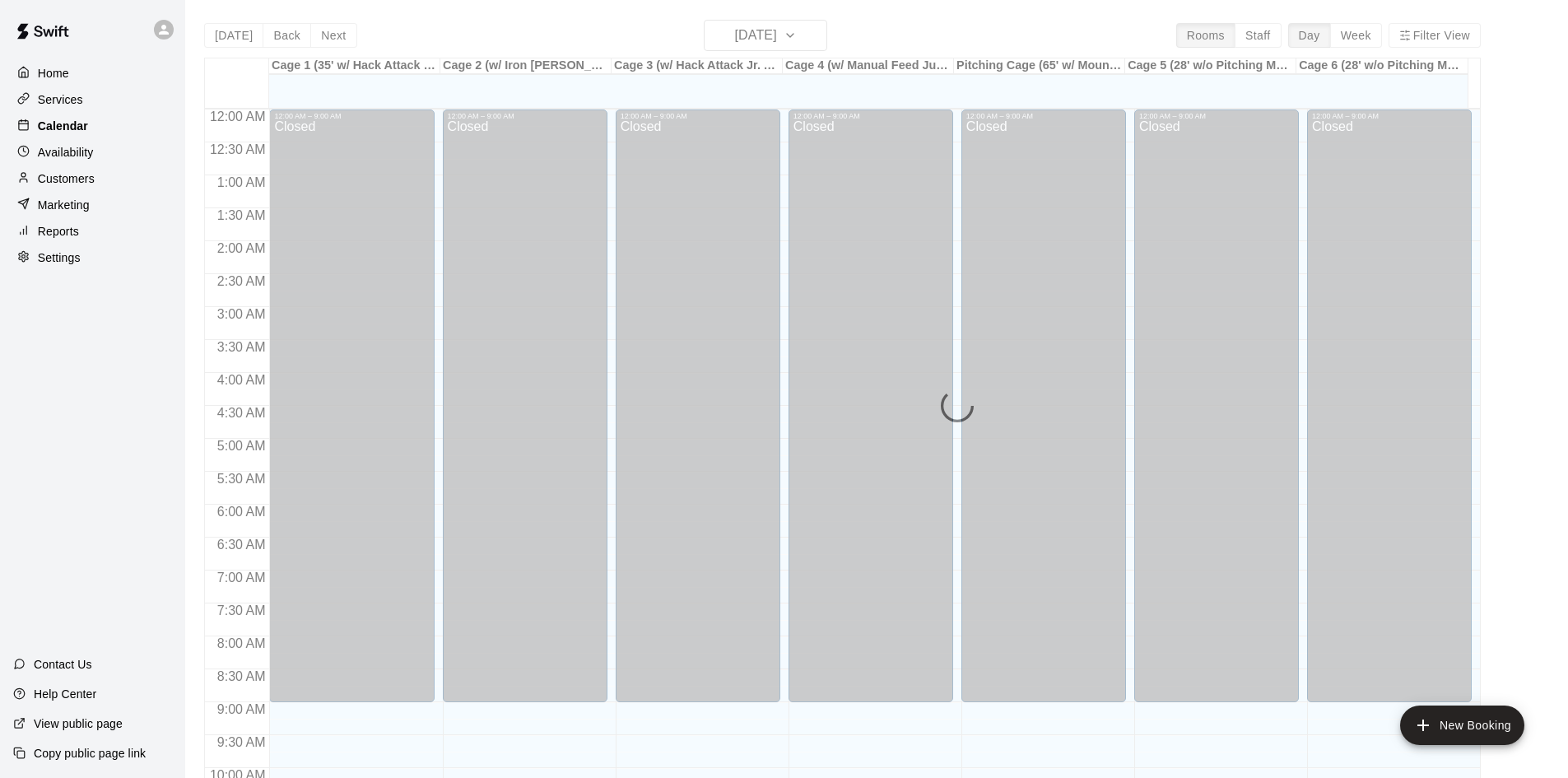
scroll to position [699, 0]
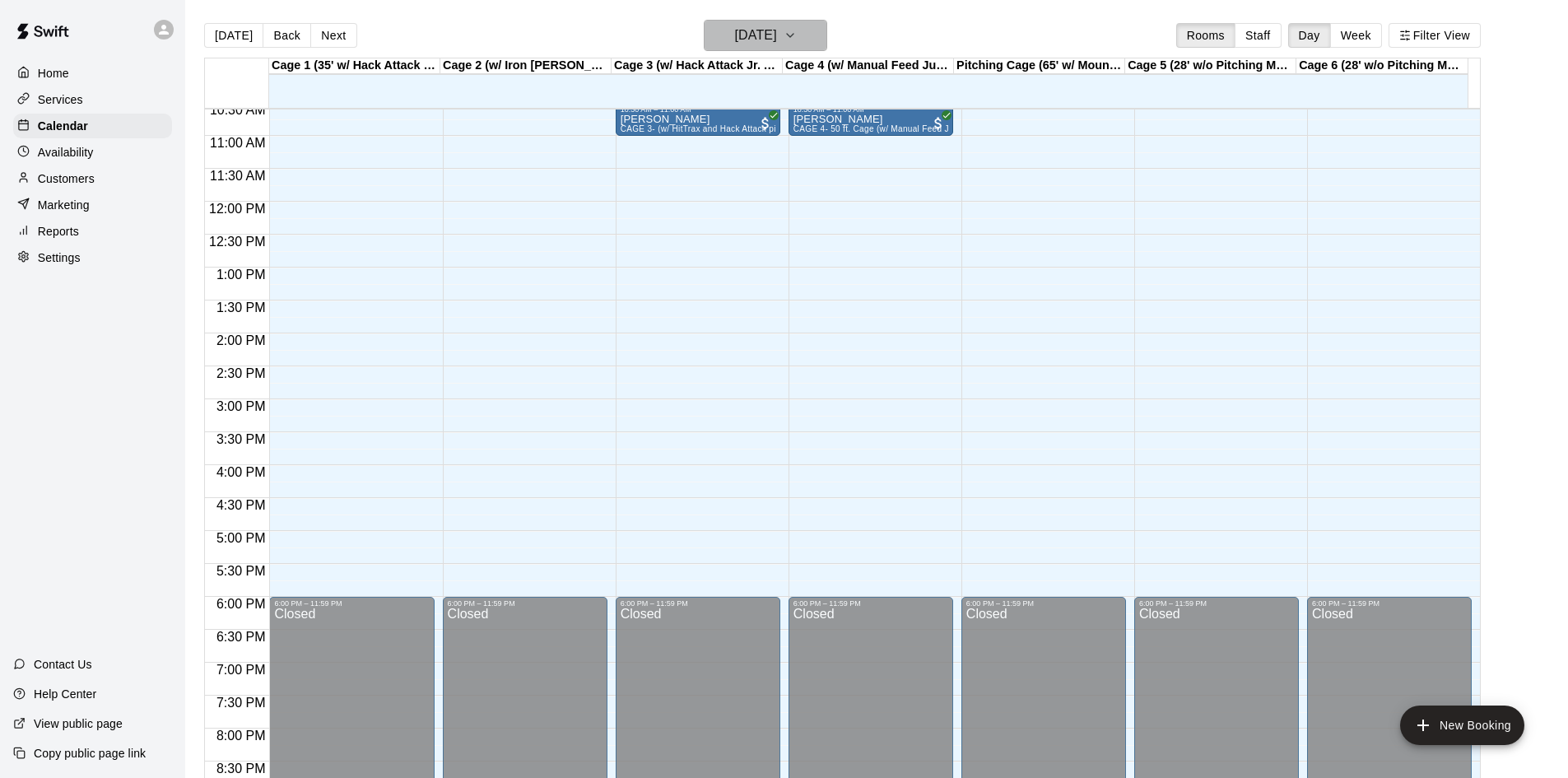
click at [777, 30] on h6 "[DATE]" at bounding box center [756, 35] width 42 height 23
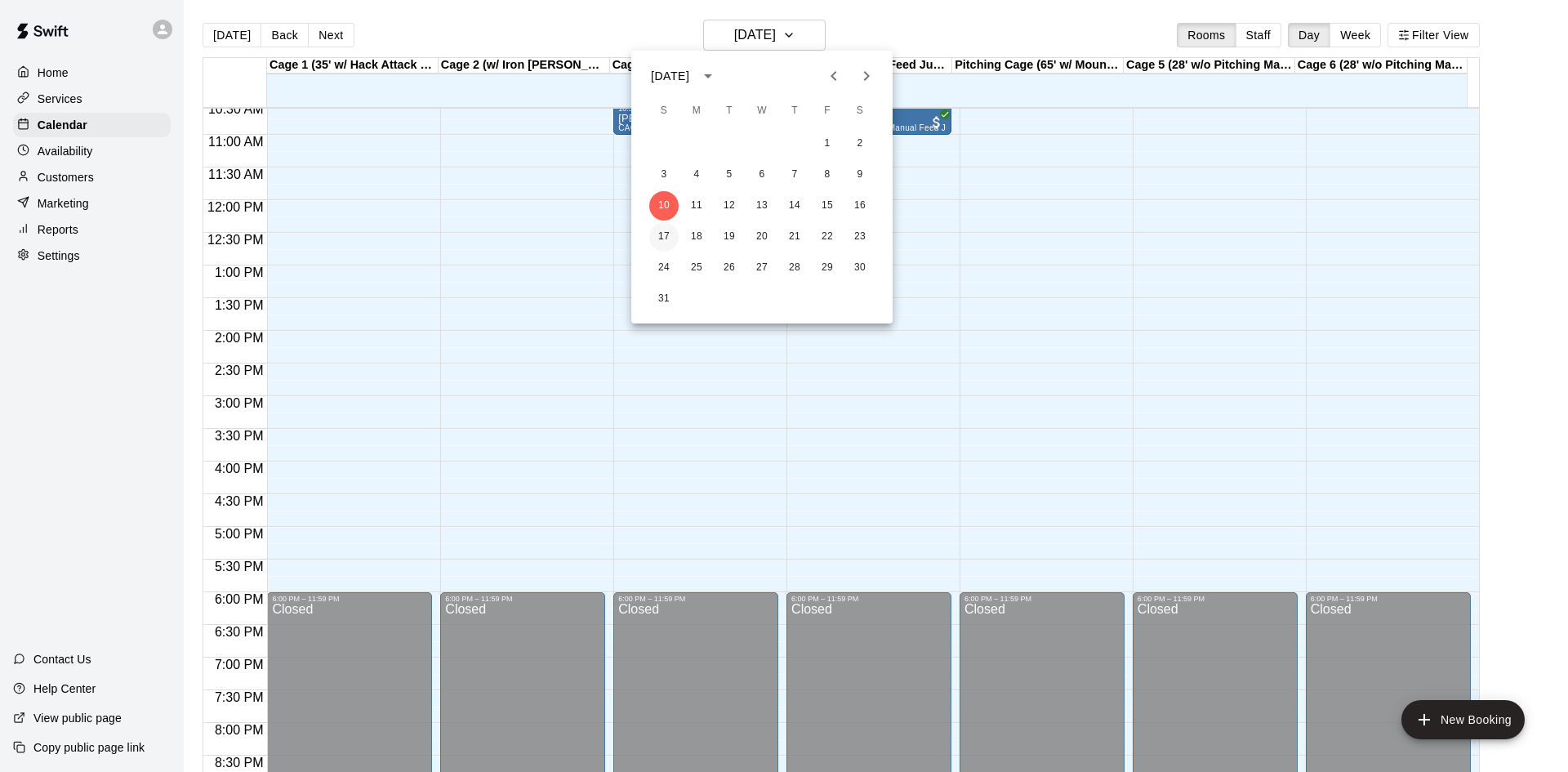
click at [665, 240] on button "17" at bounding box center [664, 237] width 30 height 30
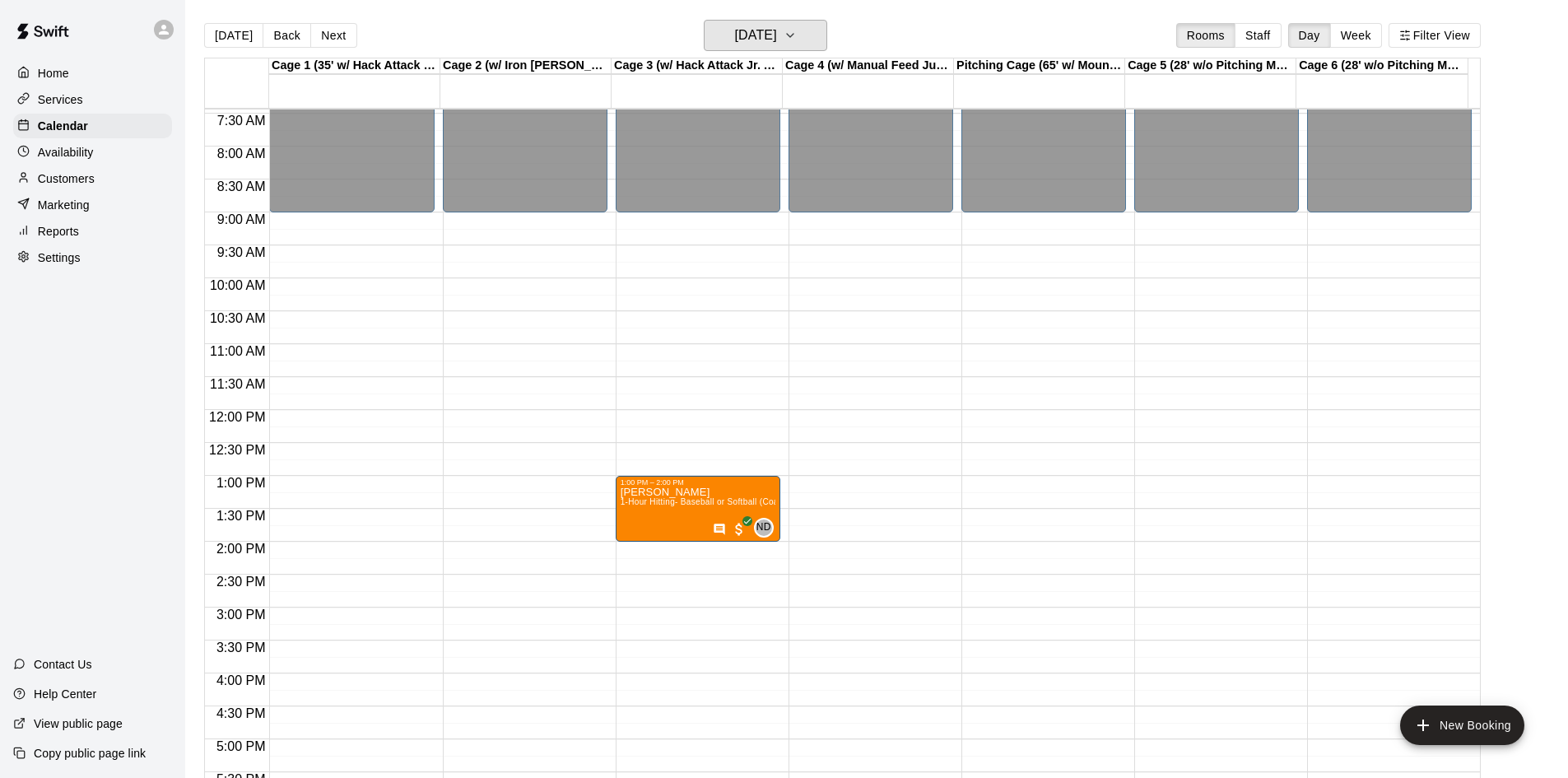
scroll to position [534, 0]
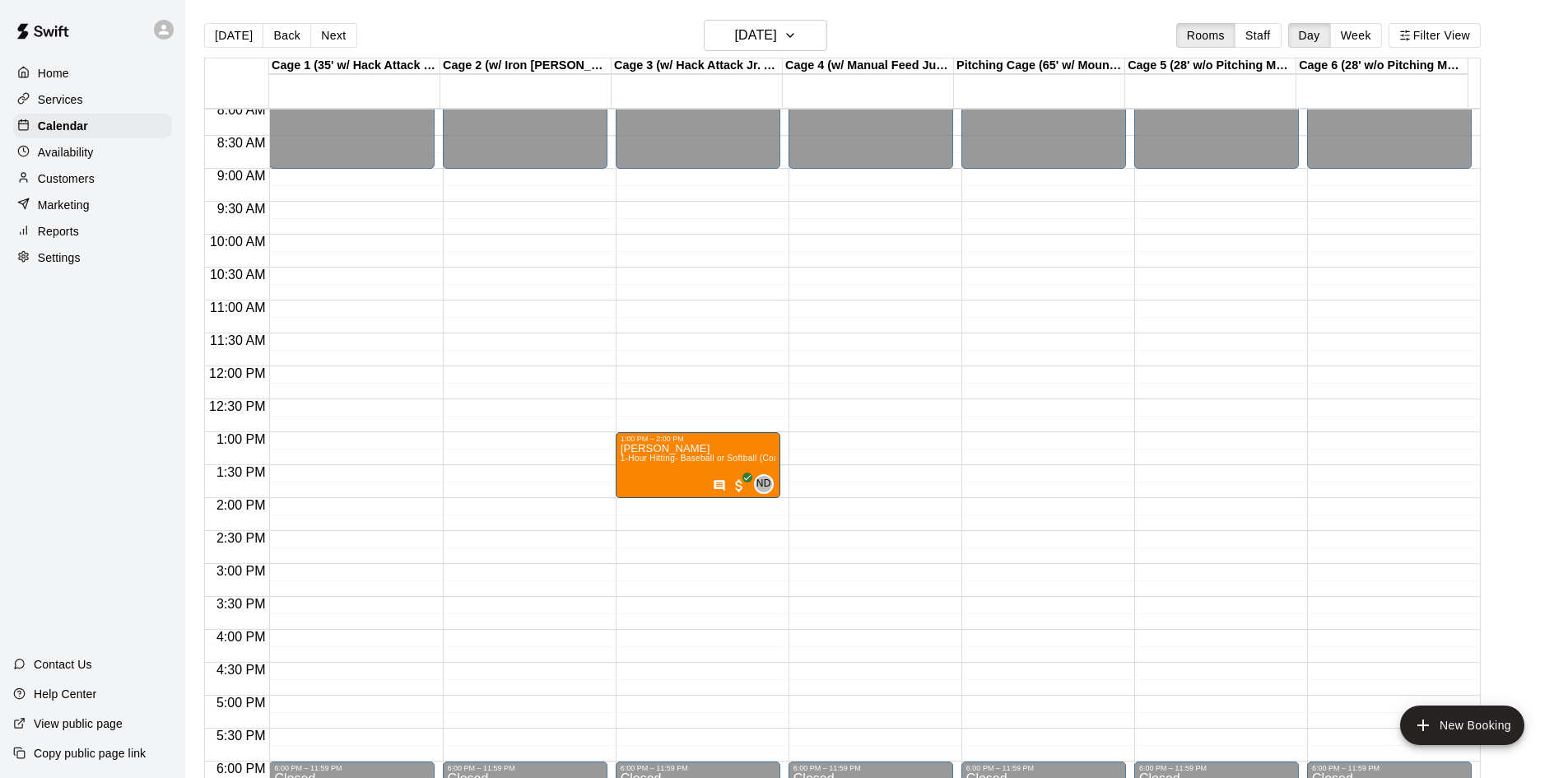
click at [42, 151] on p "Availability" at bounding box center [66, 152] width 56 height 17
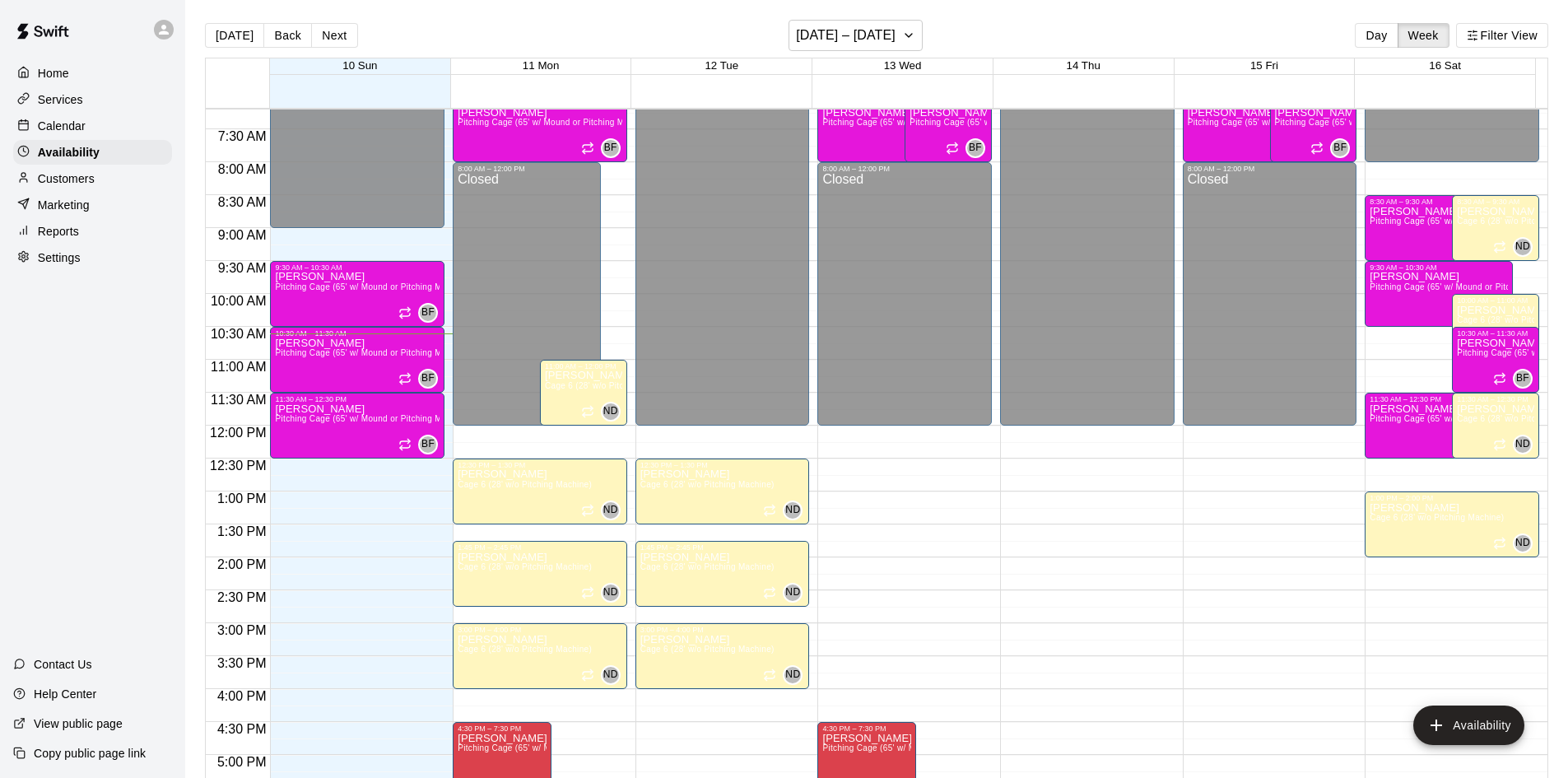
scroll to position [452, 0]
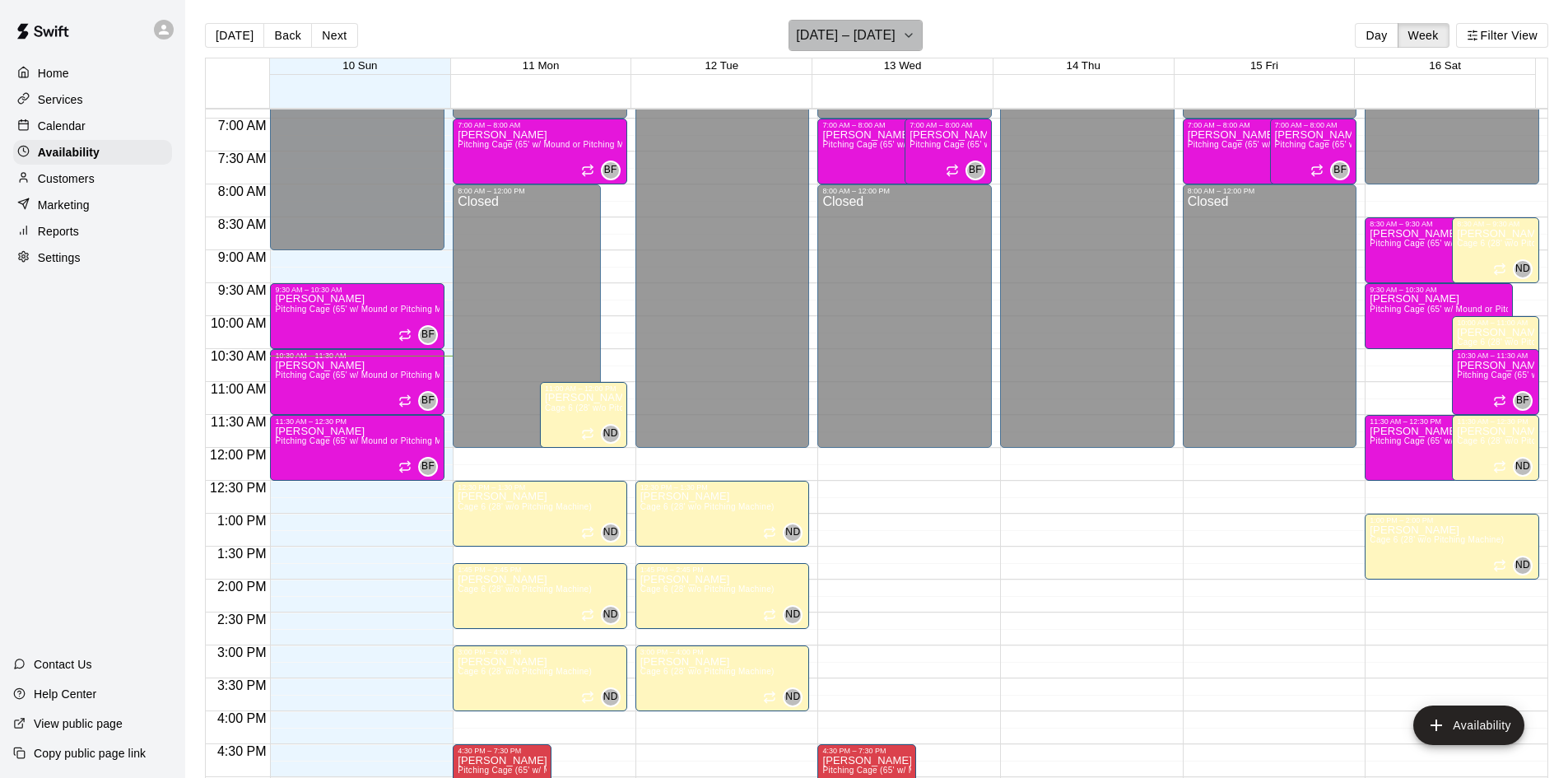
click at [862, 32] on h6 "[DATE] – [DATE]" at bounding box center [846, 35] width 99 height 23
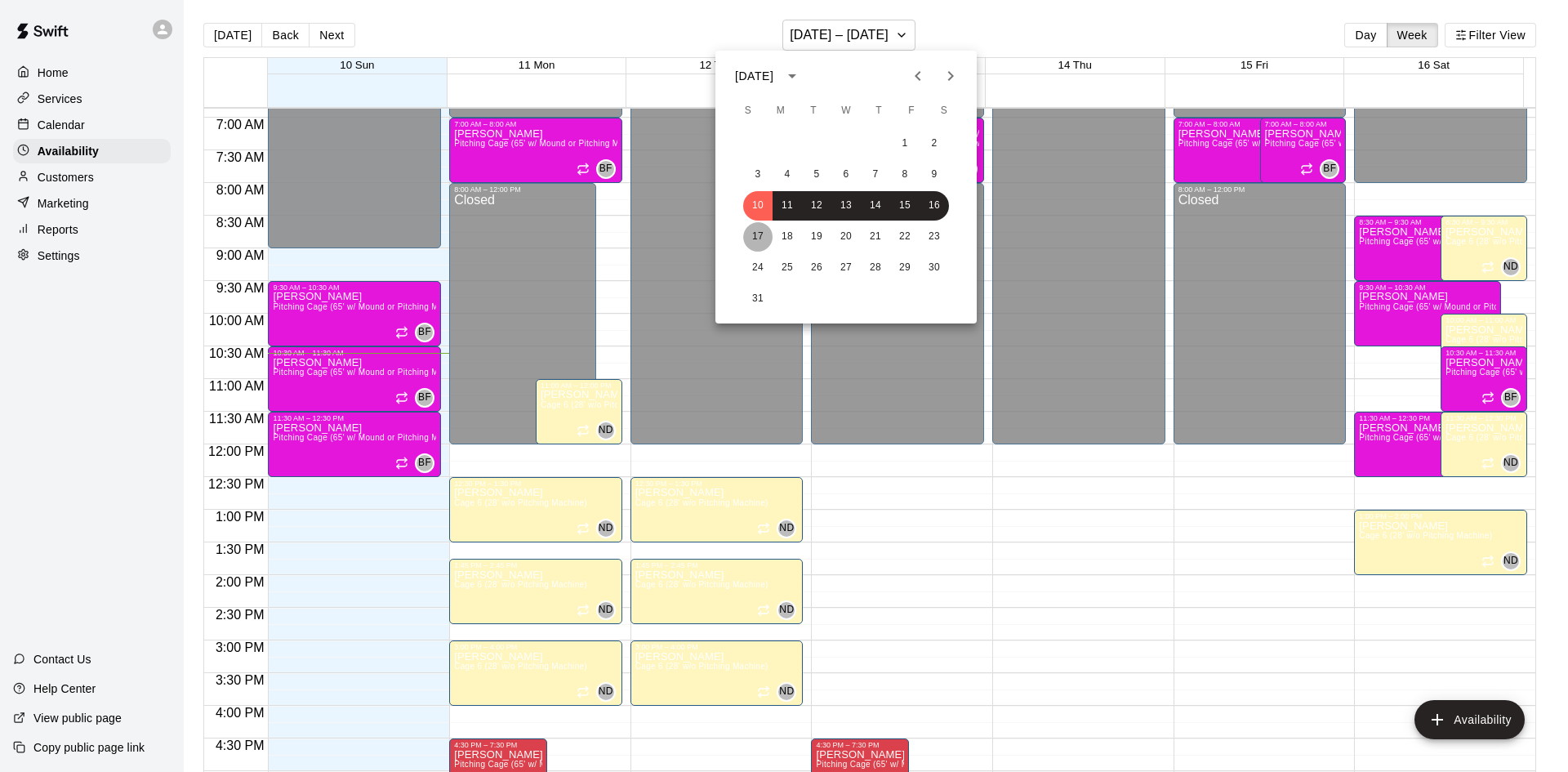
click at [751, 236] on button "17" at bounding box center [758, 237] width 30 height 30
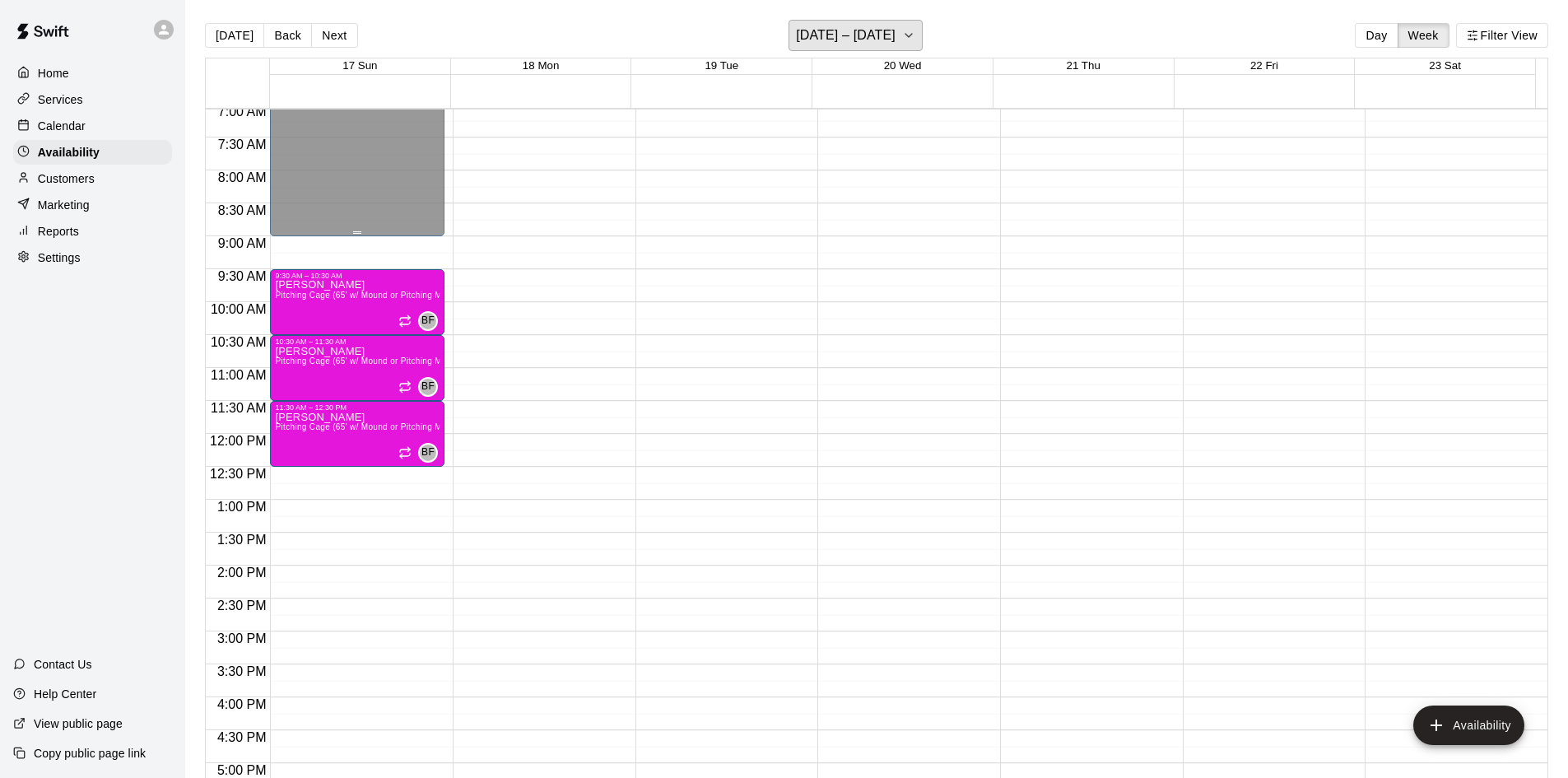
scroll to position [411, 0]
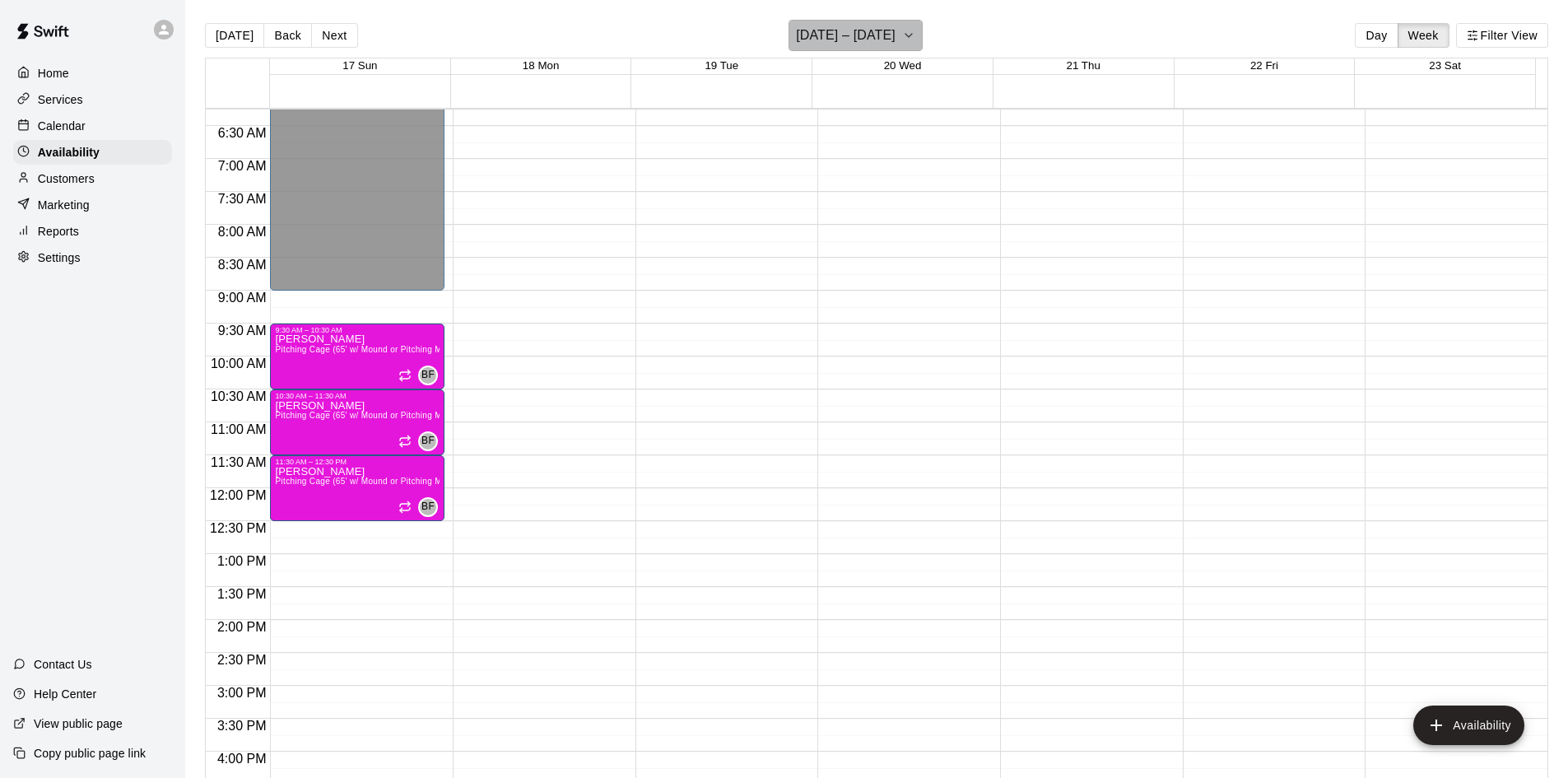
click at [884, 24] on h6 "[DATE] – [DATE]" at bounding box center [846, 35] width 99 height 23
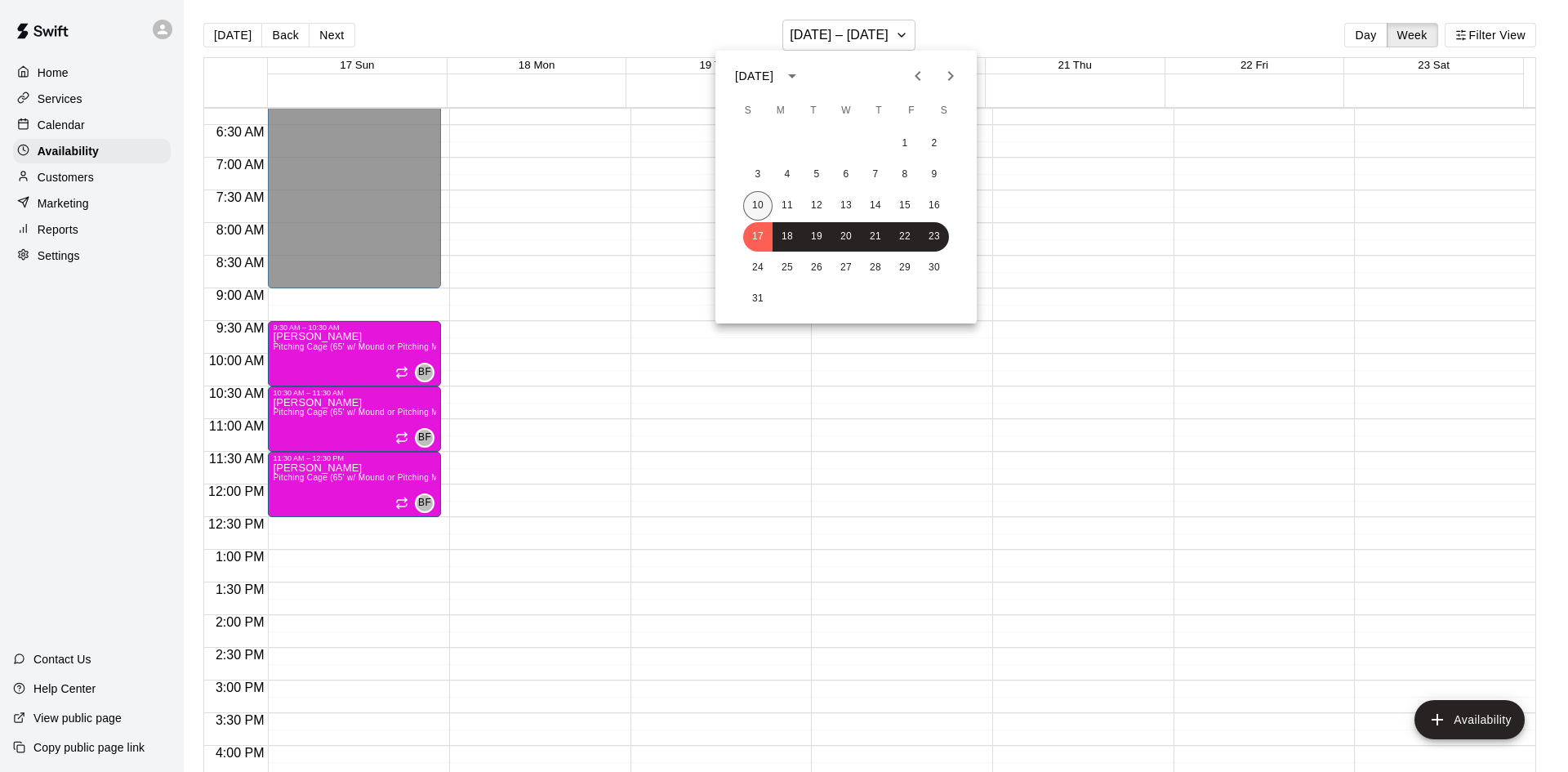
click at [759, 203] on button "10" at bounding box center [758, 206] width 30 height 30
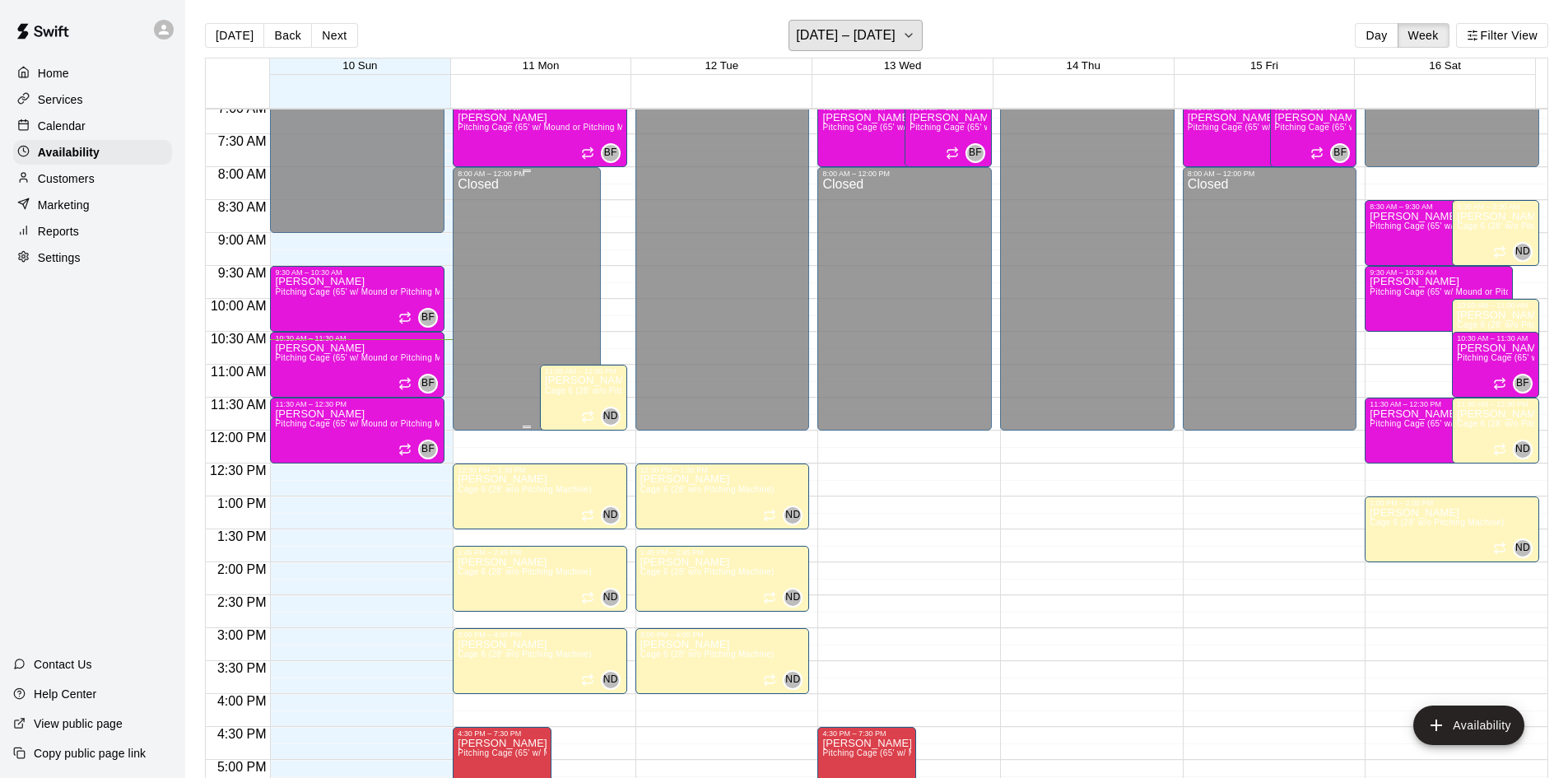
scroll to position [494, 0]
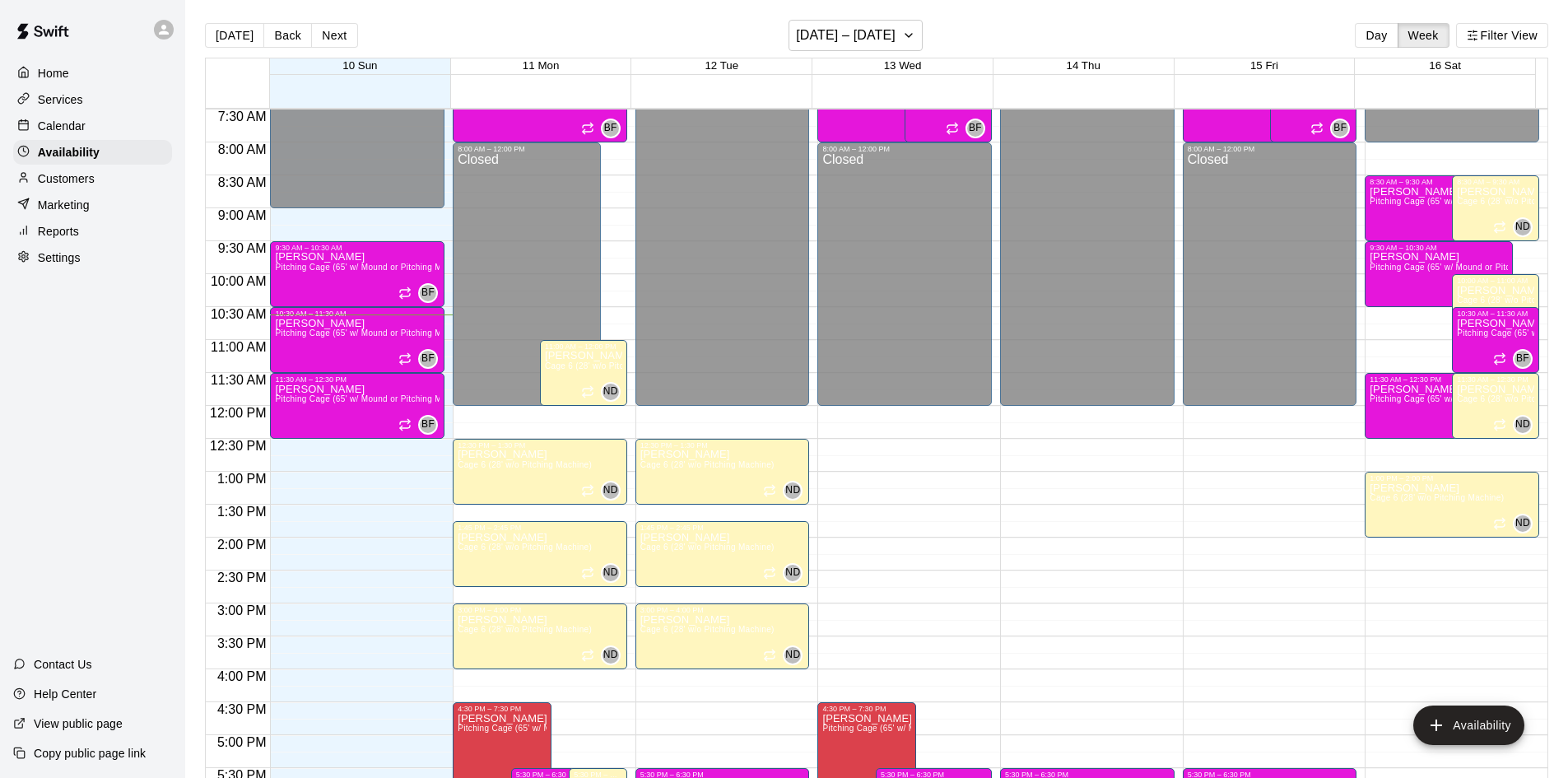
click at [46, 118] on div "Calendar" at bounding box center [92, 125] width 159 height 25
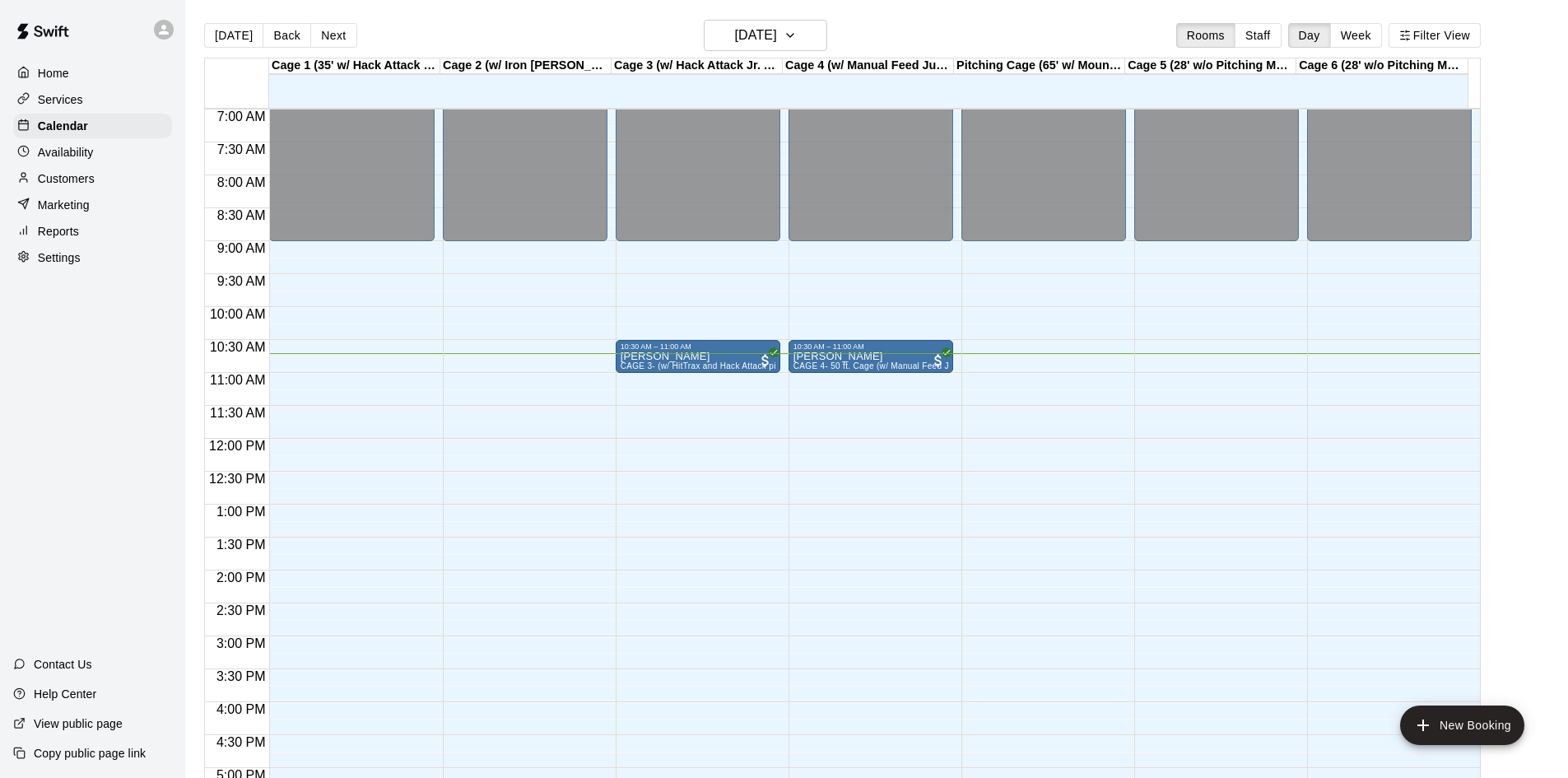
scroll to position [452, 0]
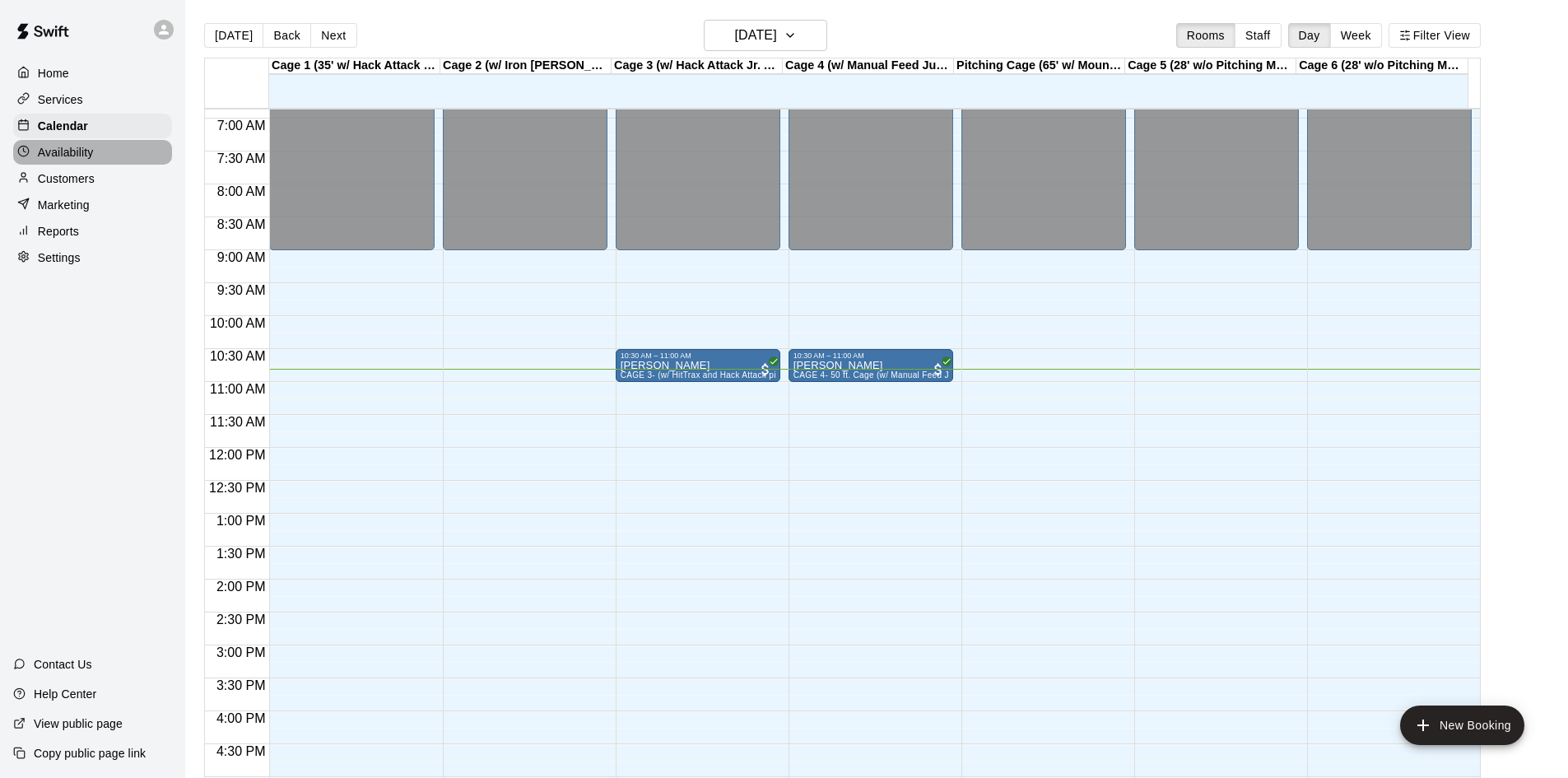
click at [43, 161] on p "Availability" at bounding box center [66, 152] width 56 height 17
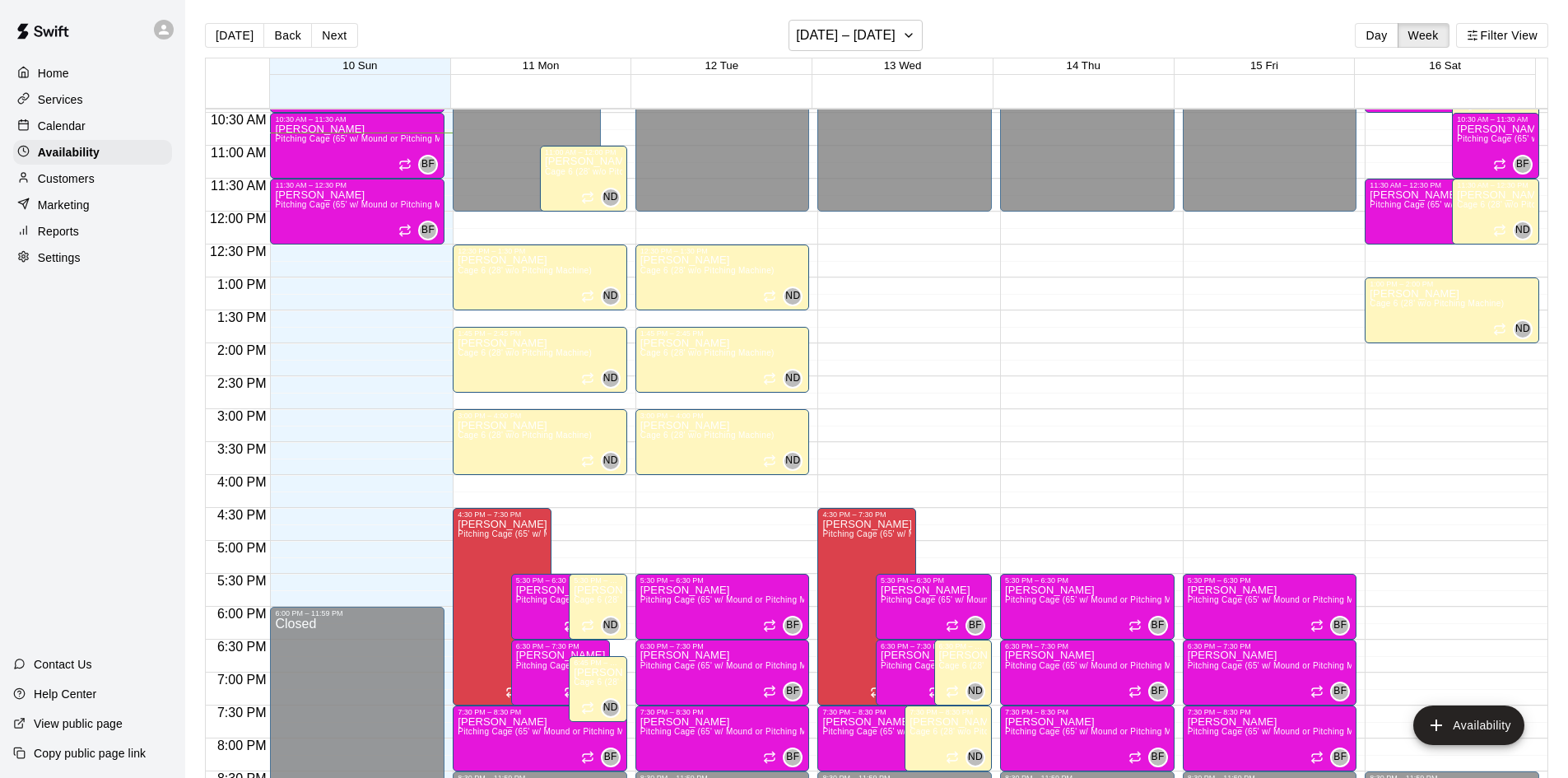
scroll to position [712, 0]
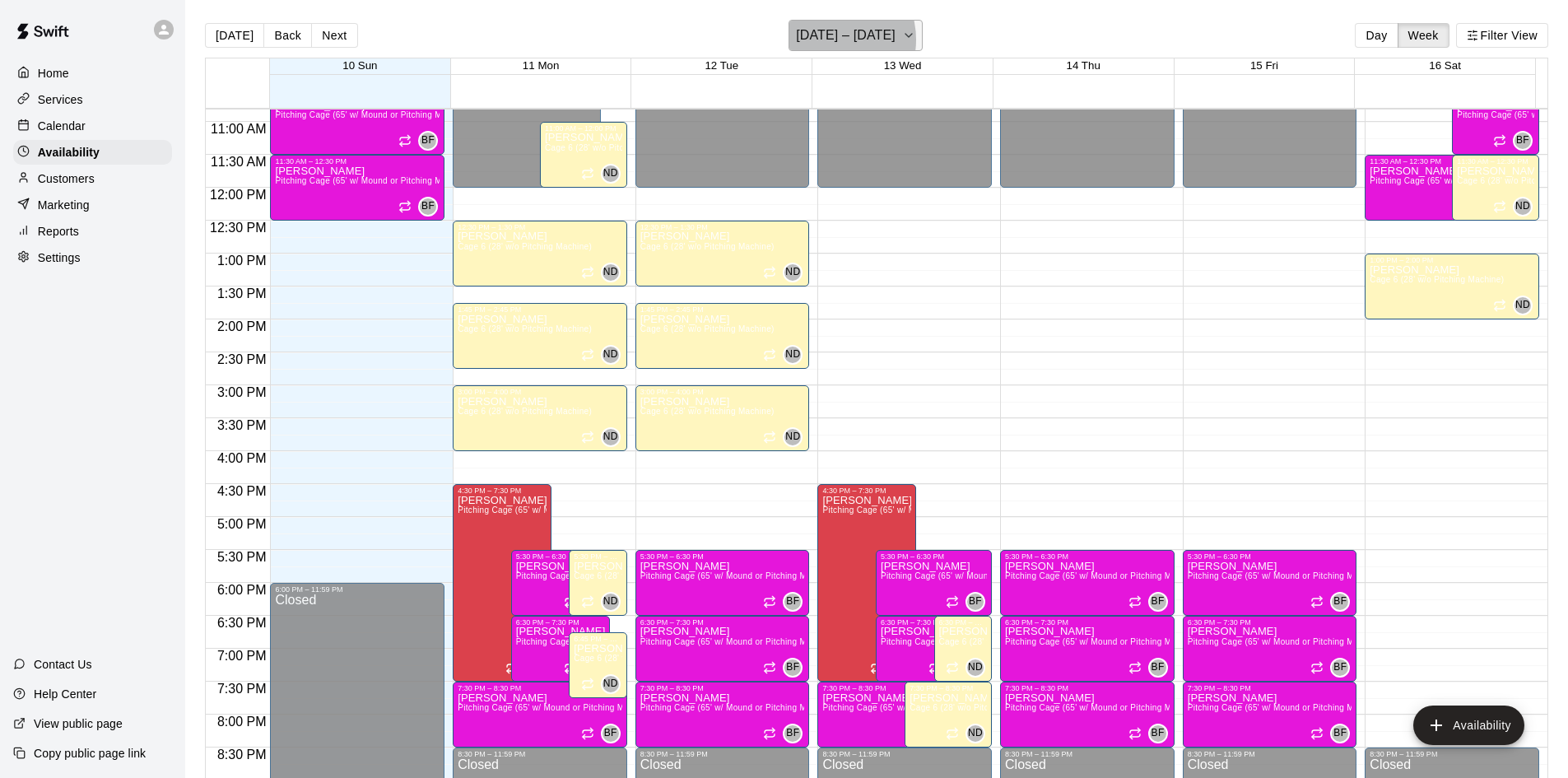
click at [831, 40] on h6 "[DATE] – [DATE]" at bounding box center [846, 35] width 99 height 23
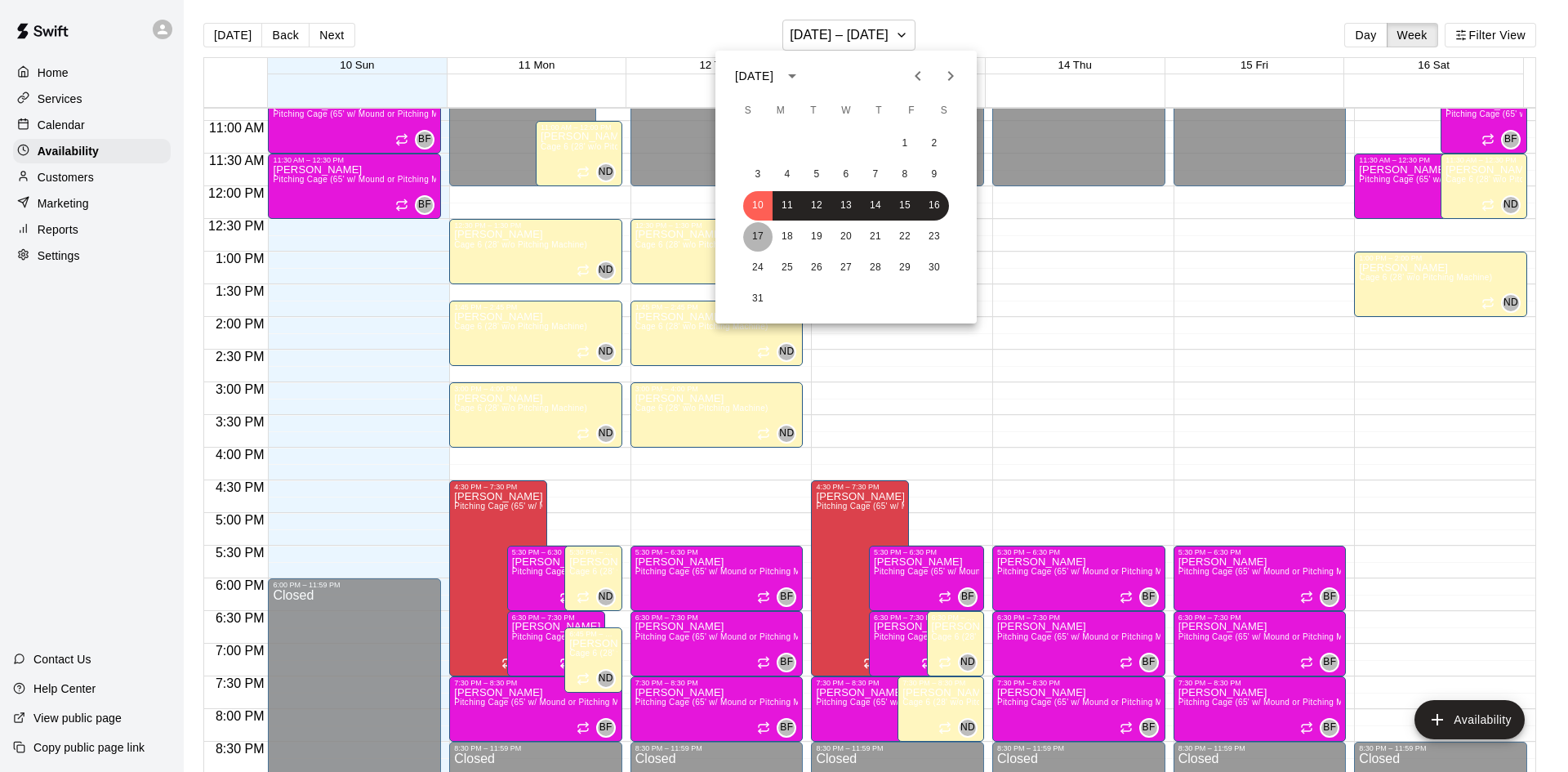
click at [755, 236] on button "17" at bounding box center [758, 237] width 30 height 30
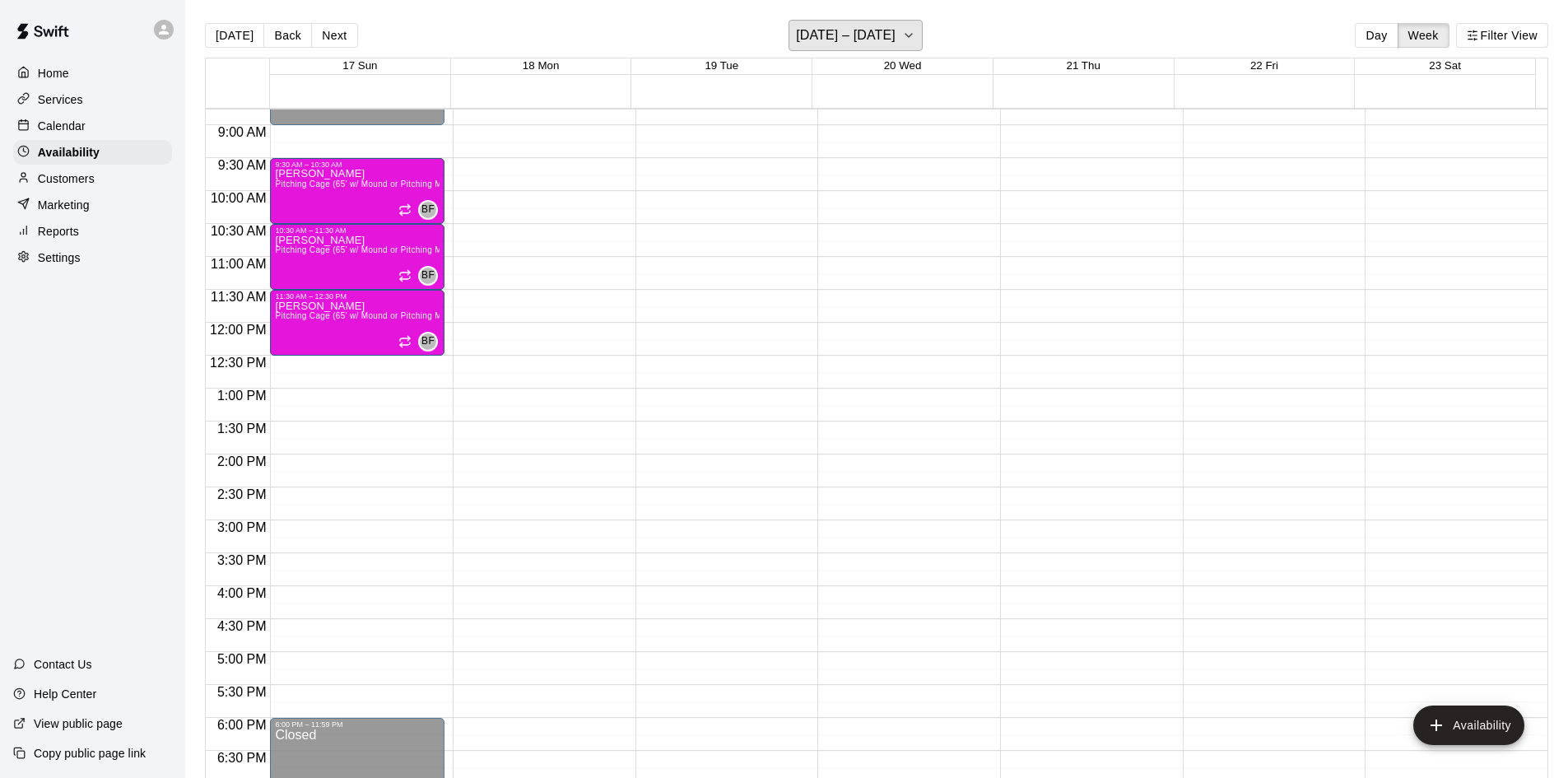
scroll to position [547, 0]
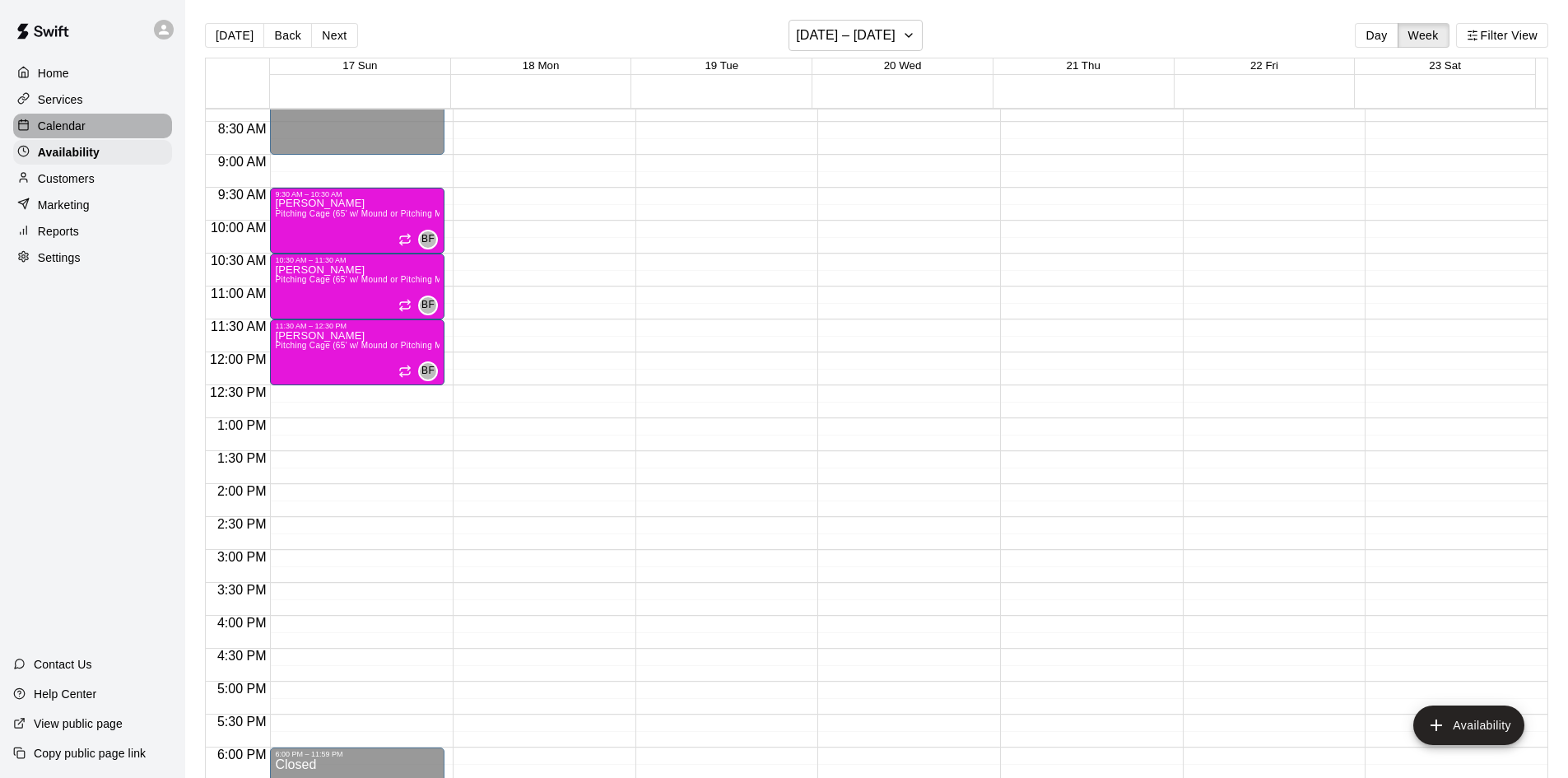
click at [58, 123] on p "Calendar" at bounding box center [62, 125] width 48 height 17
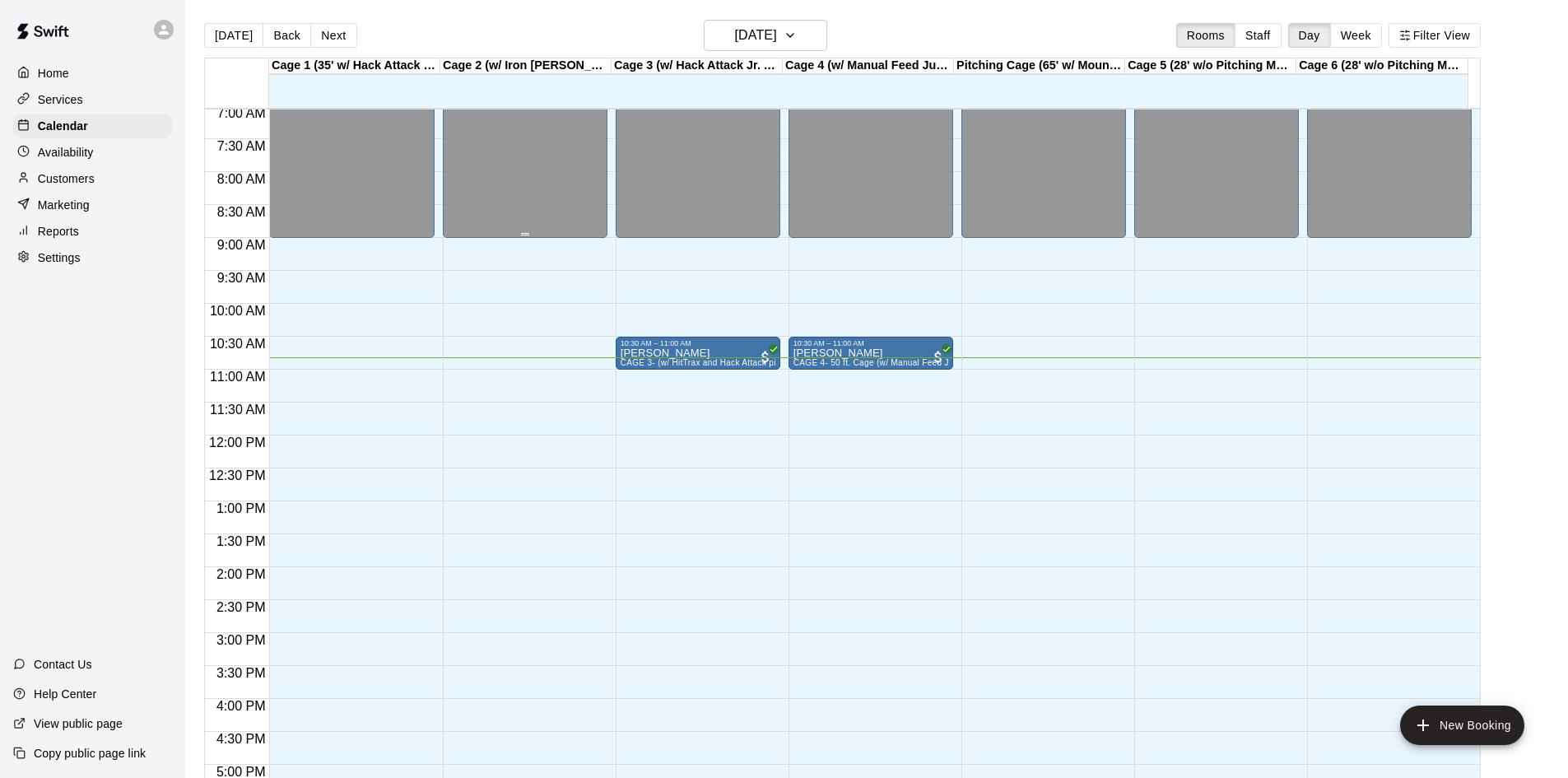
scroll to position [466, 0]
click at [755, 31] on h6 "[DATE]" at bounding box center [756, 35] width 42 height 23
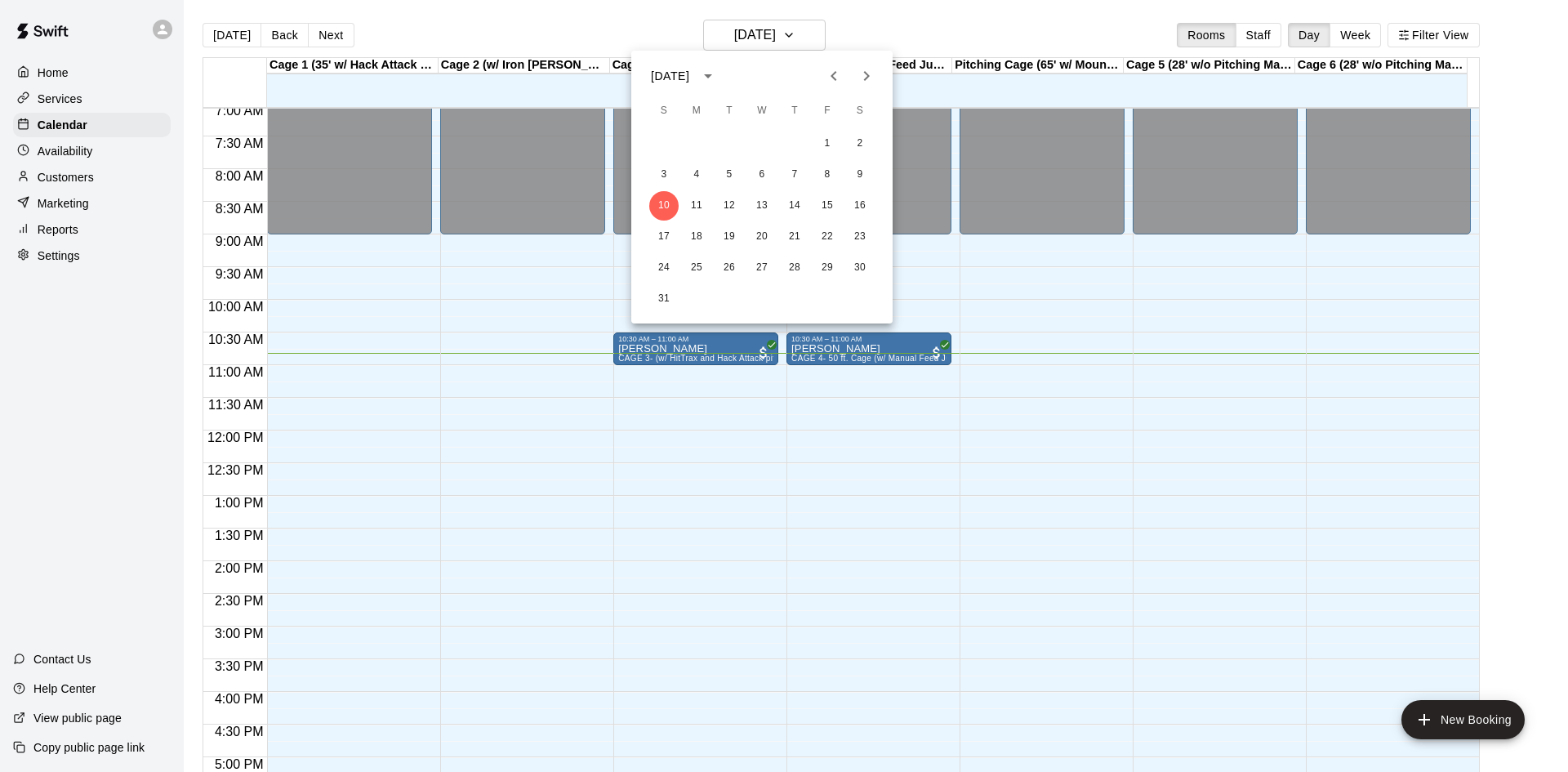
click at [381, 345] on div at bounding box center [784, 386] width 1568 height 772
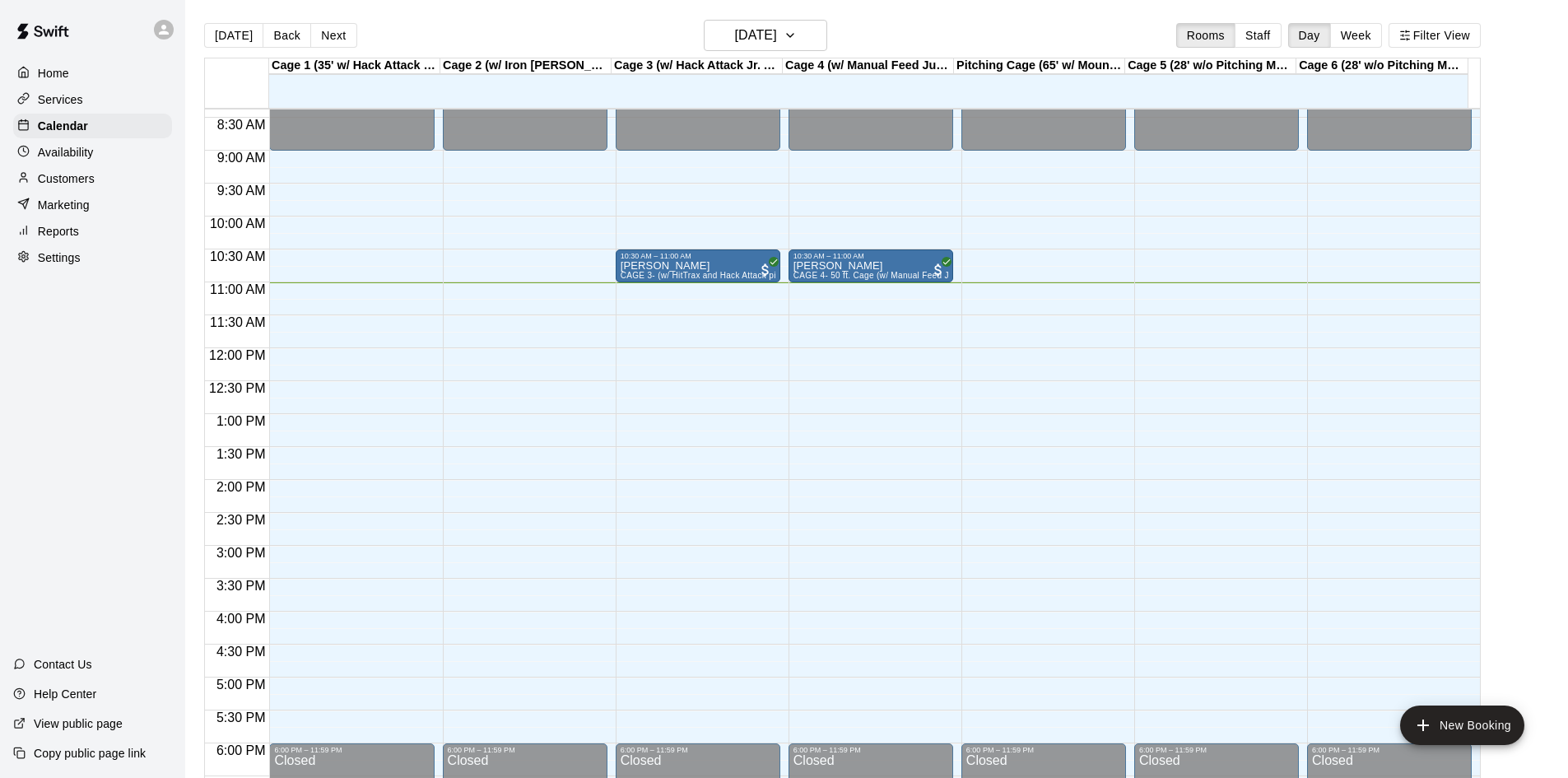
scroll to position [560, 0]
